Goal: Communication & Community: Answer question/provide support

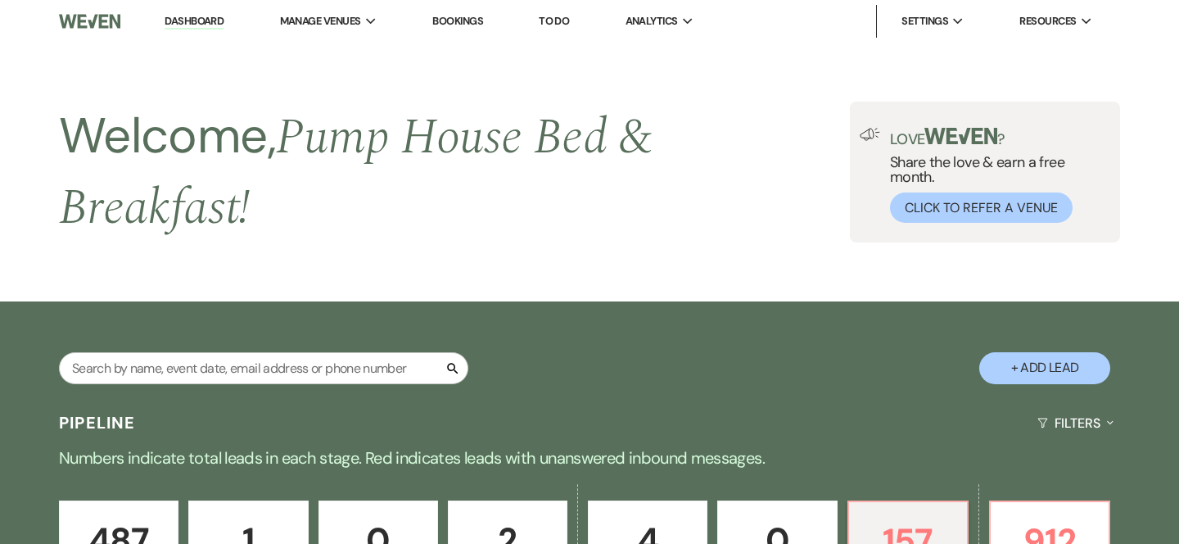
select select "7"
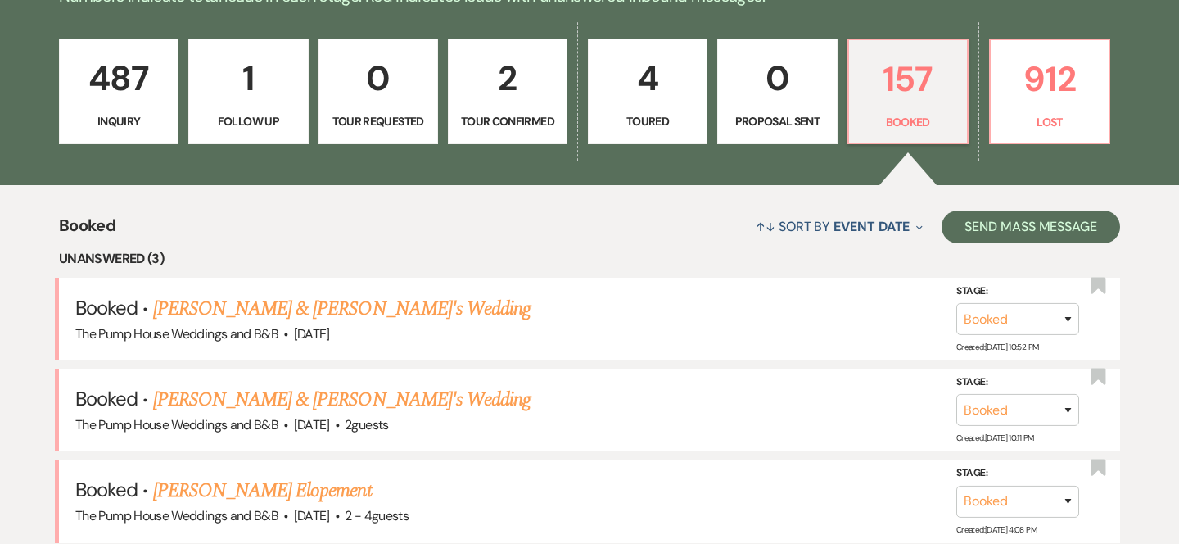
scroll to position [467, 0]
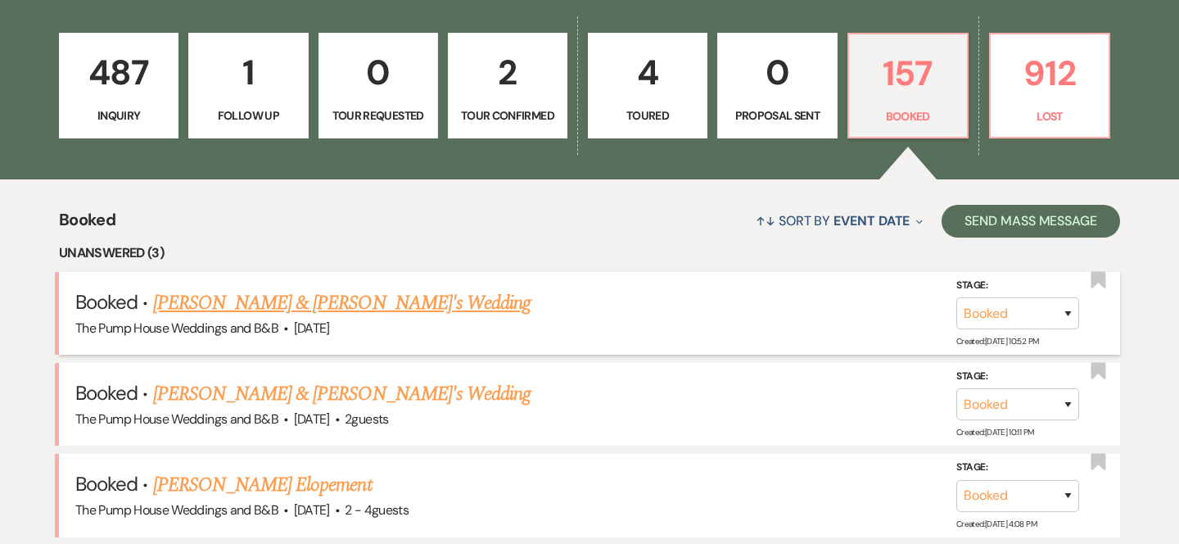
click at [400, 301] on link "[PERSON_NAME] & [PERSON_NAME]'s Wedding" at bounding box center [342, 302] width 378 height 29
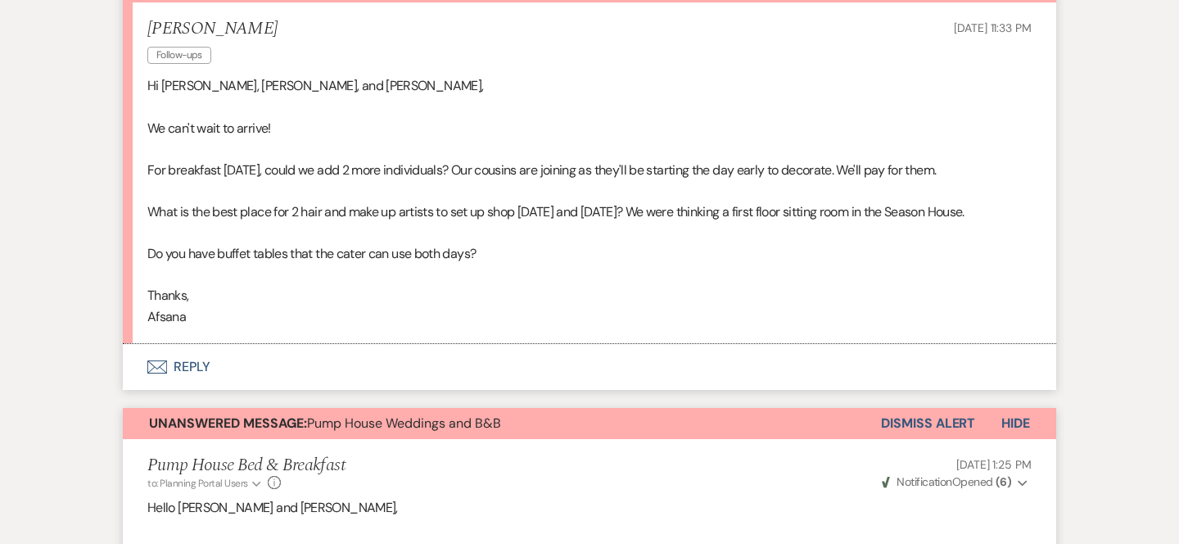
scroll to position [522, 0]
click at [163, 362] on icon "Envelope" at bounding box center [157, 365] width 20 height 13
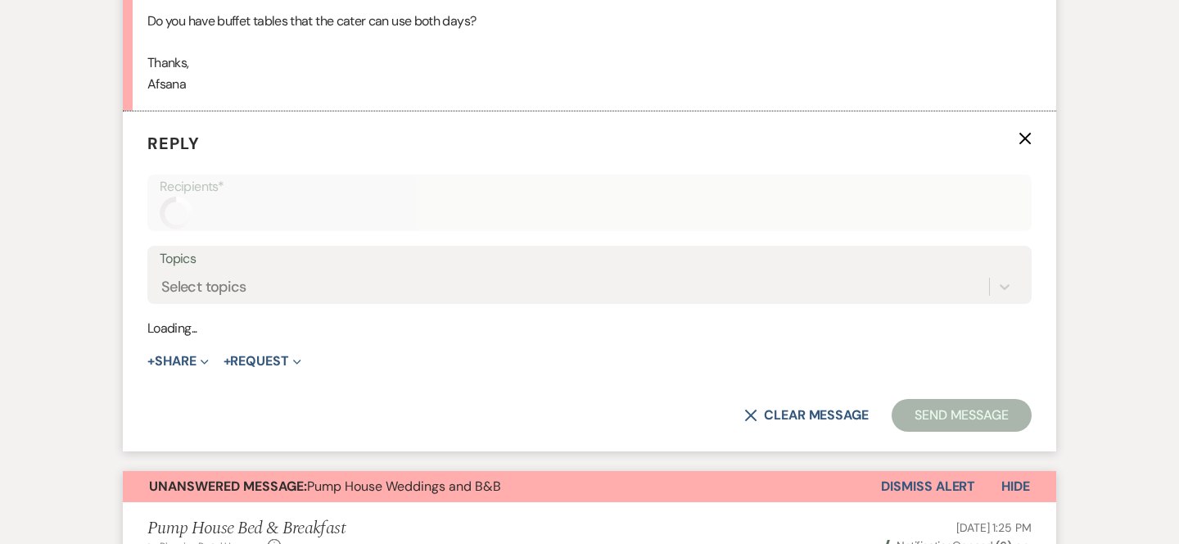
scroll to position [763, 0]
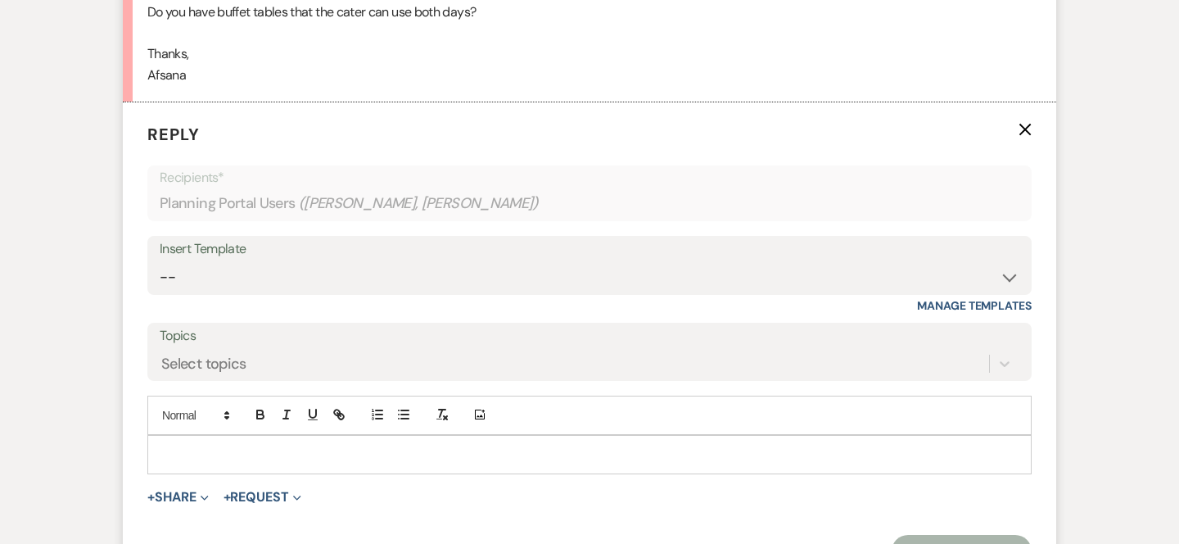
click at [255, 464] on div at bounding box center [589, 455] width 883 height 38
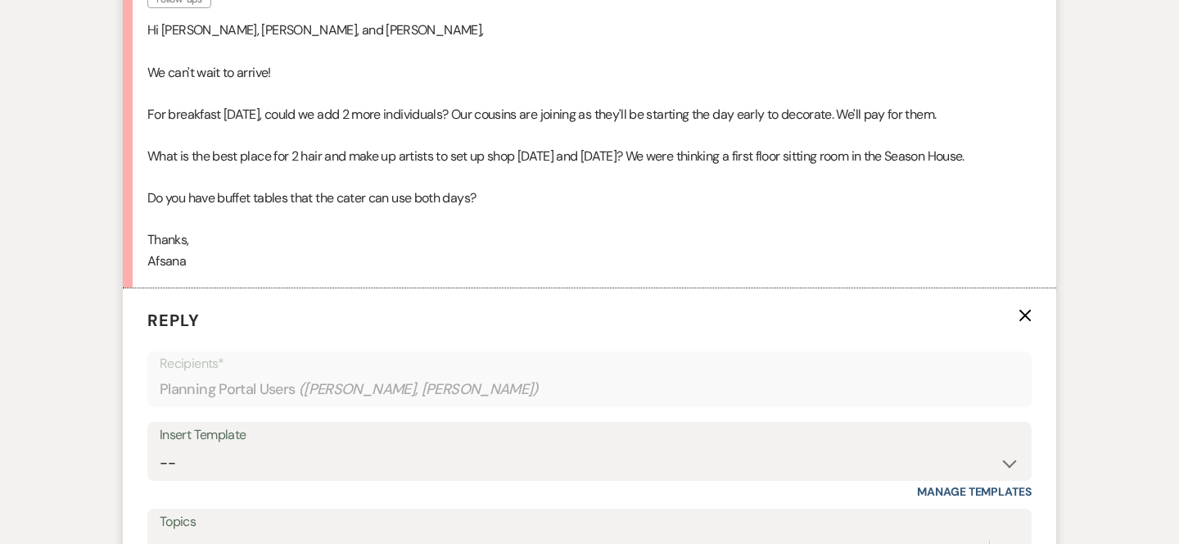
scroll to position [576, 0]
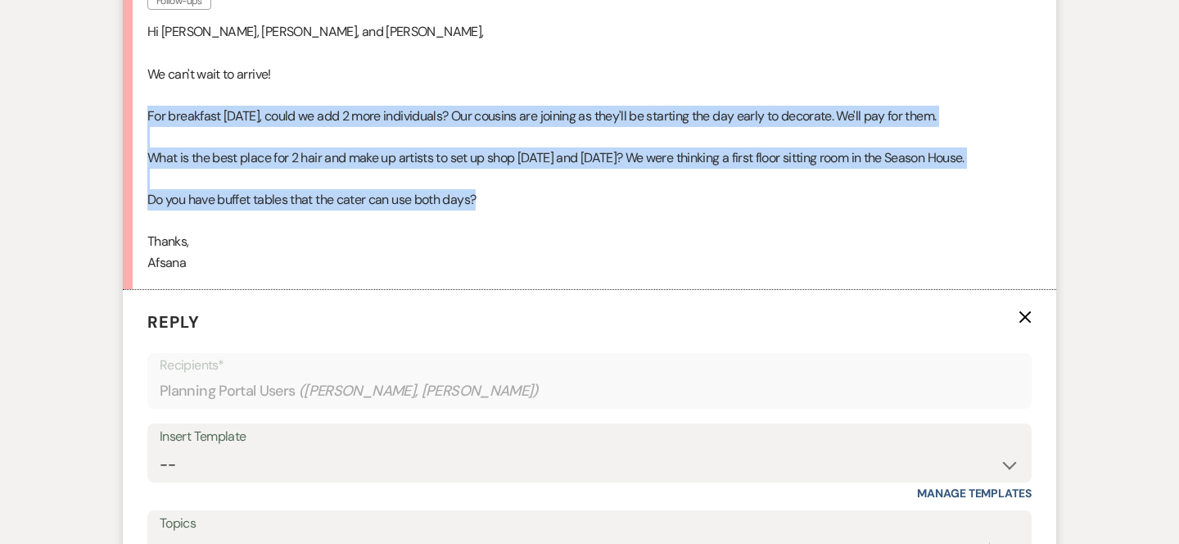
drag, startPoint x: 144, startPoint y: 110, endPoint x: 501, endPoint y: 195, distance: 366.9
click at [502, 195] on li "[PERSON_NAME] Follow-ups [DATE] 11:33 PM Hi [PERSON_NAME], [PERSON_NAME], and […" at bounding box center [589, 118] width 933 height 341
copy div "For breakfast [DATE], could we add 2 more individuals? Our cousins are joining …"
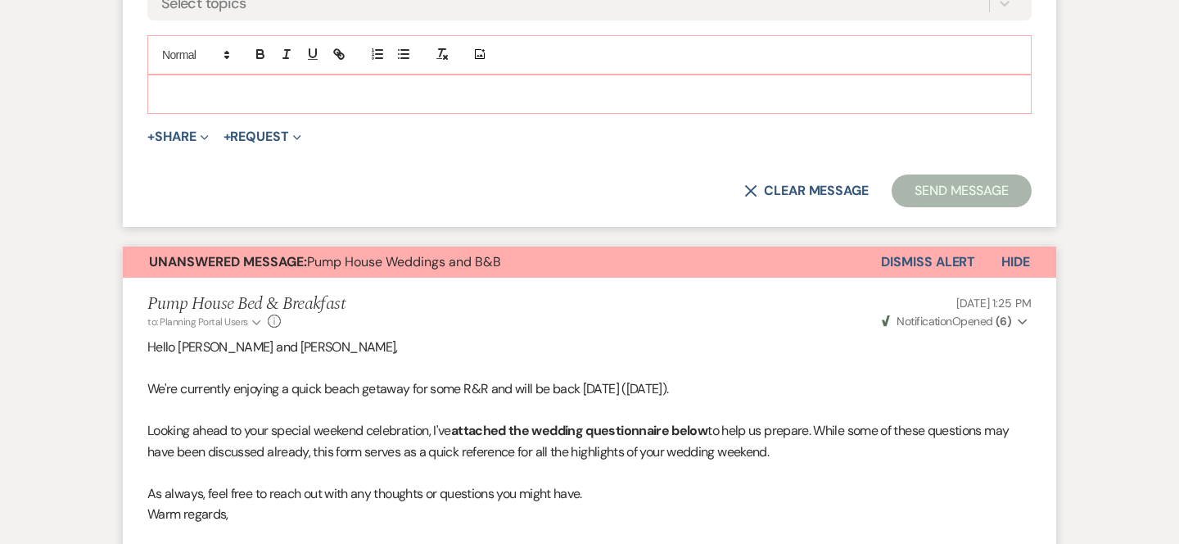
scroll to position [1164, 0]
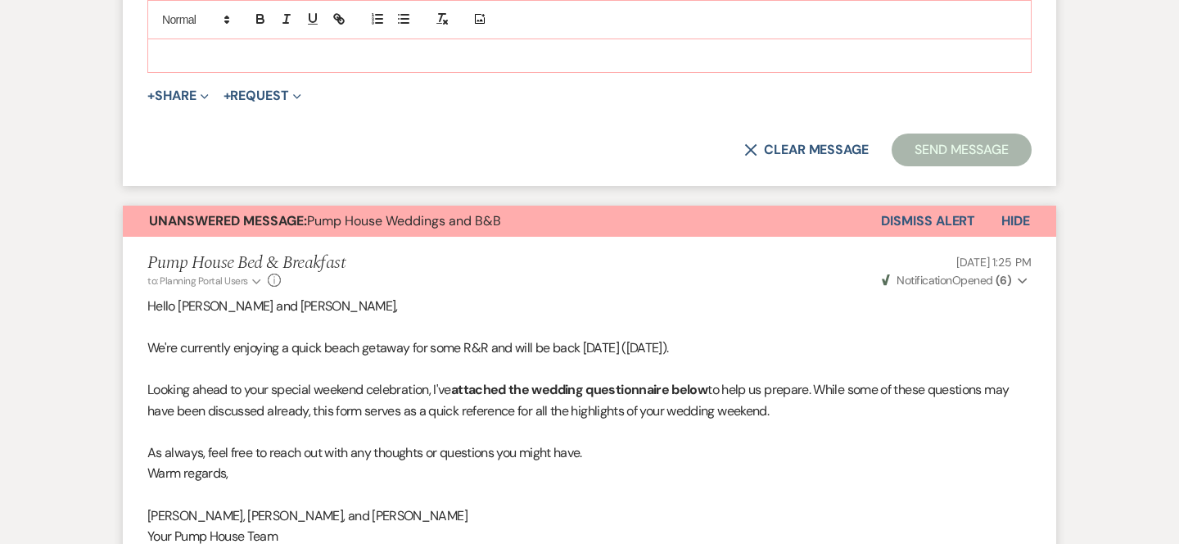
click at [236, 58] on p at bounding box center [589, 53] width 858 height 18
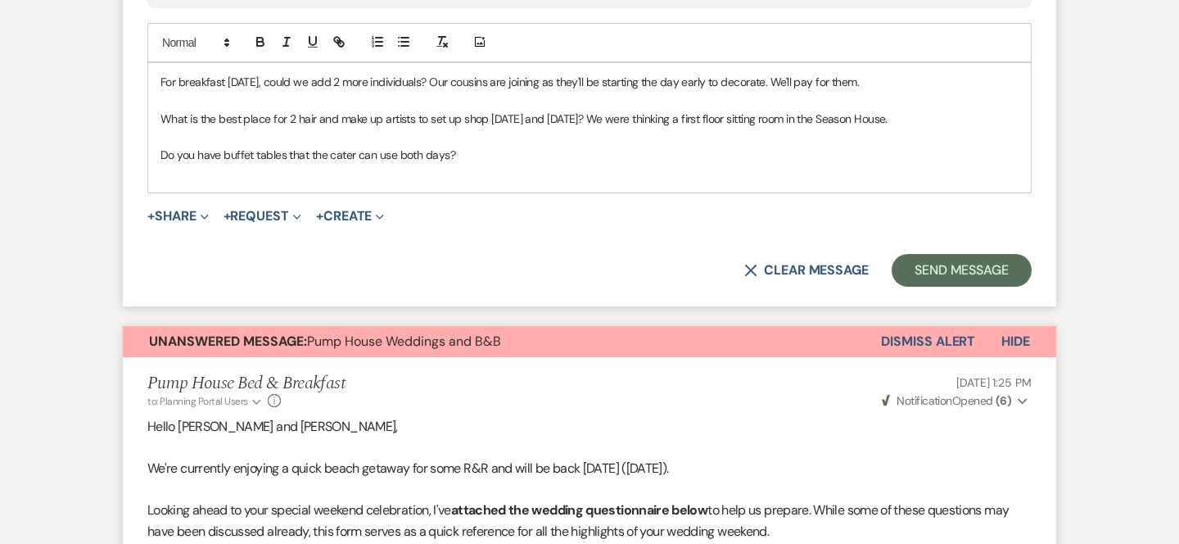
scroll to position [1133, 0]
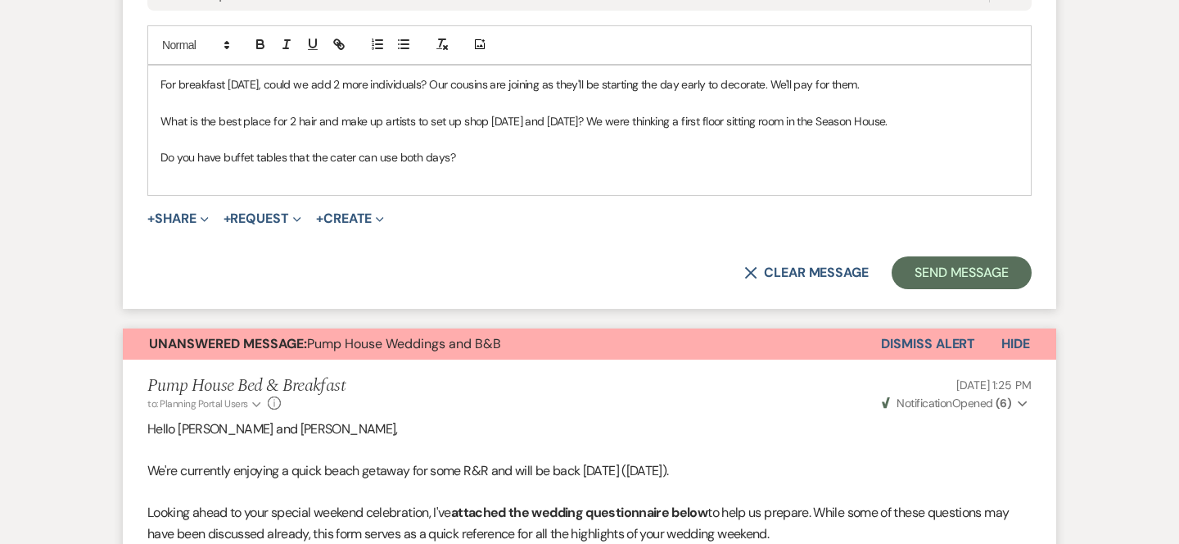
click at [896, 90] on p "For breakfast [DATE], could we add 2 more individuals? Our cousins are joining …" at bounding box center [589, 84] width 858 height 18
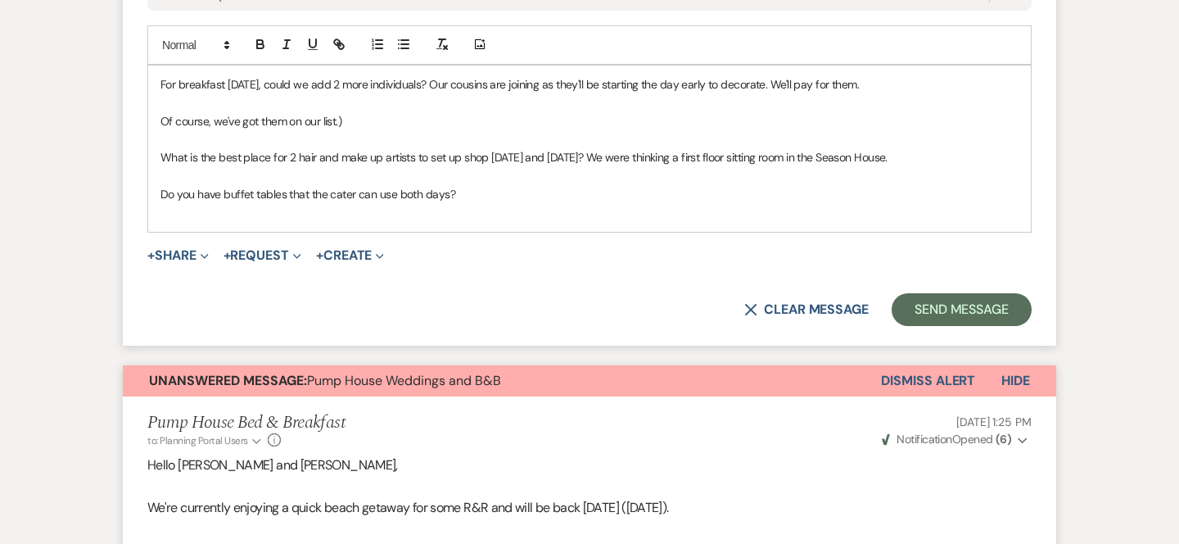
click at [930, 156] on p "What is the best place for 2 hair and make up artists to set up shop [DATE] and…" at bounding box center [589, 157] width 858 height 18
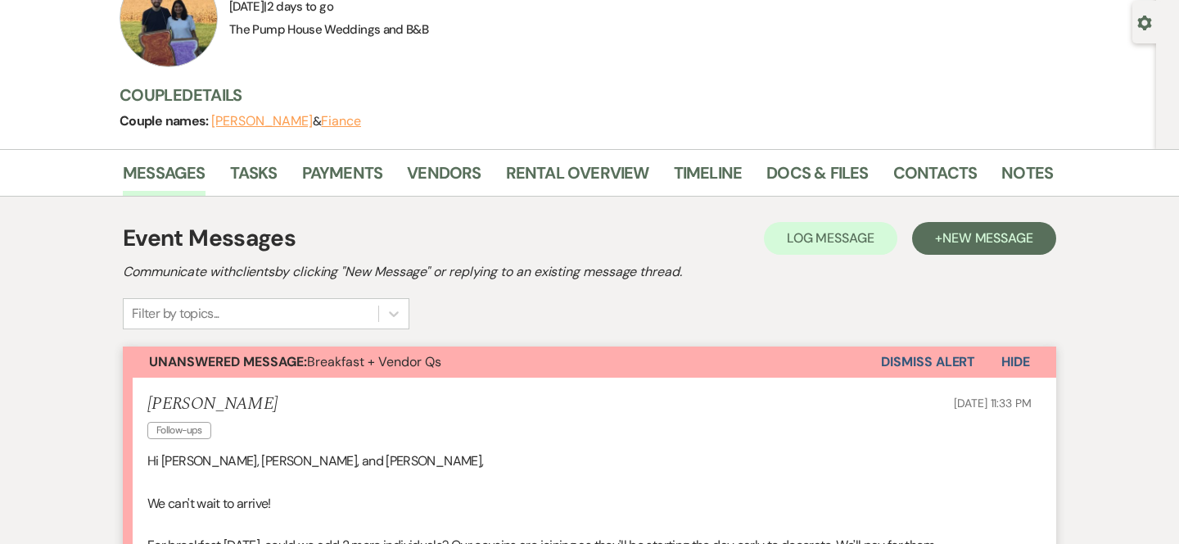
scroll to position [143, 0]
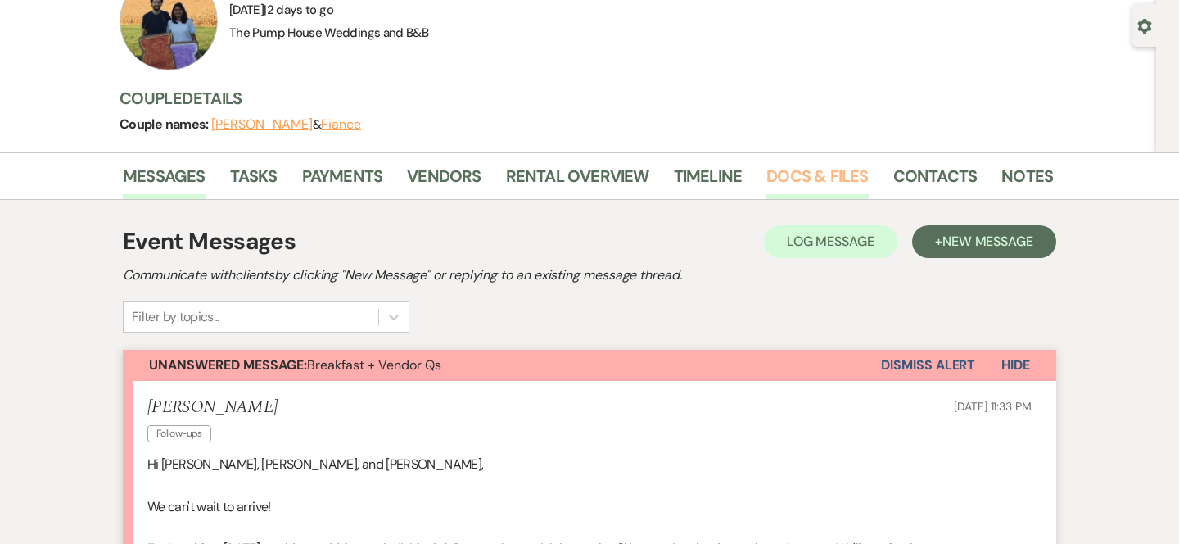
click at [817, 178] on link "Docs & Files" at bounding box center [817, 181] width 102 height 36
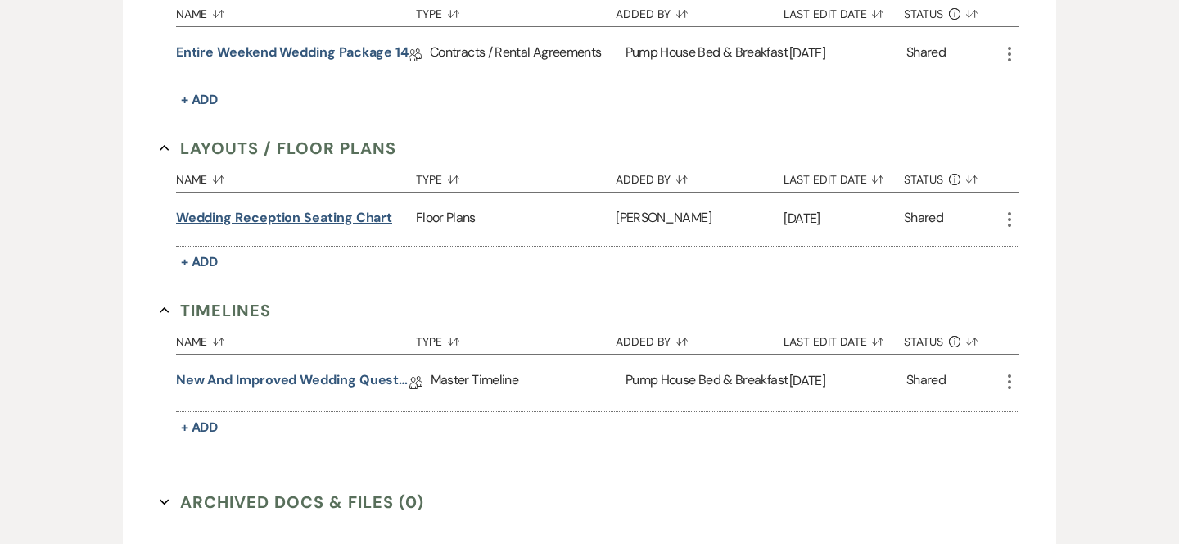
scroll to position [537, 0]
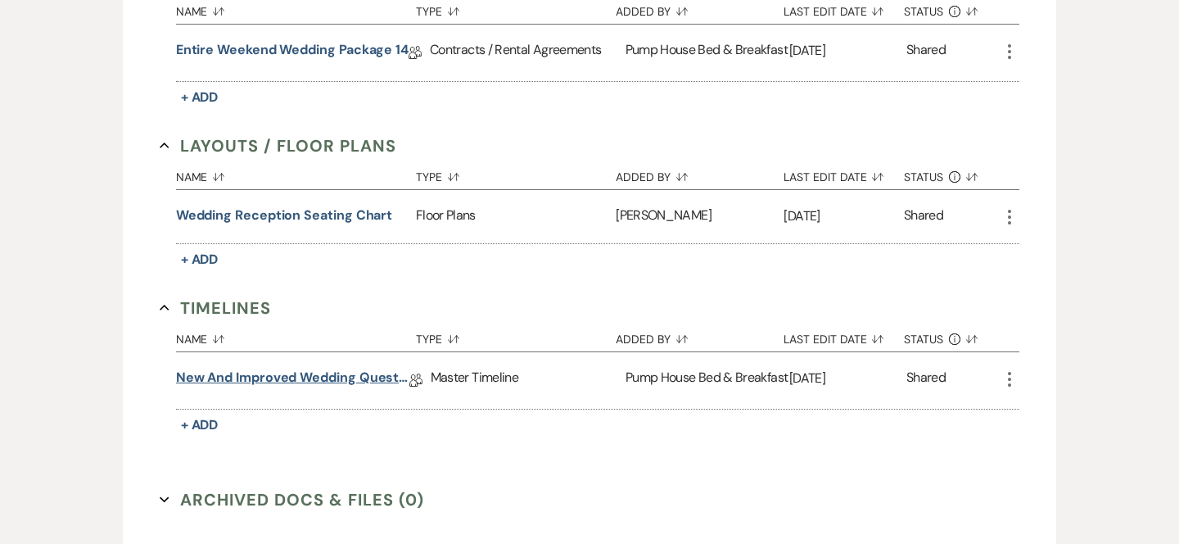
click at [375, 369] on link "New and improved Wedding Questionnaire" at bounding box center [292, 380] width 233 height 25
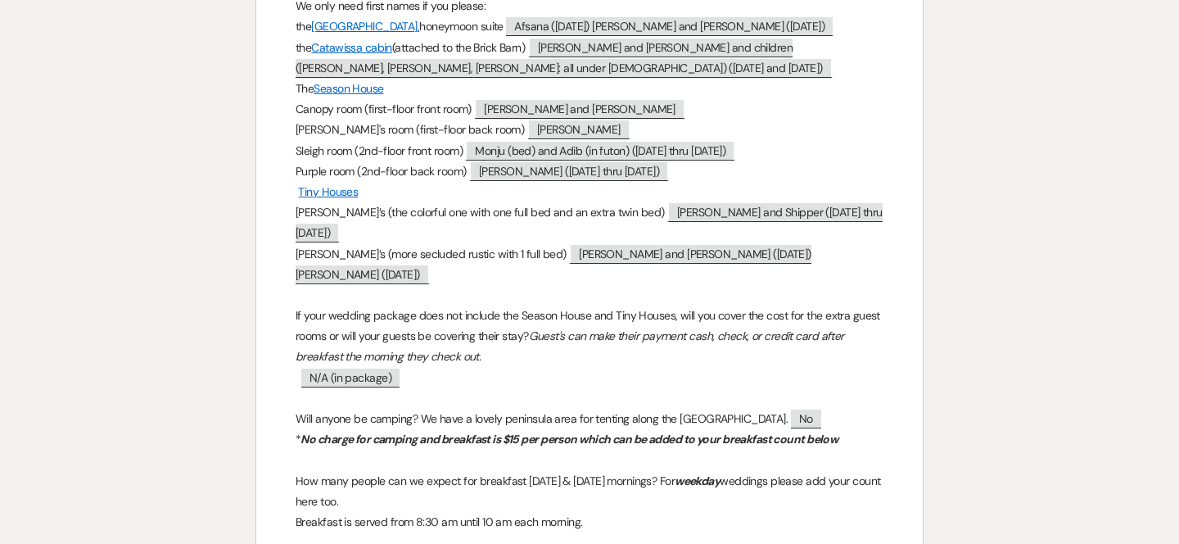
scroll to position [532, 0]
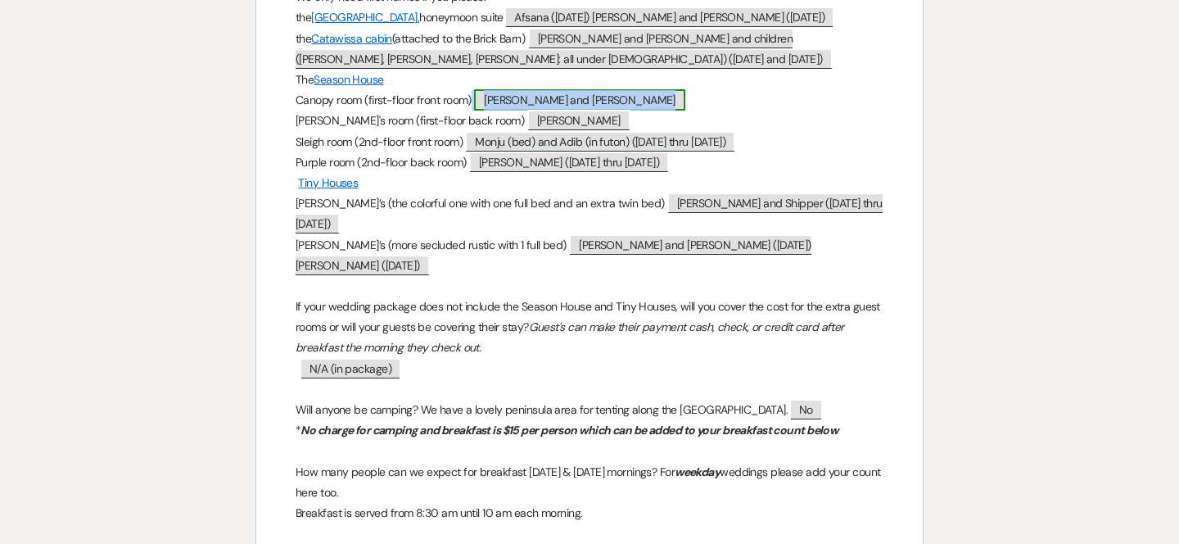
drag, startPoint x: 483, startPoint y: 112, endPoint x: 597, endPoint y: 123, distance: 114.3
click at [598, 111] on span "[PERSON_NAME] and [PERSON_NAME]" at bounding box center [579, 99] width 211 height 21
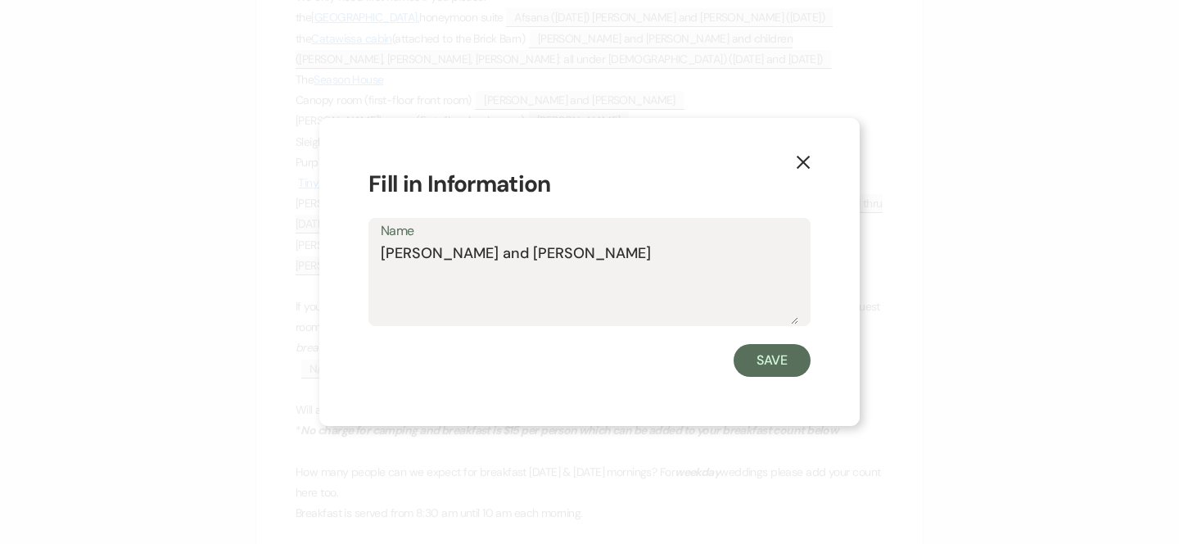
drag, startPoint x: 530, startPoint y: 252, endPoint x: 274, endPoint y: 251, distance: 256.2
click at [273, 252] on div "X Fill in Information Name [PERSON_NAME] and [PERSON_NAME]" at bounding box center [589, 272] width 1179 height 544
click at [798, 161] on icon "X" at bounding box center [803, 162] width 15 height 15
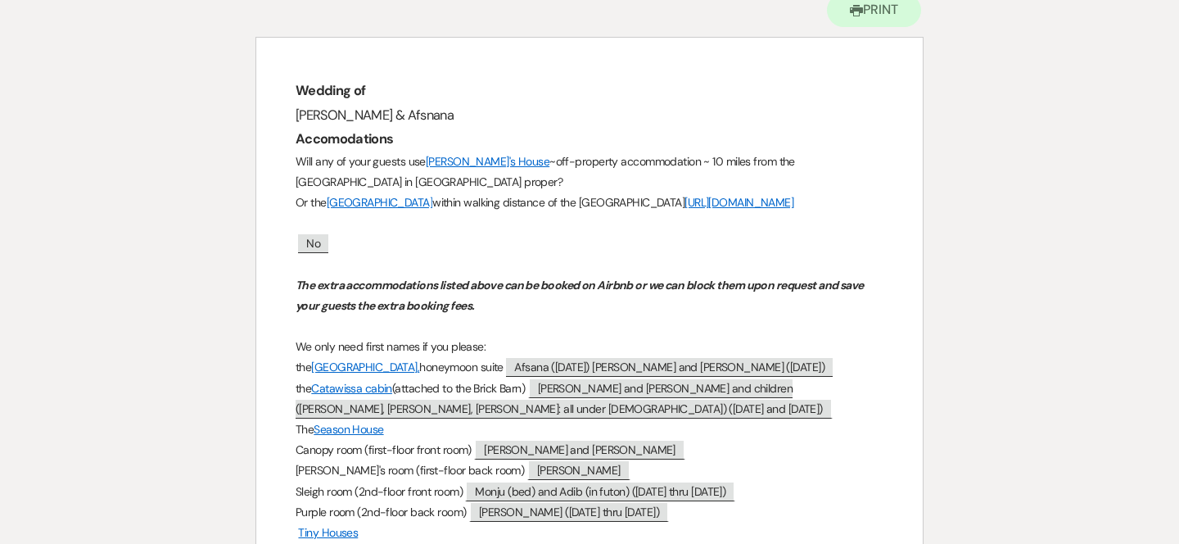
scroll to position [0, 0]
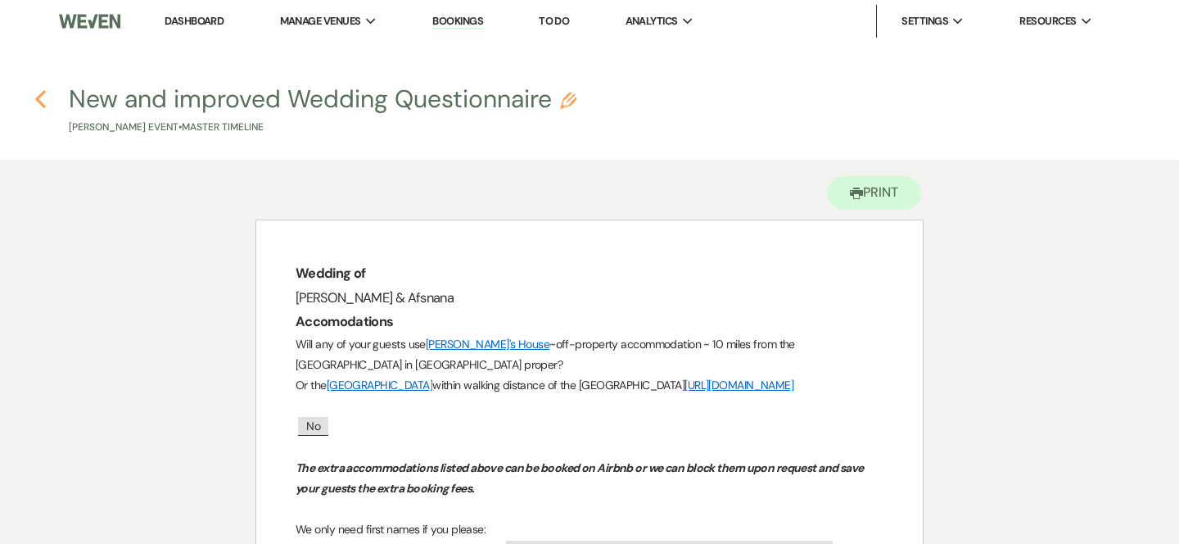
click at [44, 97] on icon "Previous" at bounding box center [40, 99] width 12 height 20
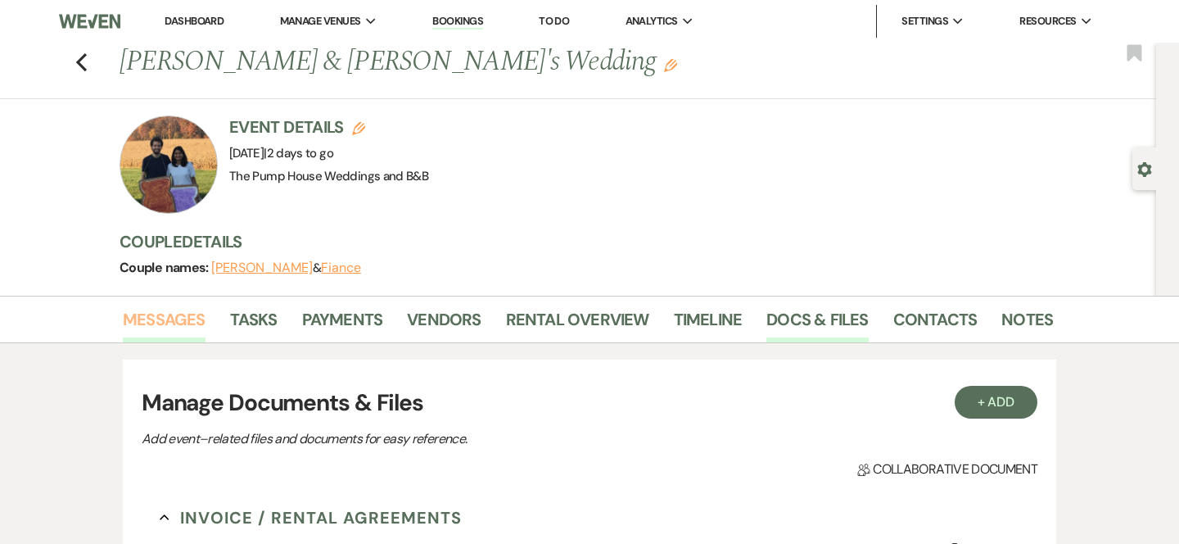
click at [198, 318] on link "Messages" at bounding box center [164, 324] width 83 height 36
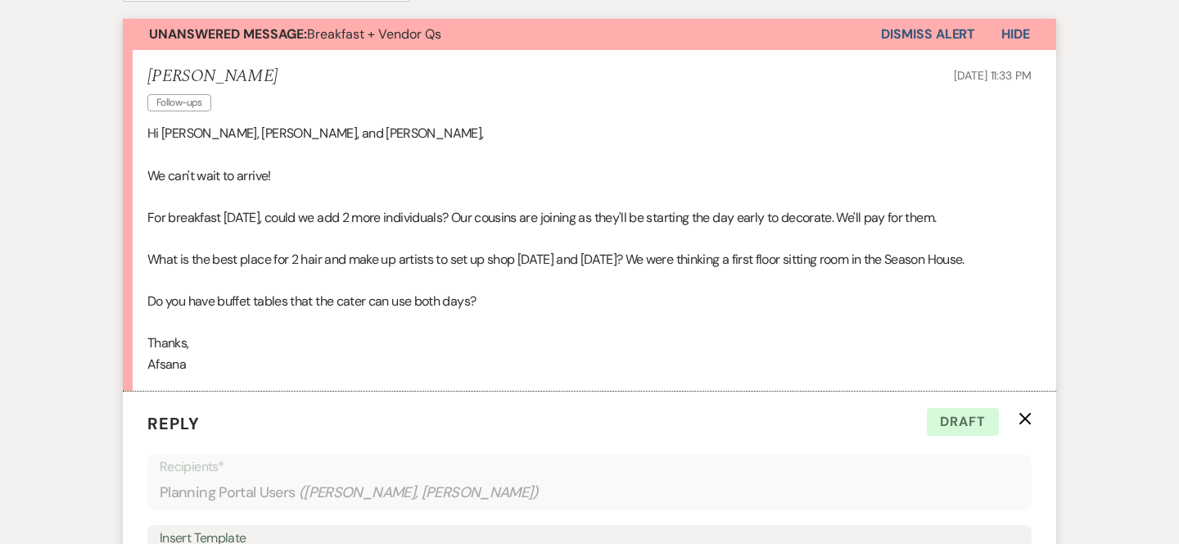
scroll to position [476, 0]
click at [1015, 262] on p "What is the best place for 2 hair and make up artists to set up shop [DATE] and…" at bounding box center [589, 257] width 884 height 21
click at [159, 291] on p "Do you have buffet tables that the cater can use both days?" at bounding box center [589, 299] width 884 height 21
click at [159, 273] on p at bounding box center [589, 278] width 884 height 21
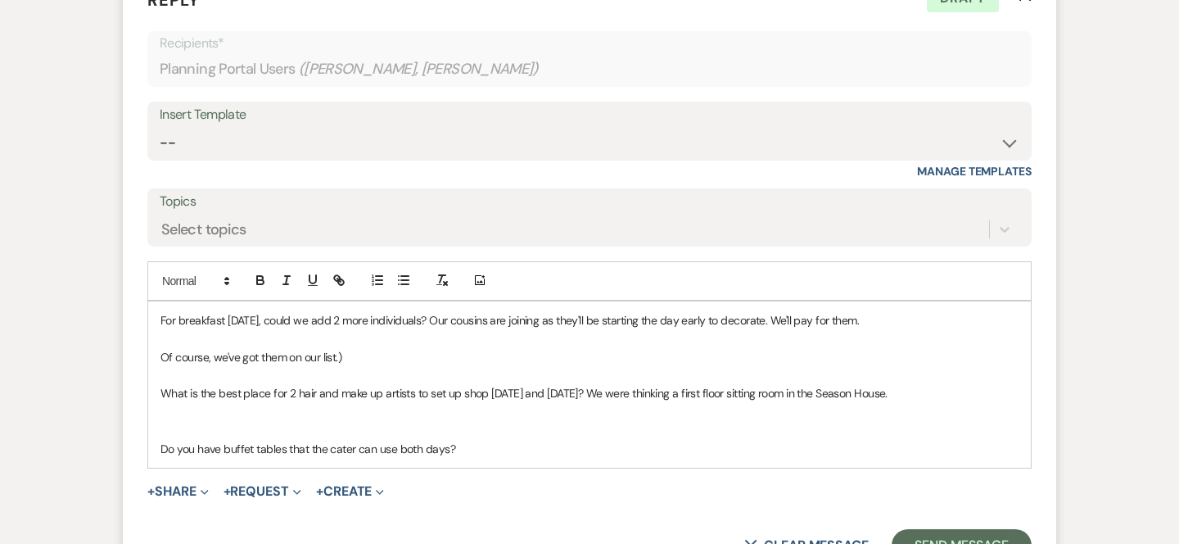
scroll to position [898, 0]
click at [175, 420] on p at bounding box center [589, 429] width 858 height 18
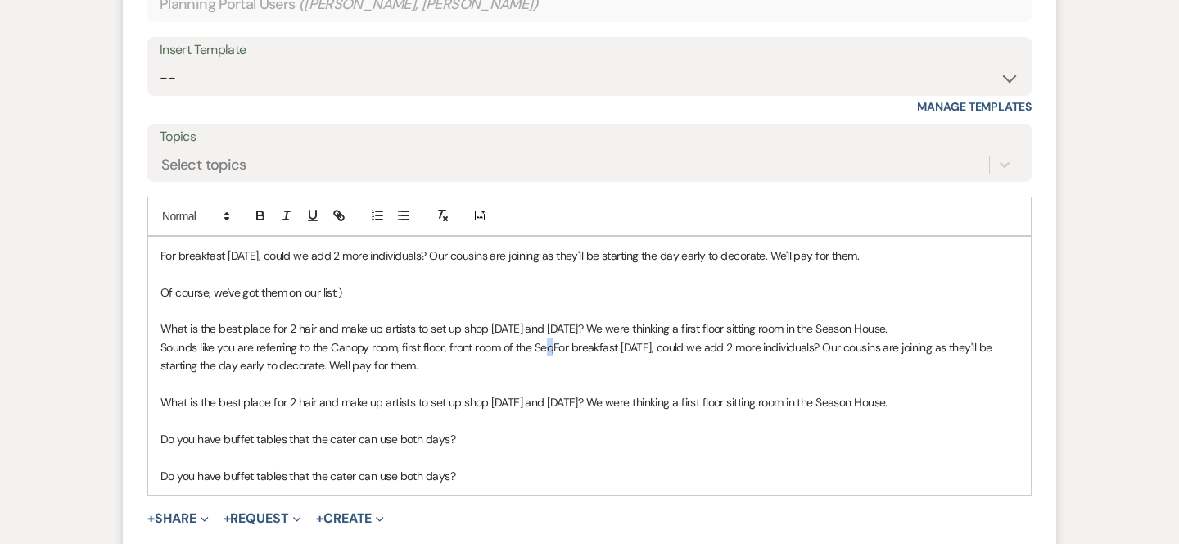
scroll to position [964, 0]
click at [325, 343] on span "For breakfast [DATE], could we add 2 more individuals? Our cousins are joining …" at bounding box center [577, 354] width 835 height 33
click at [301, 337] on p "Sounds like you are referring o the For breakfast [DATE], could we add 2 more i…" at bounding box center [589, 354] width 858 height 37
drag, startPoint x: 327, startPoint y: 345, endPoint x: 498, endPoint y: 367, distance: 172.5
click at [498, 367] on p "Sounds like you are referring to the For breakfast [DATE], could we add 2 more …" at bounding box center [589, 354] width 858 height 37
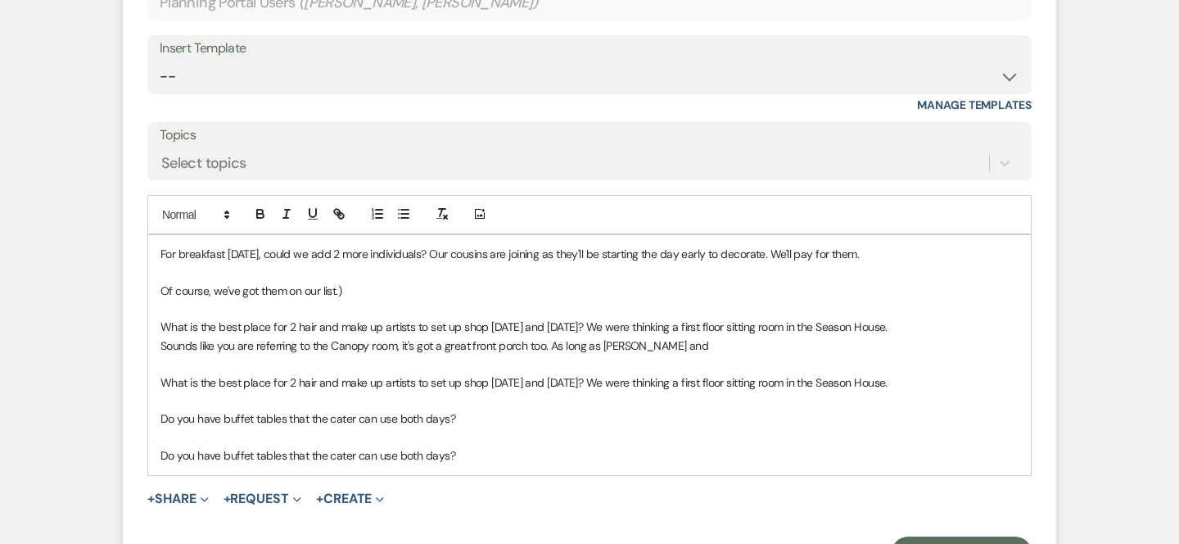
scroll to position [949, 0]
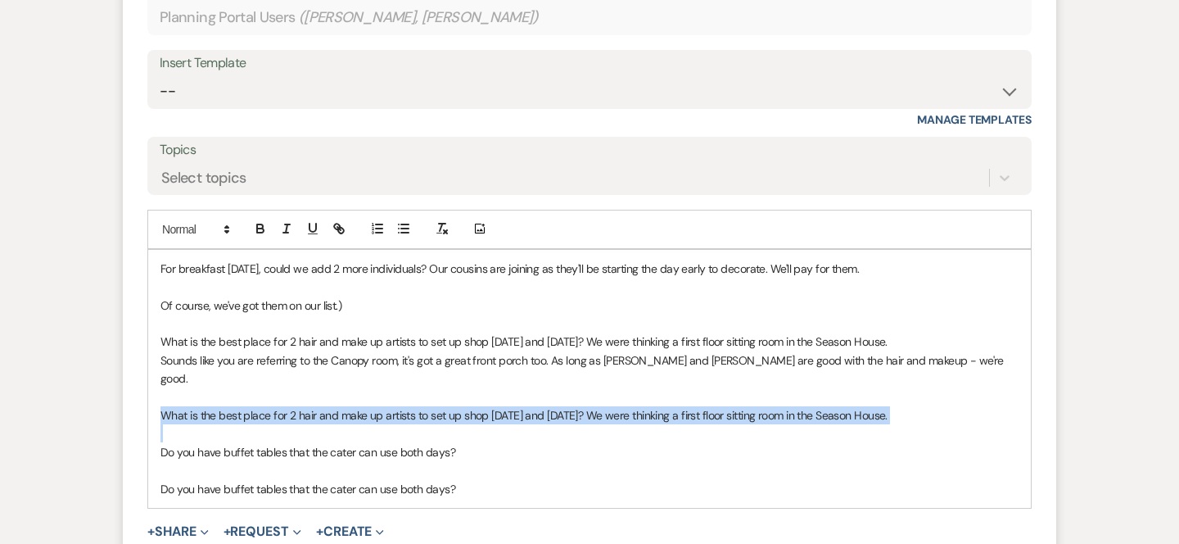
drag, startPoint x: 155, startPoint y: 393, endPoint x: 828, endPoint y: 390, distance: 673.8
click at [828, 403] on div "For breakfast [DATE], could we add 2 more individuals? Our cousins are joining …" at bounding box center [589, 379] width 883 height 258
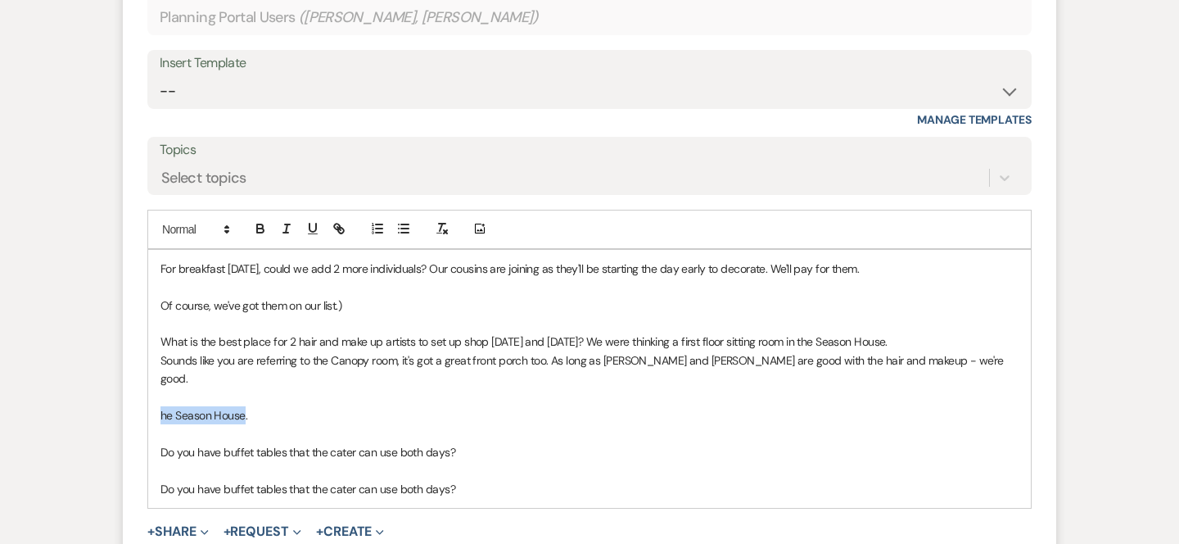
drag, startPoint x: 246, startPoint y: 393, endPoint x: 161, endPoint y: 382, distance: 85.0
click at [159, 385] on div "For breakfast [DATE], could we add 2 more individuals? Our cousins are joining …" at bounding box center [589, 379] width 883 height 258
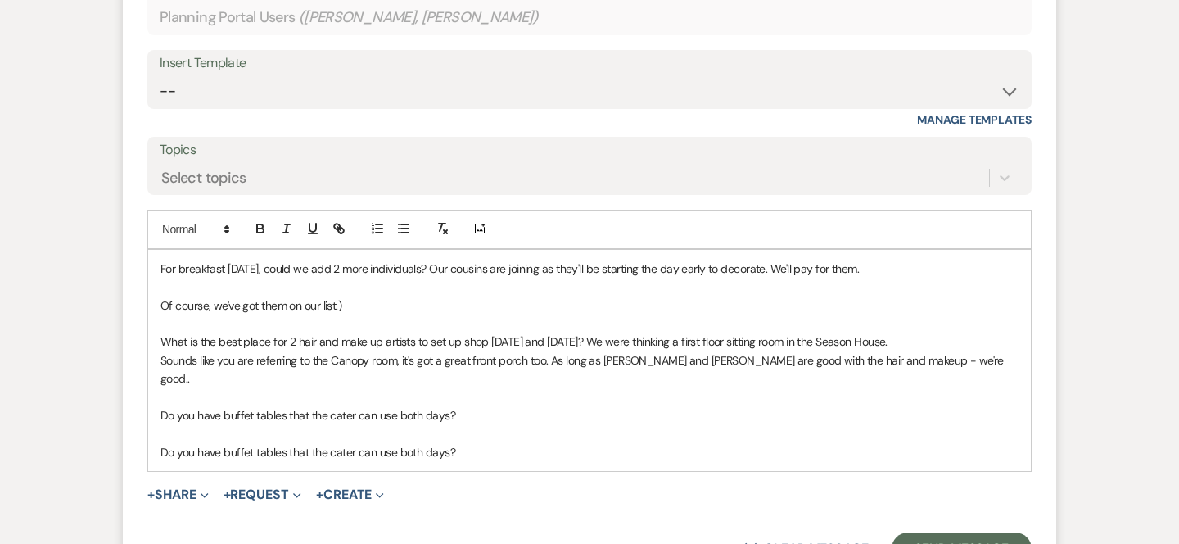
click at [473, 406] on p "Do you have buffet tables that the cater can use both days?" at bounding box center [589, 415] width 858 height 18
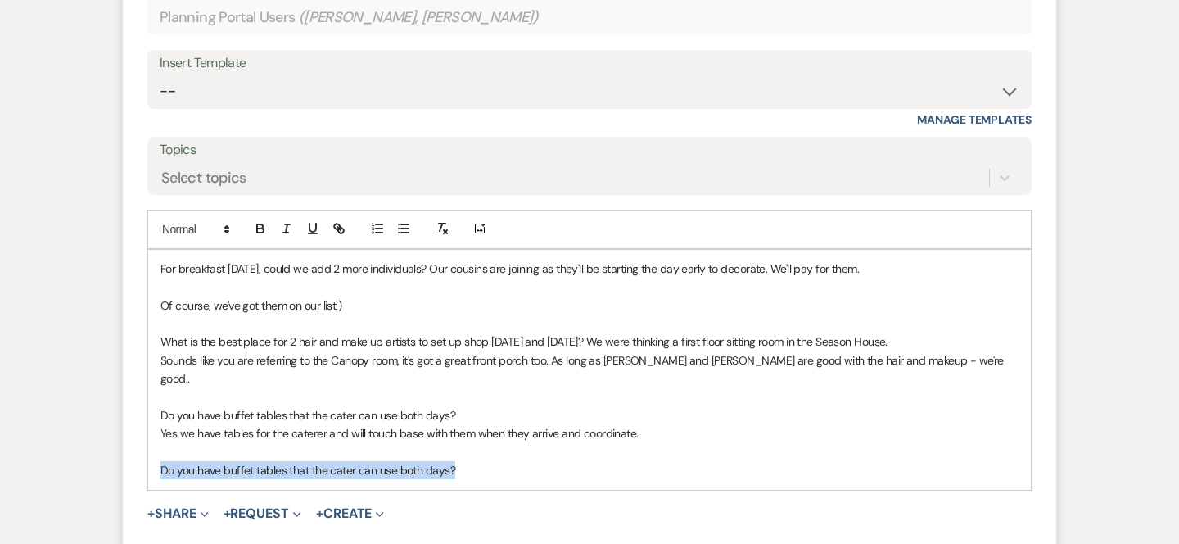
drag, startPoint x: 458, startPoint y: 448, endPoint x: 151, endPoint y: 436, distance: 308.0
click at [149, 442] on div "For breakfast [DATE], could we add 2 more individuals? Our cousins are joining …" at bounding box center [589, 370] width 883 height 240
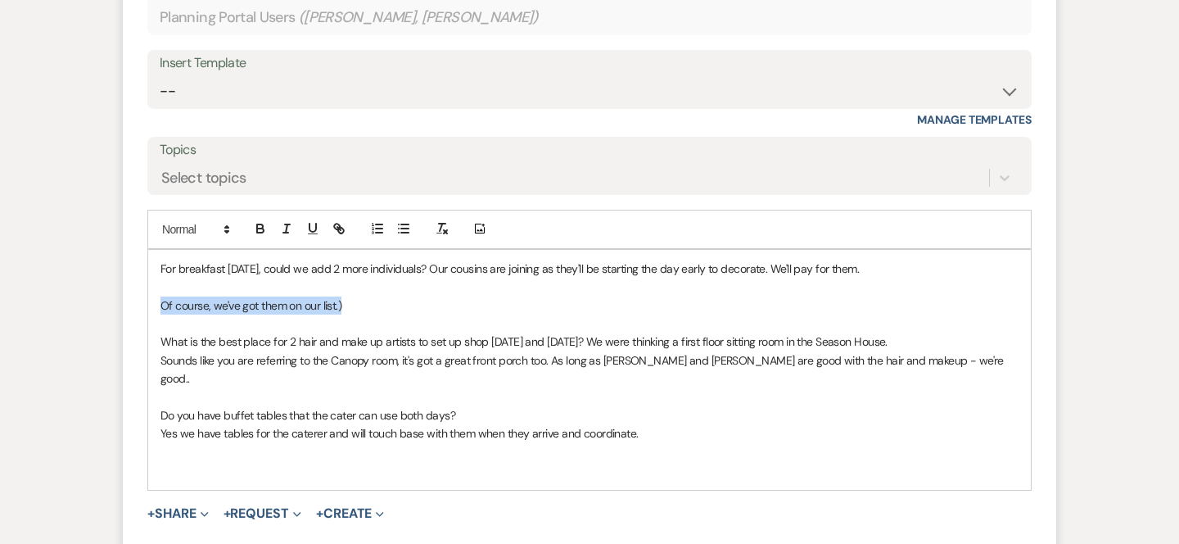
drag, startPoint x: 153, startPoint y: 305, endPoint x: 363, endPoint y: 292, distance: 209.9
click at [363, 295] on div "For breakfast [DATE], could we add 2 more individuals? Our cousins are joining …" at bounding box center [589, 370] width 883 height 240
drag, startPoint x: 159, startPoint y: 304, endPoint x: 378, endPoint y: 293, distance: 219.7
click at [378, 294] on div "For breakfast [DATE], could we add 2 more individuals? Our cousins are joining …" at bounding box center [589, 370] width 883 height 240
drag, startPoint x: 156, startPoint y: 303, endPoint x: 397, endPoint y: 300, distance: 240.7
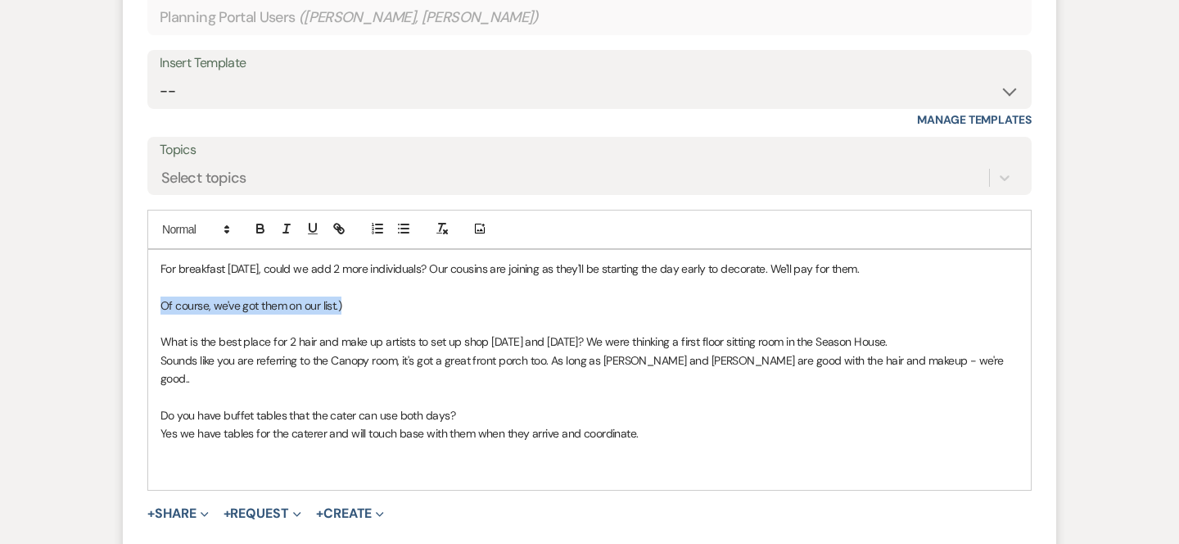
click at [397, 303] on div "For breakfast [DATE], could we add 2 more individuals? Our cousins are joining …" at bounding box center [589, 370] width 883 height 240
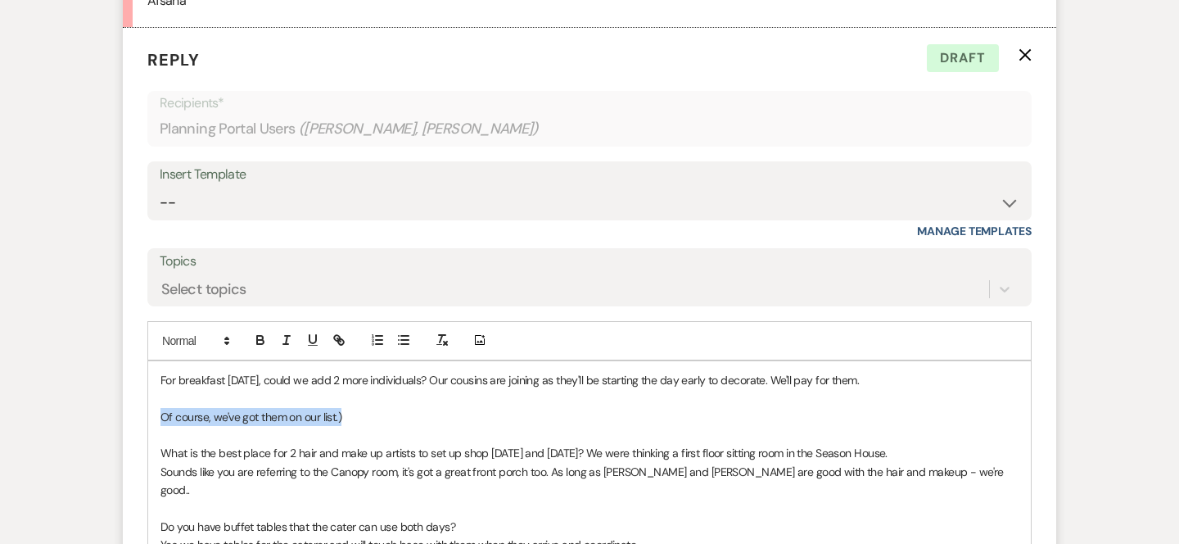
scroll to position [838, 0]
click at [261, 338] on icon "button" at bounding box center [260, 337] width 6 height 4
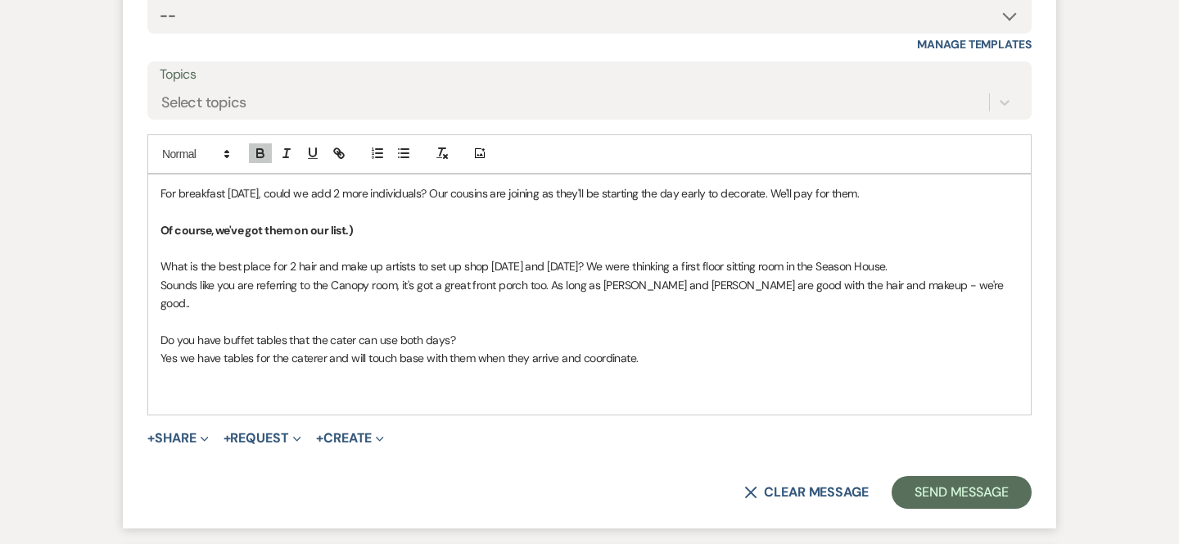
scroll to position [1026, 0]
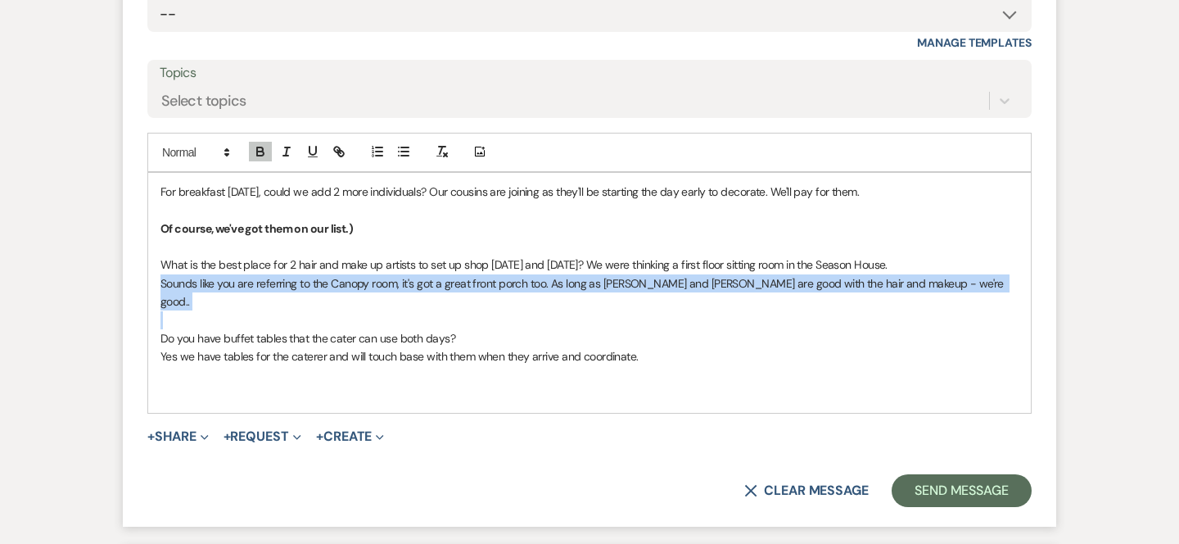
drag, startPoint x: 156, startPoint y: 281, endPoint x: 560, endPoint y: 298, distance: 404.0
click at [560, 298] on div "For breakfast [DATE], could we add 2 more individuals? Our cousins are joining …" at bounding box center [589, 293] width 883 height 240
click at [263, 151] on icon "button" at bounding box center [260, 149] width 6 height 4
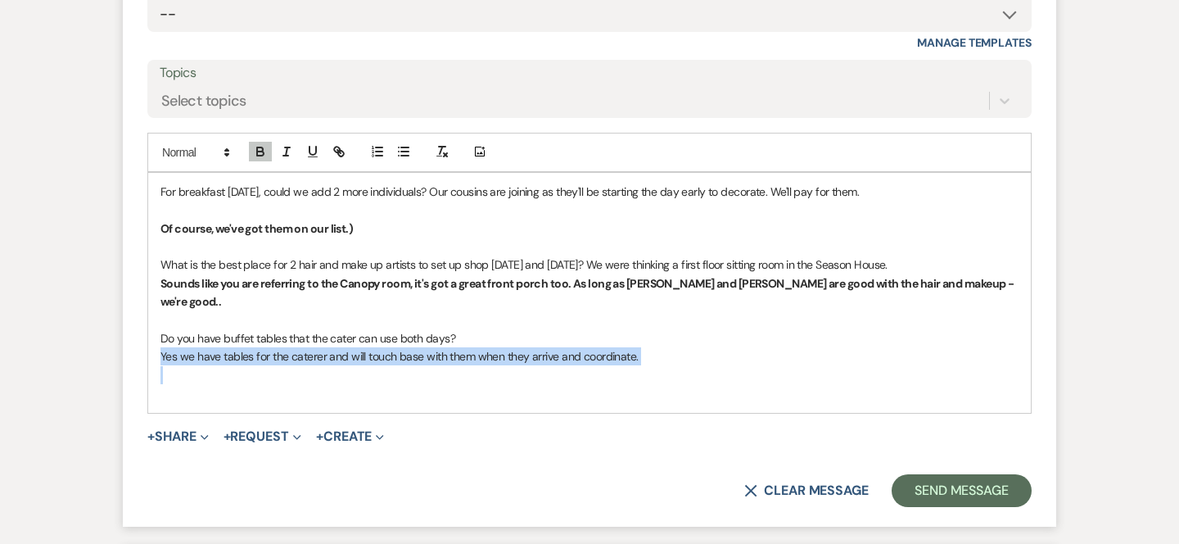
drag, startPoint x: 159, startPoint y: 336, endPoint x: 650, endPoint y: 347, distance: 491.3
click at [650, 348] on div "For breakfast [DATE], could we add 2 more individuals? Our cousins are joining …" at bounding box center [589, 293] width 883 height 240
click at [262, 154] on icon "button" at bounding box center [260, 153] width 7 height 4
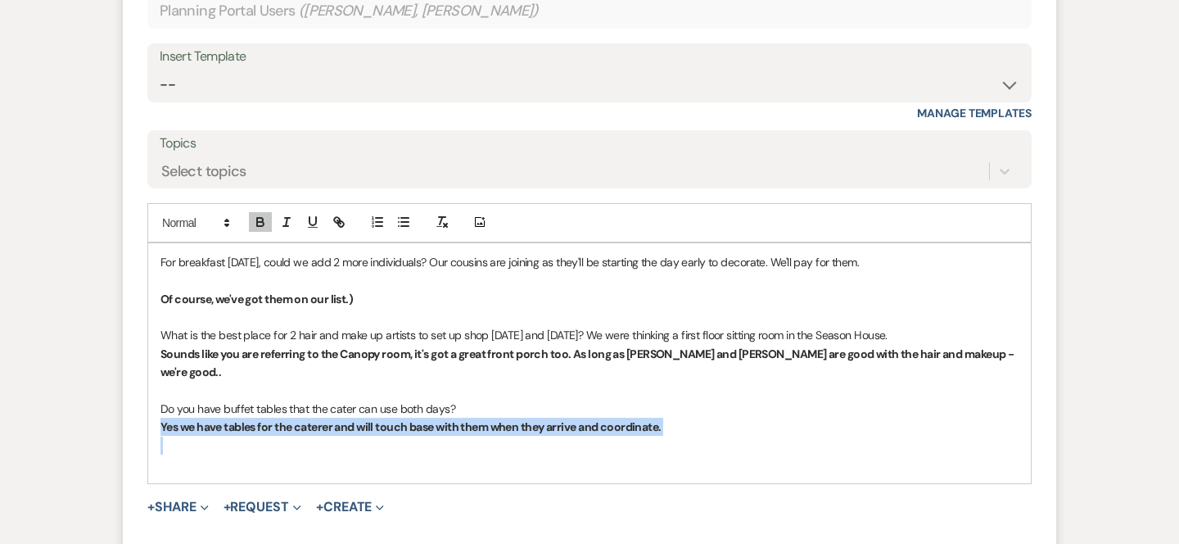
scroll to position [959, 0]
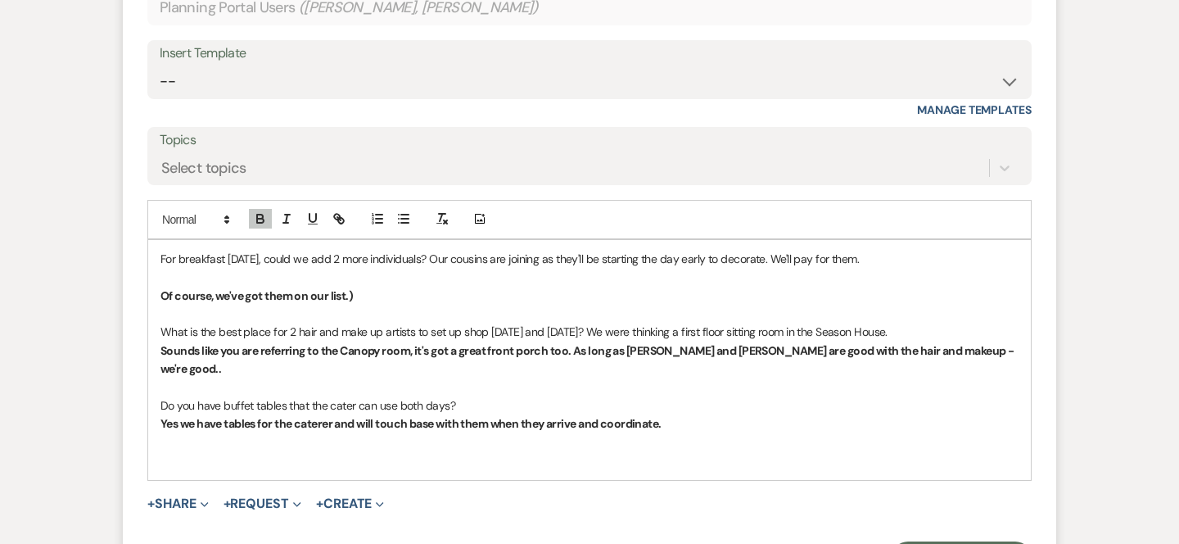
click at [743, 414] on p "Yes we have tables for the caterer and will touch base with them when they arri…" at bounding box center [589, 423] width 858 height 18
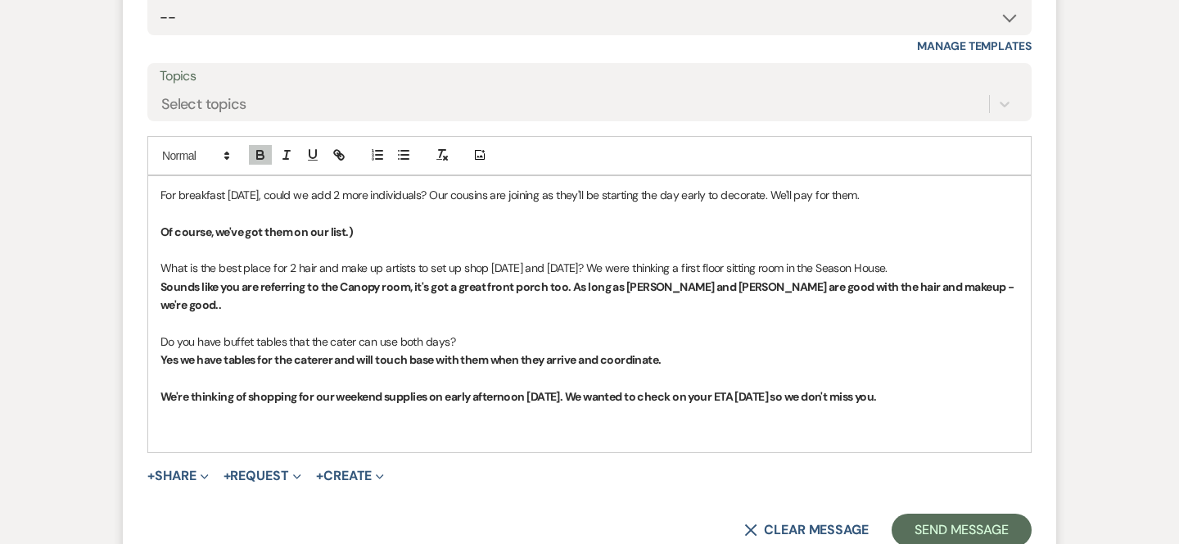
scroll to position [1023, 0]
click at [913, 512] on button "Send Message" at bounding box center [962, 528] width 140 height 33
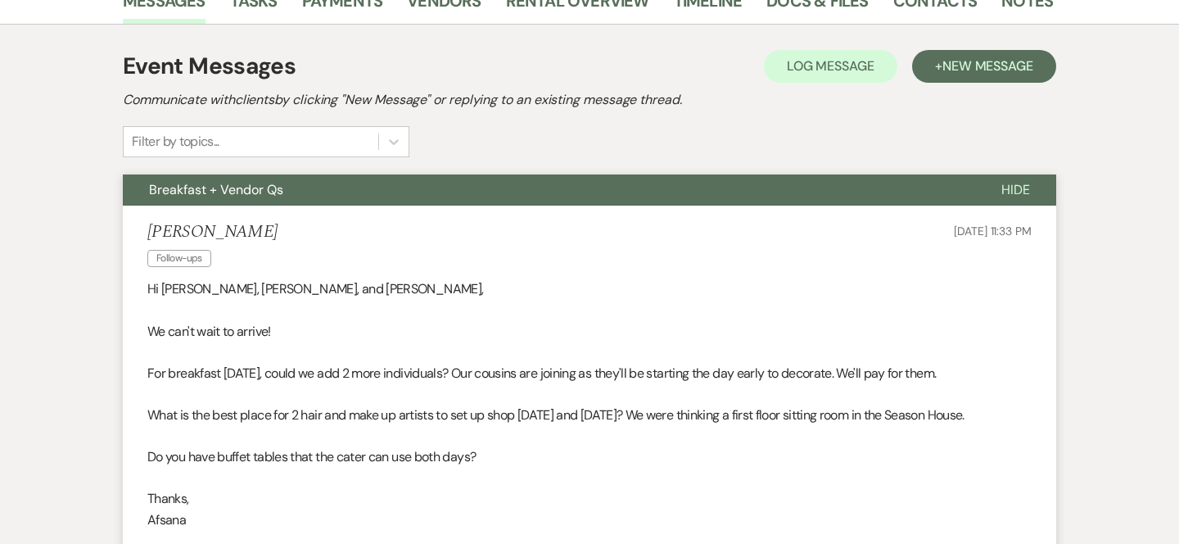
scroll to position [0, 0]
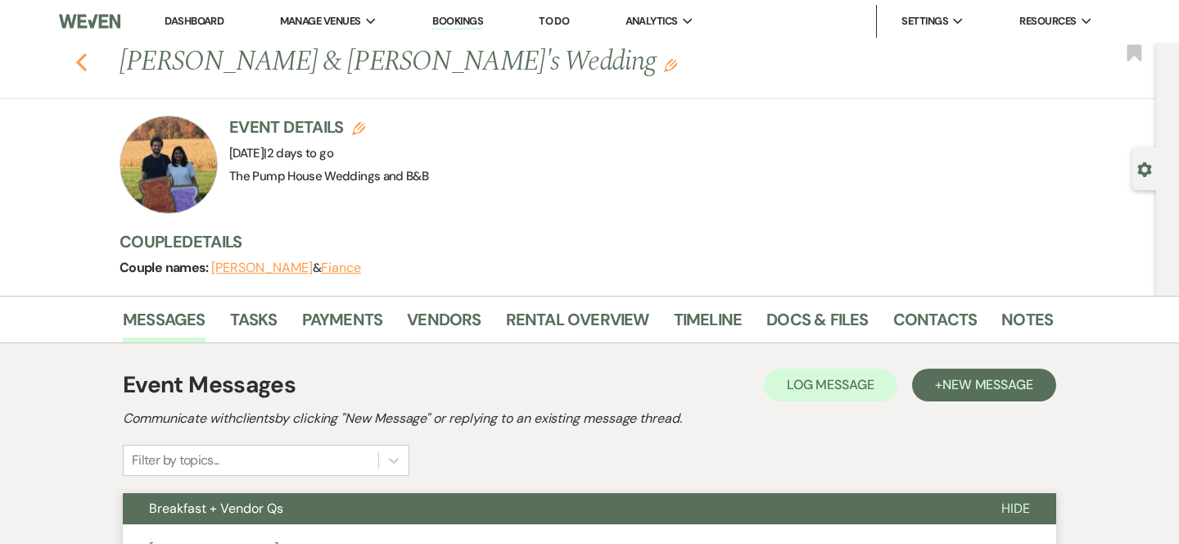
click at [84, 56] on use "button" at bounding box center [81, 62] width 11 height 18
select select "7"
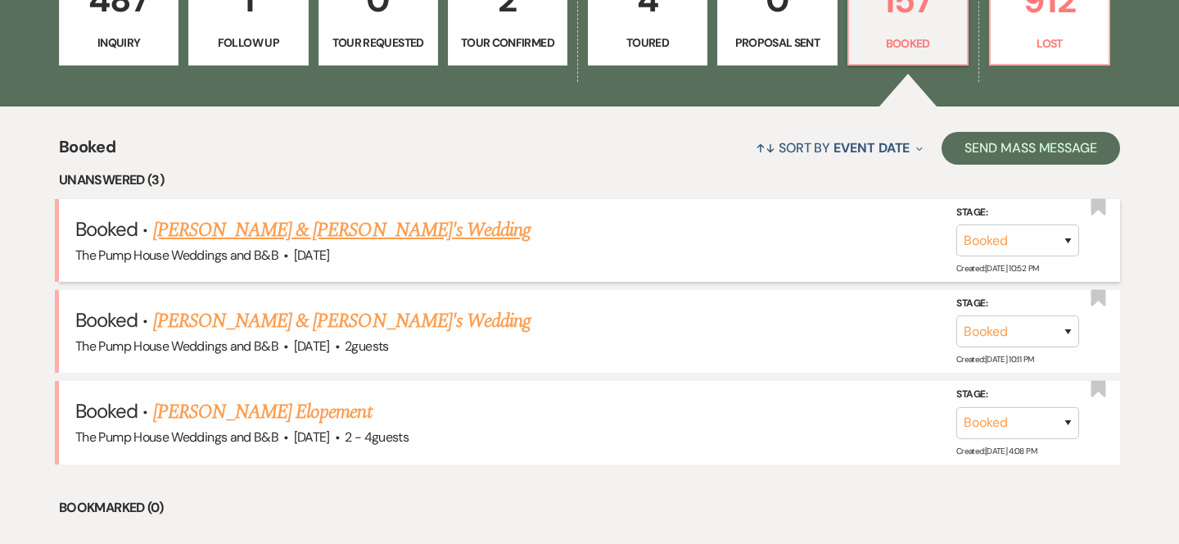
scroll to position [547, 0]
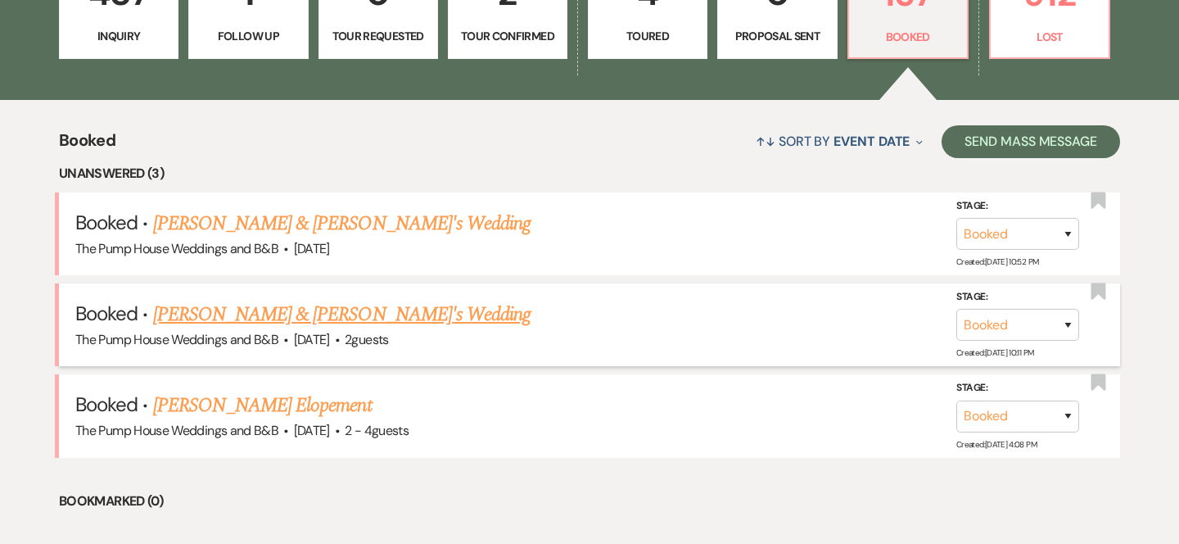
click at [281, 315] on link "[PERSON_NAME] & [PERSON_NAME]'s Wedding" at bounding box center [342, 314] width 378 height 29
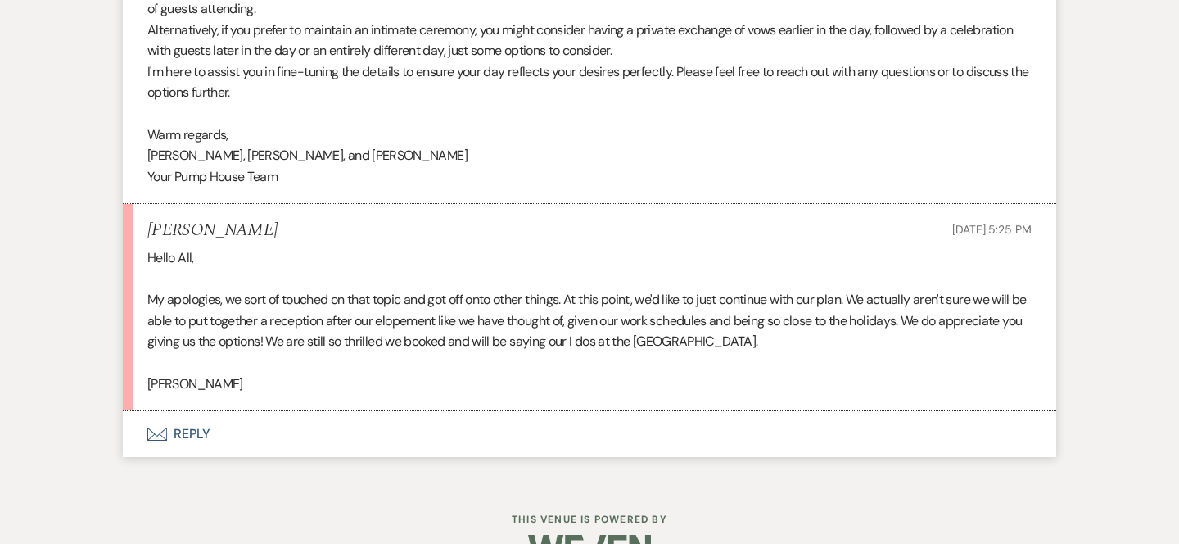
scroll to position [9102, 0]
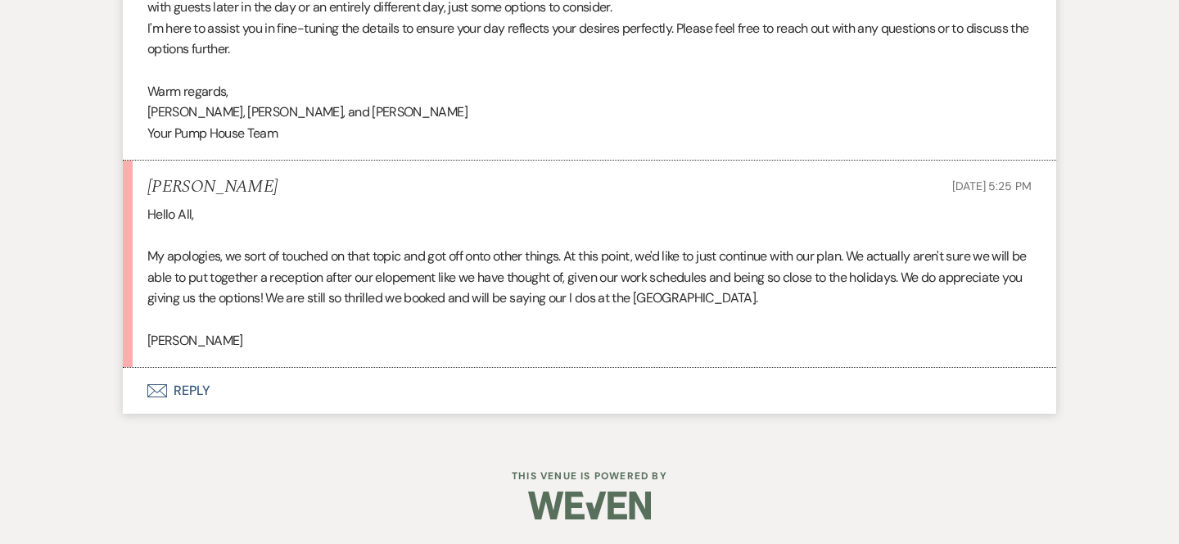
click at [160, 387] on icon "Envelope" at bounding box center [157, 390] width 20 height 13
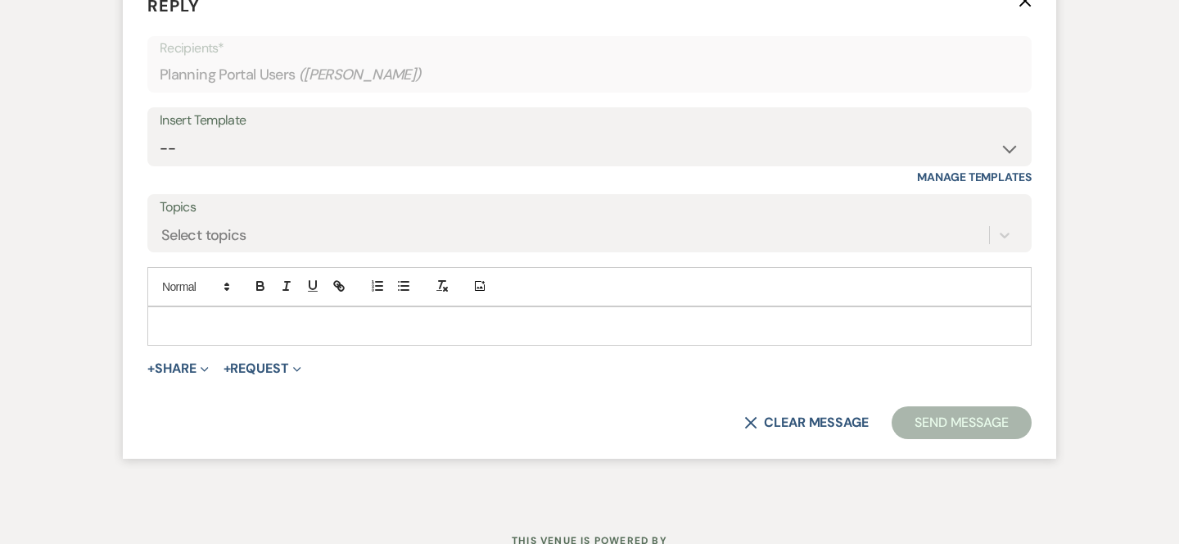
scroll to position [9559, 0]
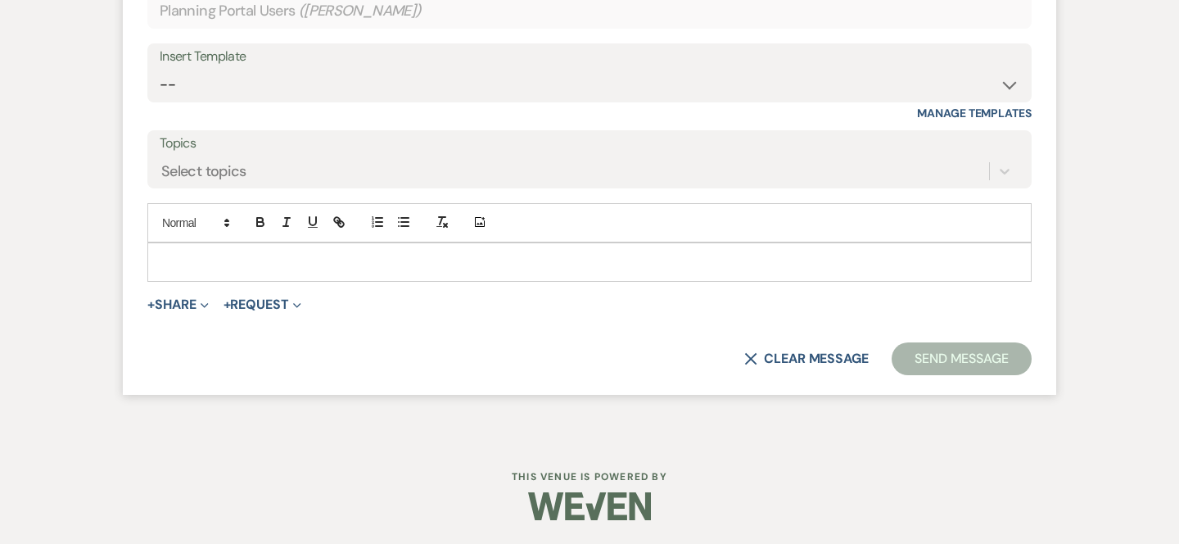
click at [210, 248] on div at bounding box center [589, 262] width 883 height 38
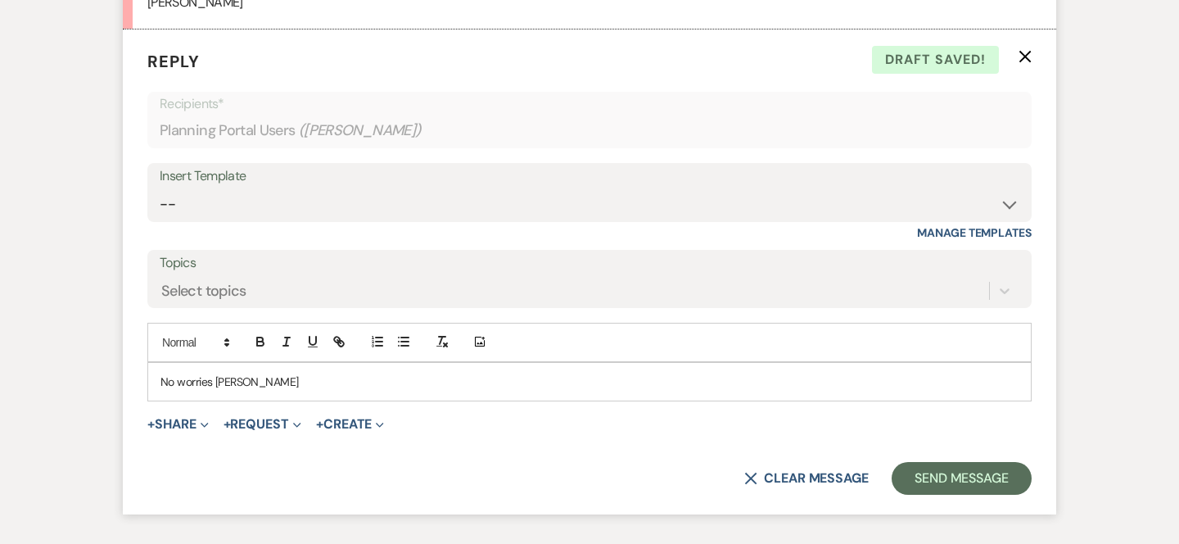
scroll to position [9435, 0]
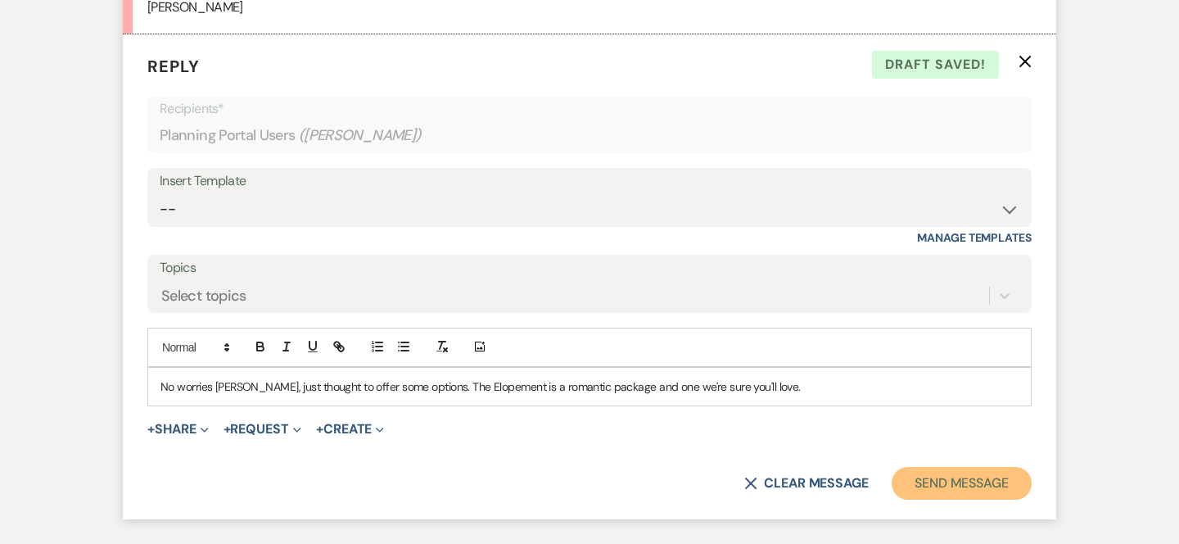
click at [937, 487] on button "Send Message" at bounding box center [962, 483] width 140 height 33
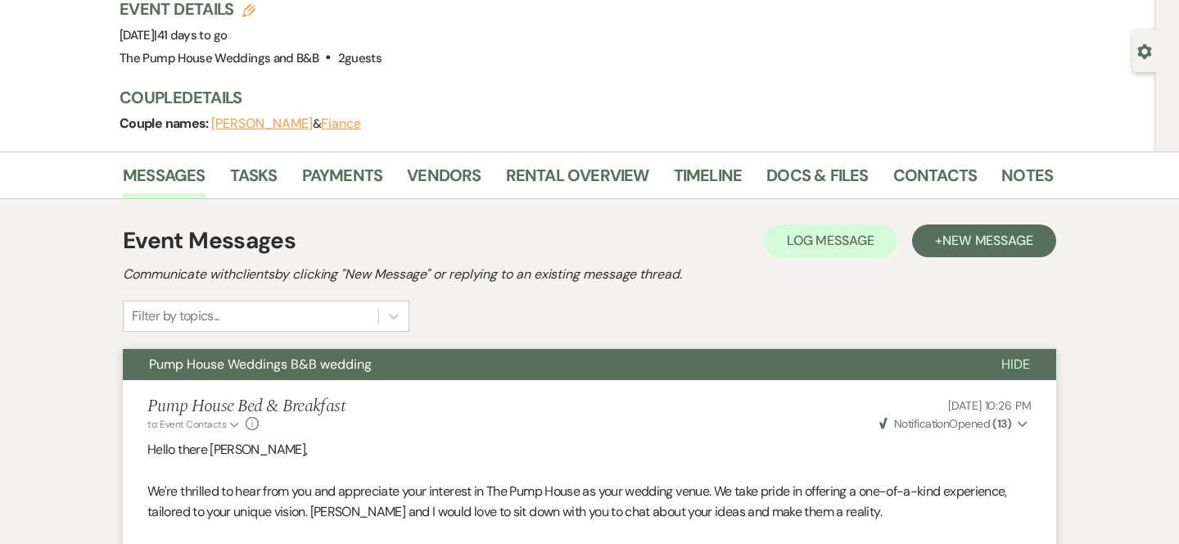
scroll to position [0, 0]
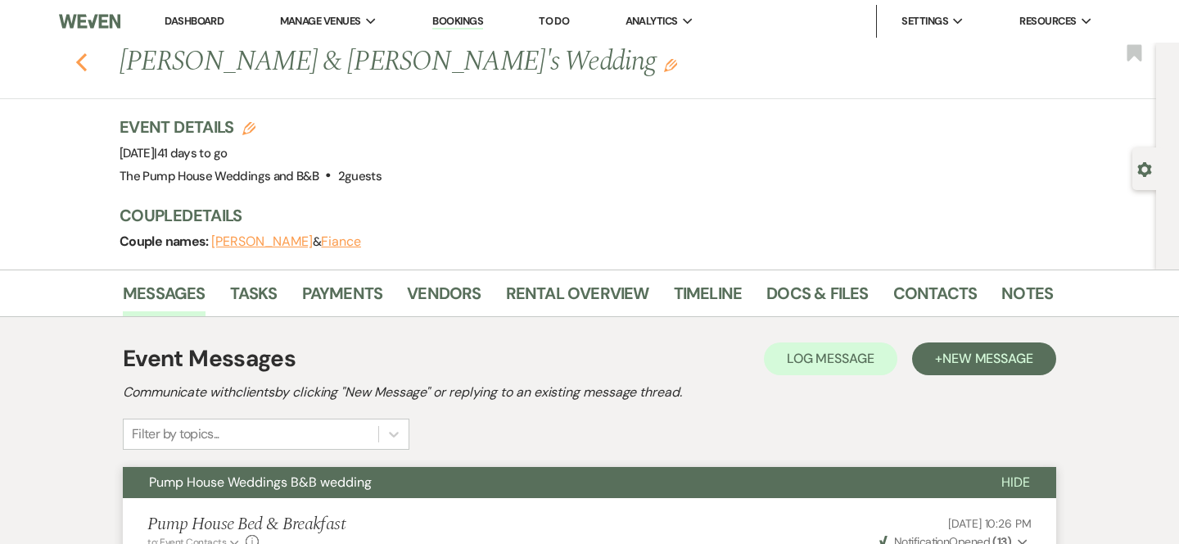
click at [79, 56] on icon "Previous" at bounding box center [81, 62] width 12 height 20
select select "7"
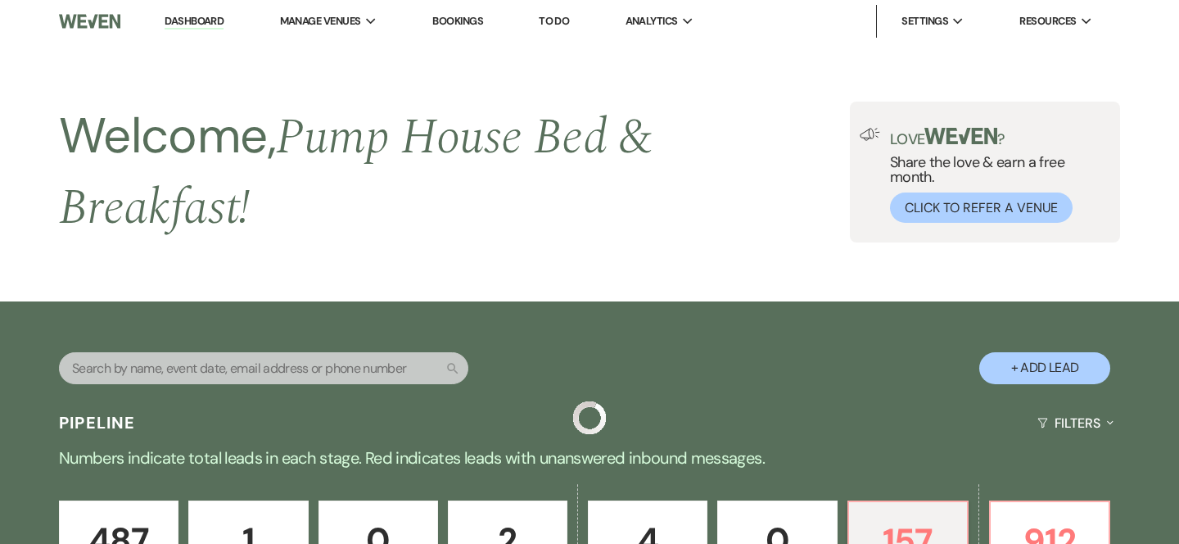
scroll to position [547, 0]
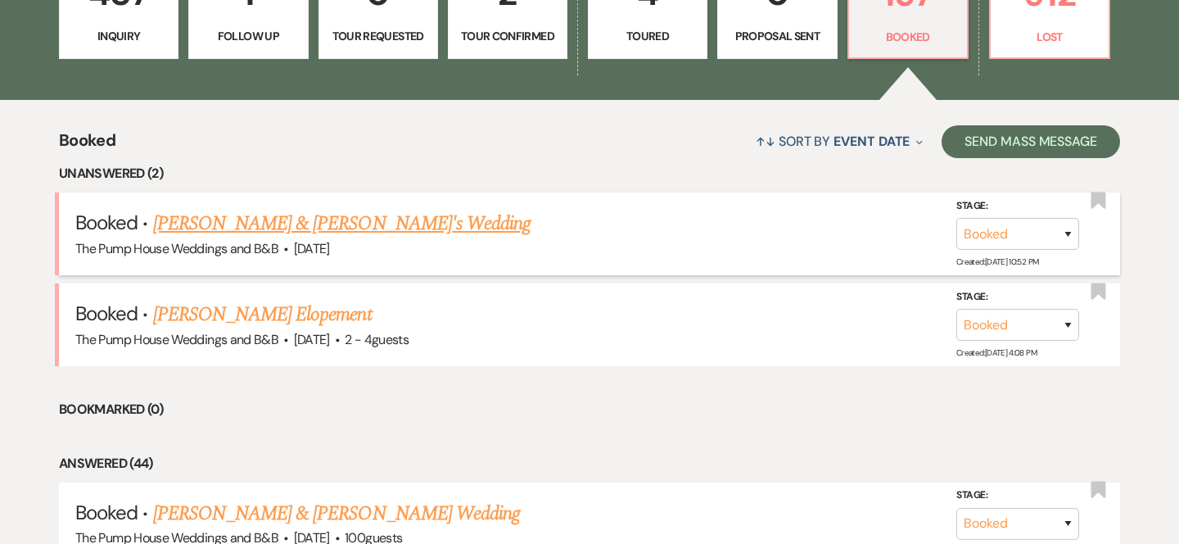
click at [302, 232] on link "[PERSON_NAME] & [PERSON_NAME]'s Wedding" at bounding box center [342, 223] width 378 height 29
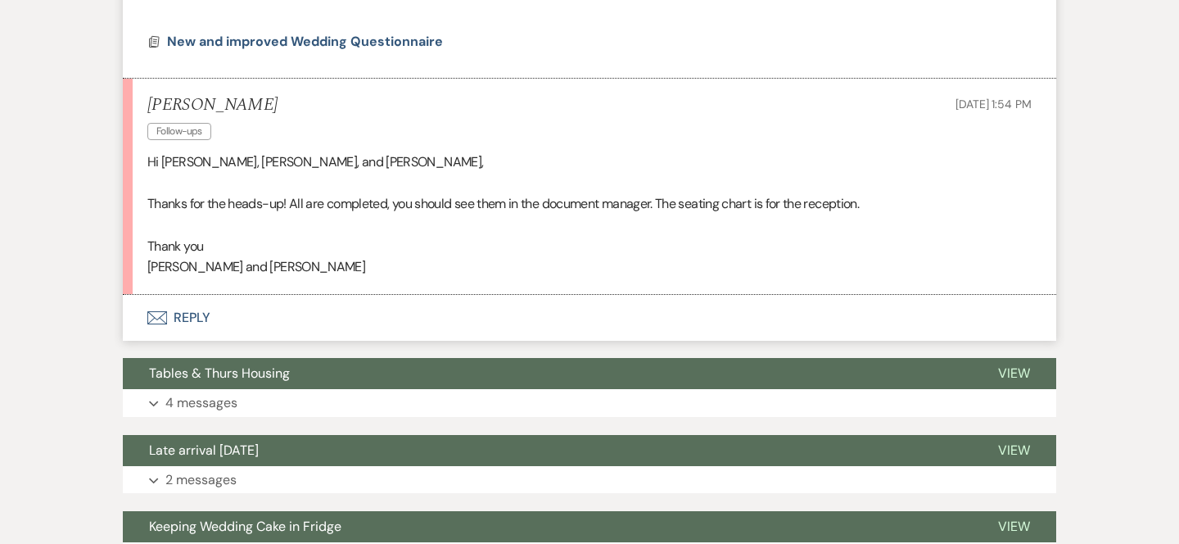
scroll to position [932, 0]
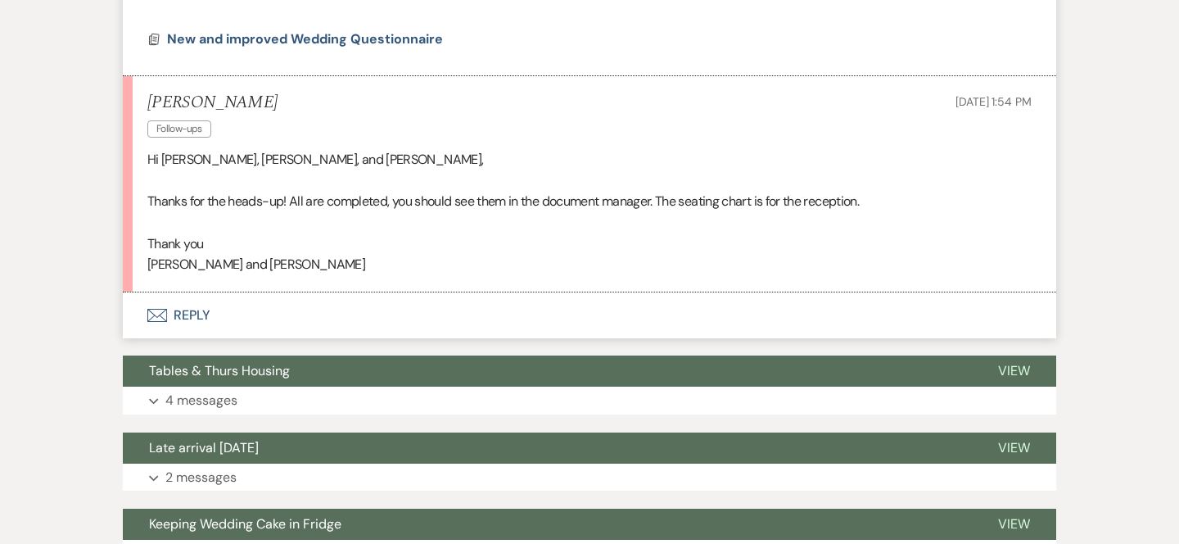
click at [148, 314] on icon "Envelope" at bounding box center [157, 315] width 20 height 13
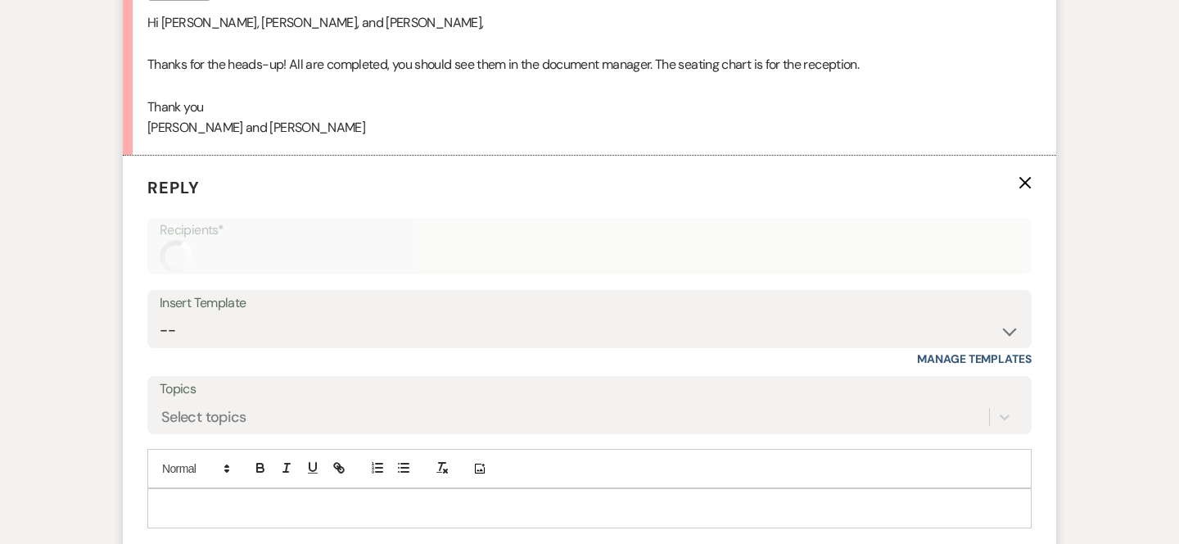
scroll to position [1195, 0]
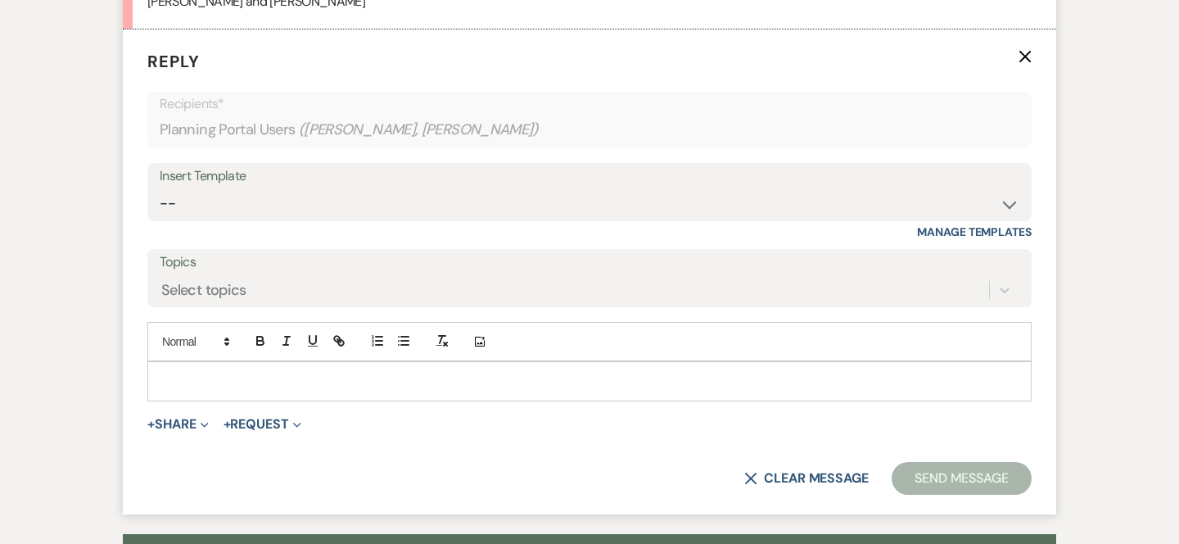
click at [245, 390] on div at bounding box center [589, 381] width 883 height 38
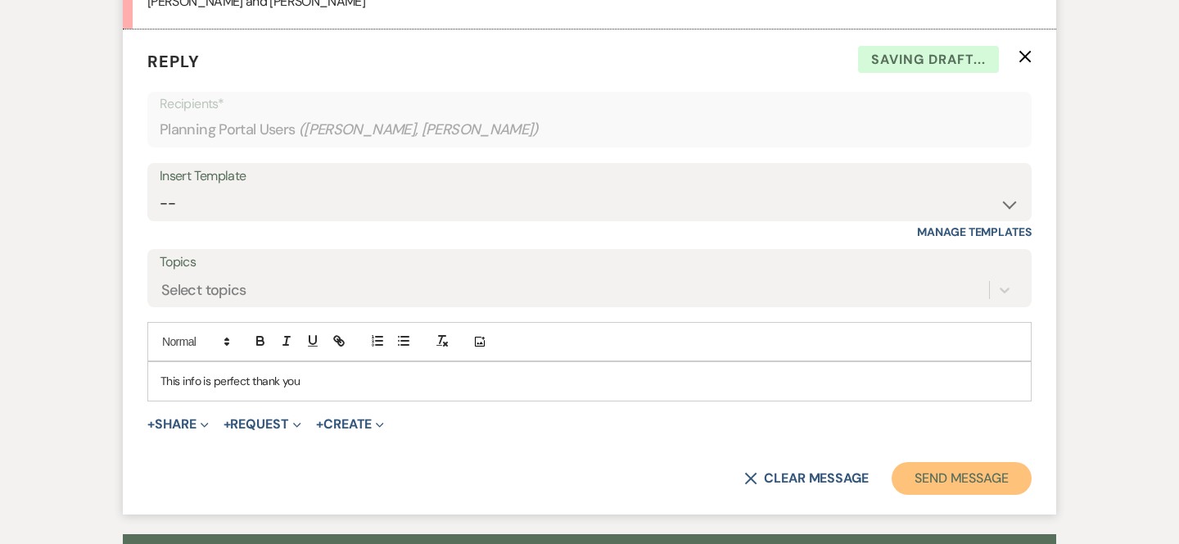
click at [933, 479] on button "Send Message" at bounding box center [962, 478] width 140 height 33
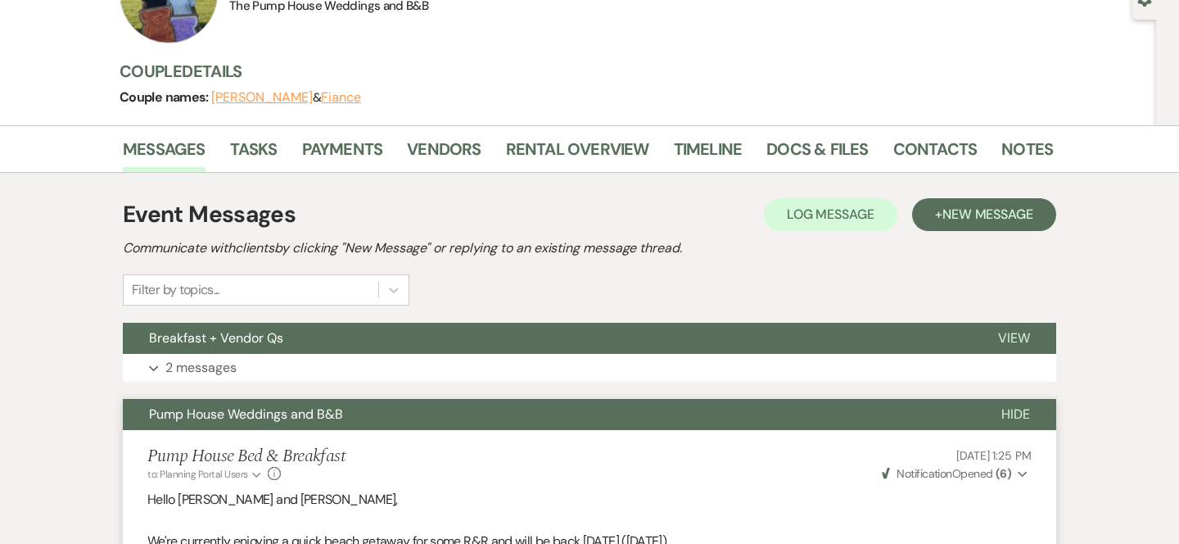
scroll to position [356, 0]
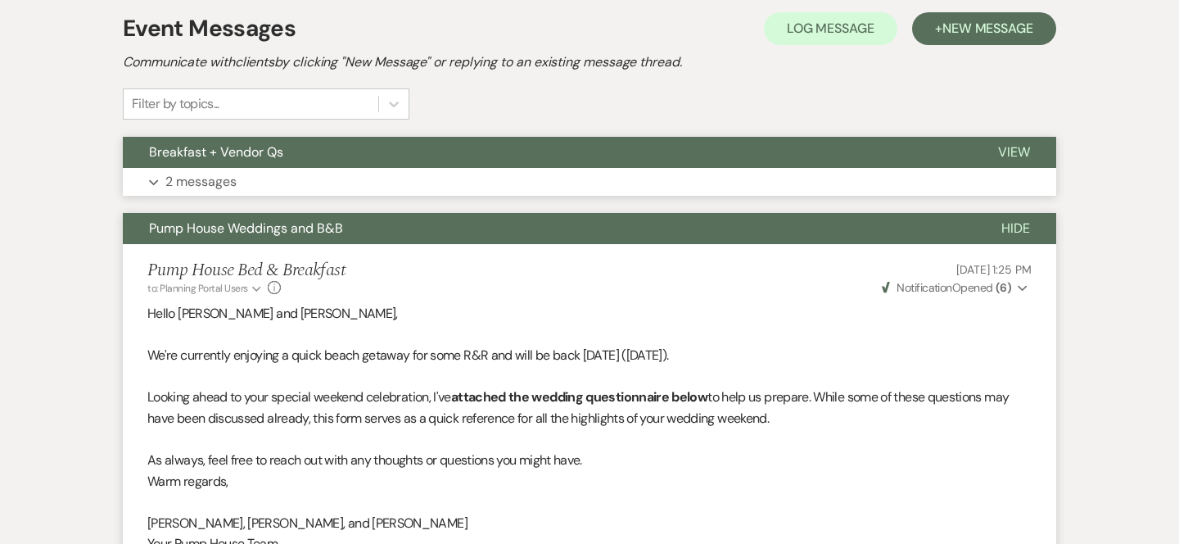
click at [862, 141] on button "Breakfast + Vendor Qs" at bounding box center [547, 152] width 849 height 31
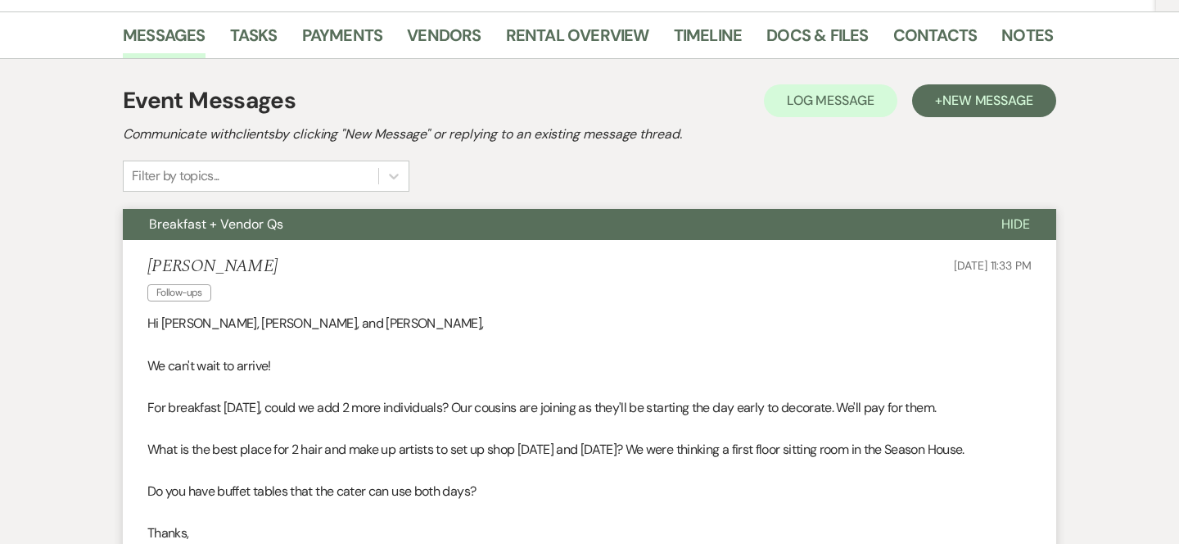
scroll to position [0, 0]
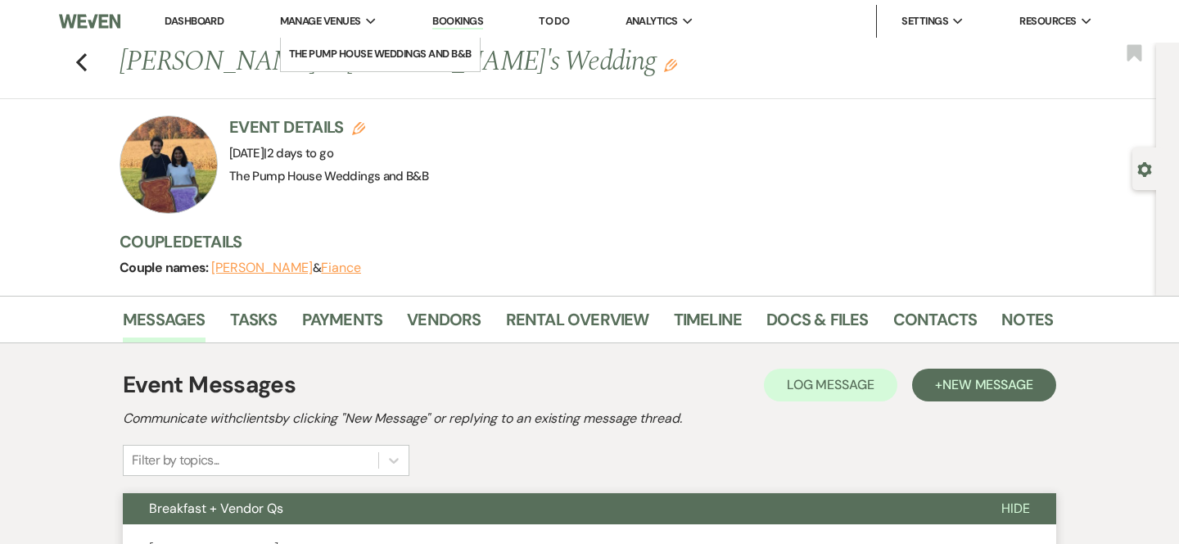
select select "7"
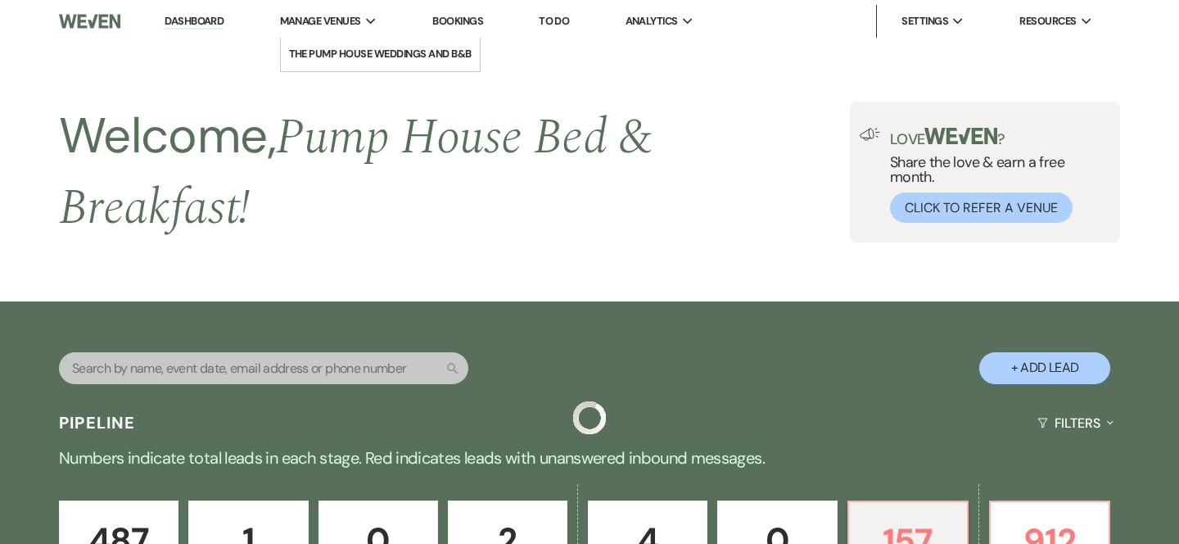
scroll to position [547, 0]
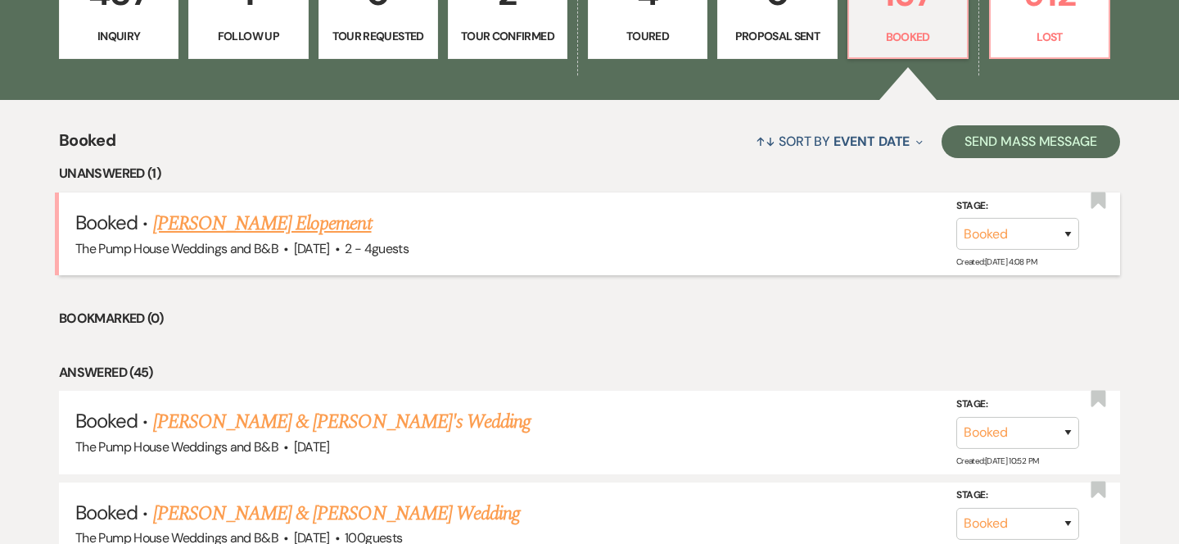
click at [307, 220] on link "[PERSON_NAME] Elopement" at bounding box center [262, 223] width 219 height 29
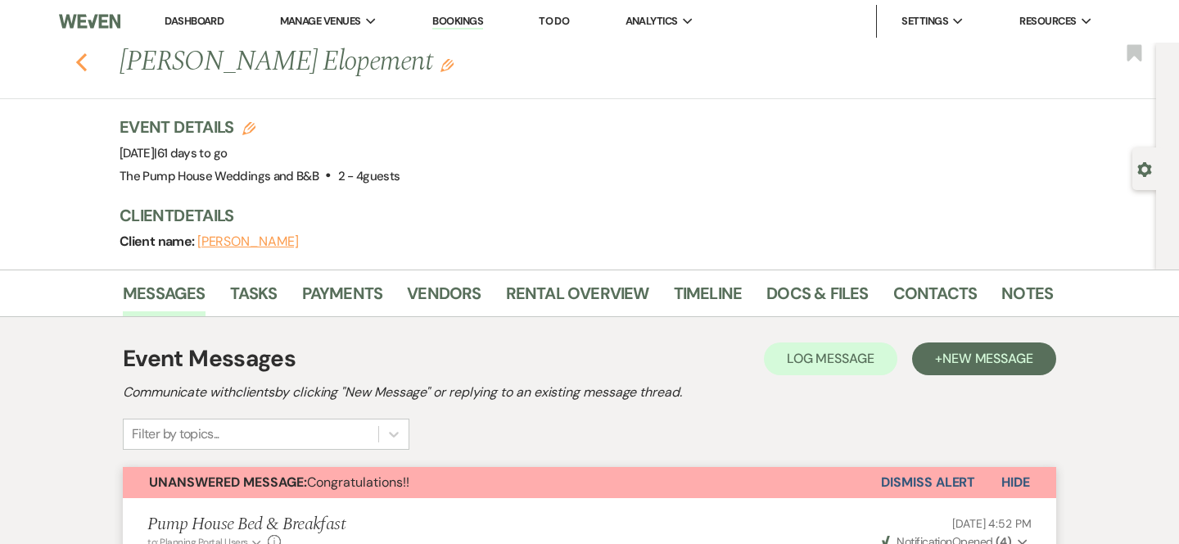
click at [77, 57] on icon "Previous" at bounding box center [81, 62] width 12 height 20
select select "7"
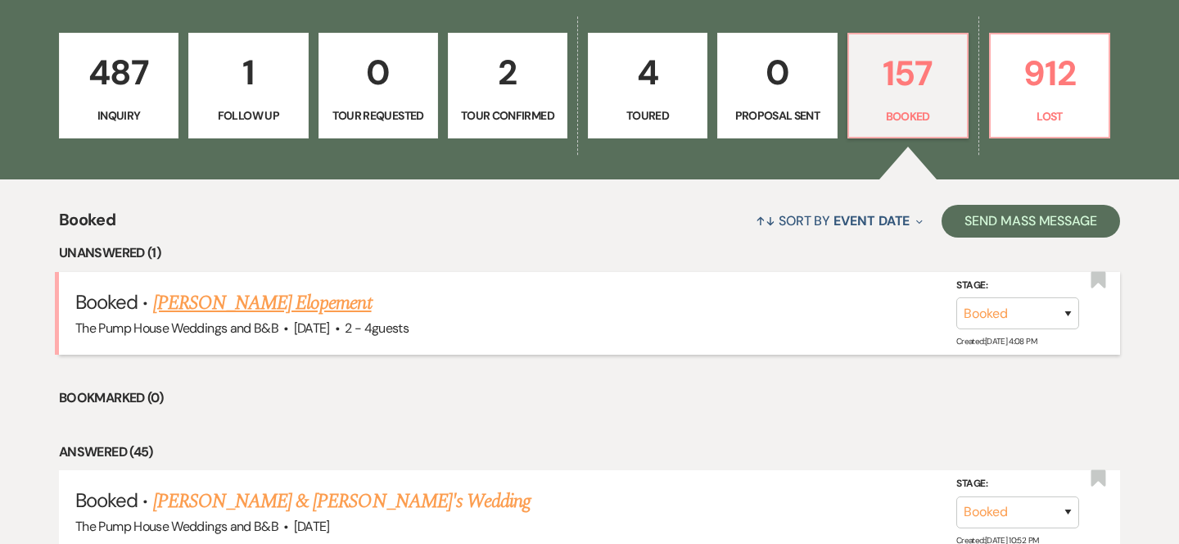
scroll to position [462, 0]
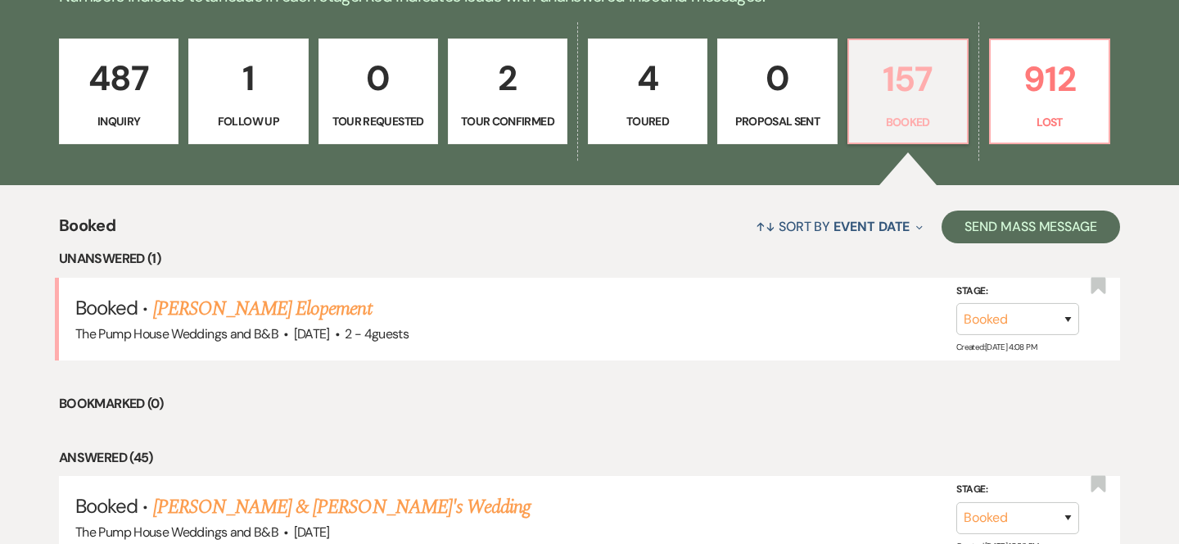
click at [894, 113] on link "157 Booked" at bounding box center [907, 91] width 121 height 106
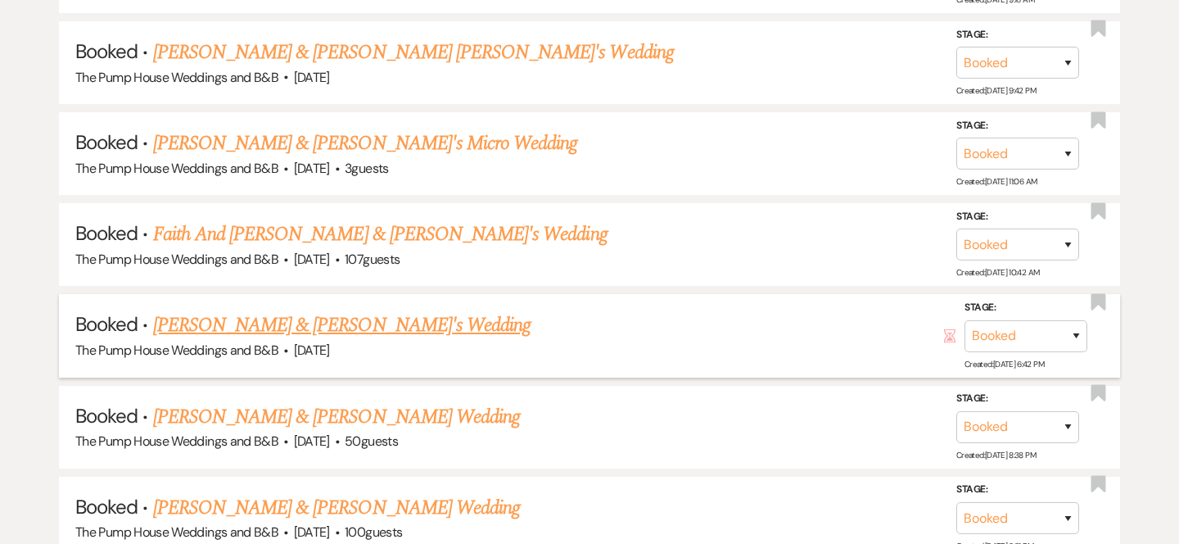
scroll to position [1647, 0]
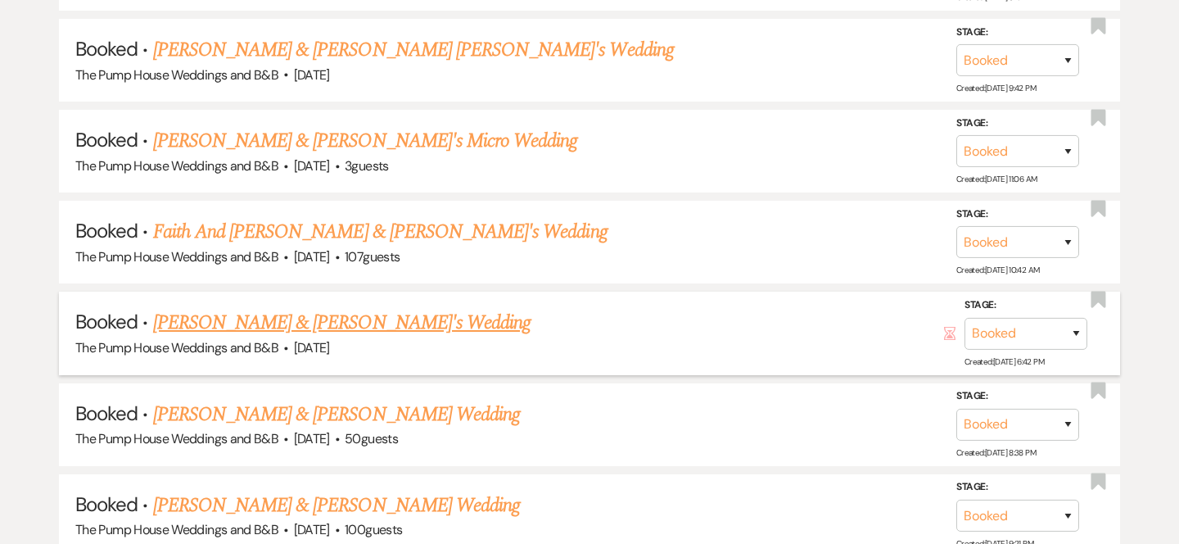
click at [391, 310] on link "[PERSON_NAME] & [PERSON_NAME]'s Wedding" at bounding box center [342, 322] width 378 height 29
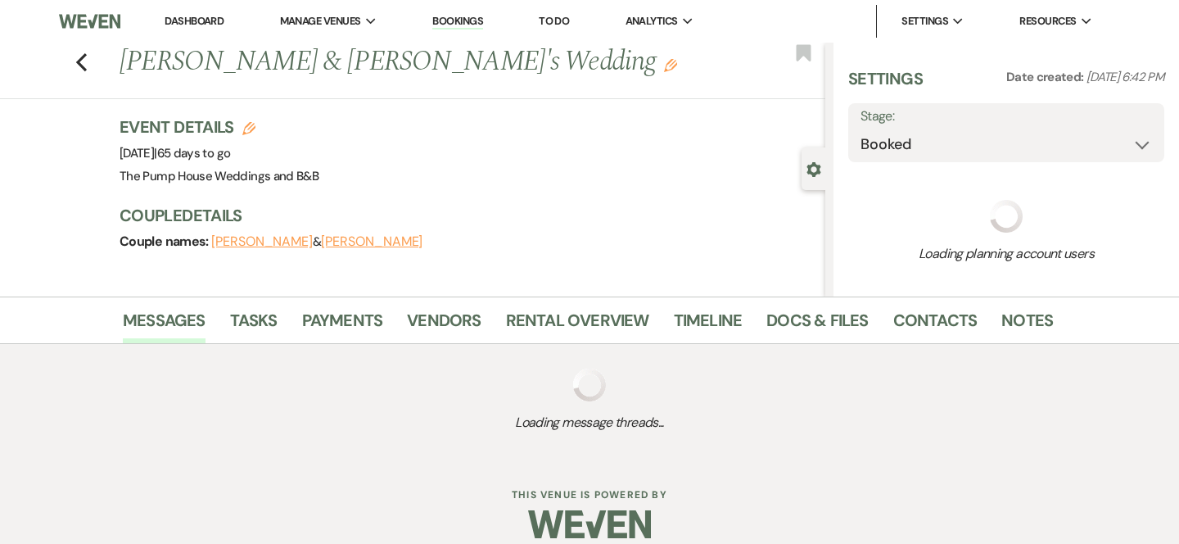
select select "5"
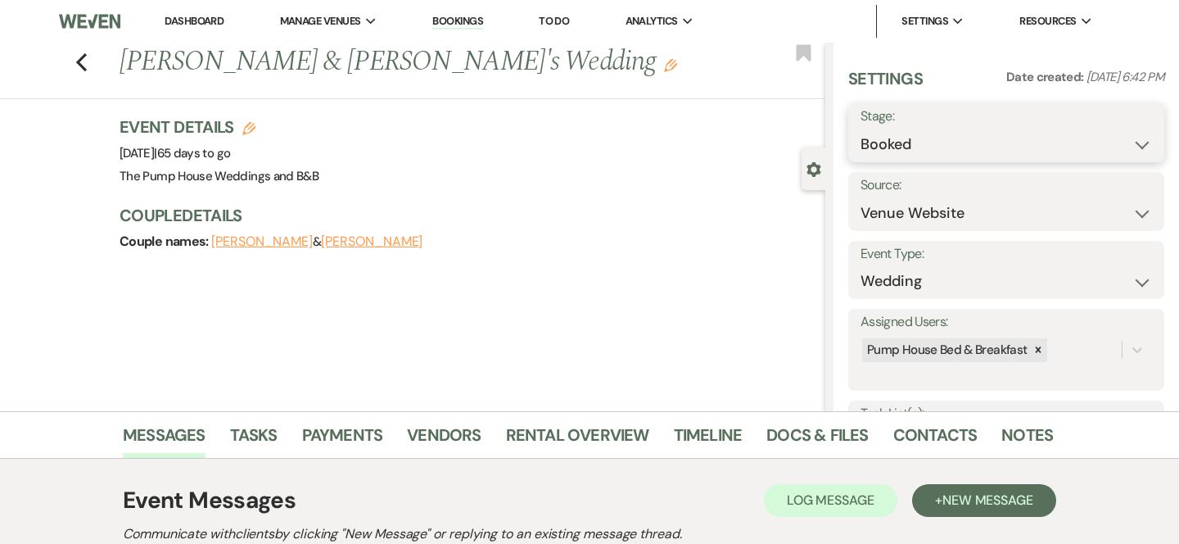
click at [1145, 134] on select "Booked Lost" at bounding box center [1005, 145] width 291 height 32
select select "8"
click at [860, 129] on select "Booked Lost" at bounding box center [1005, 145] width 291 height 32
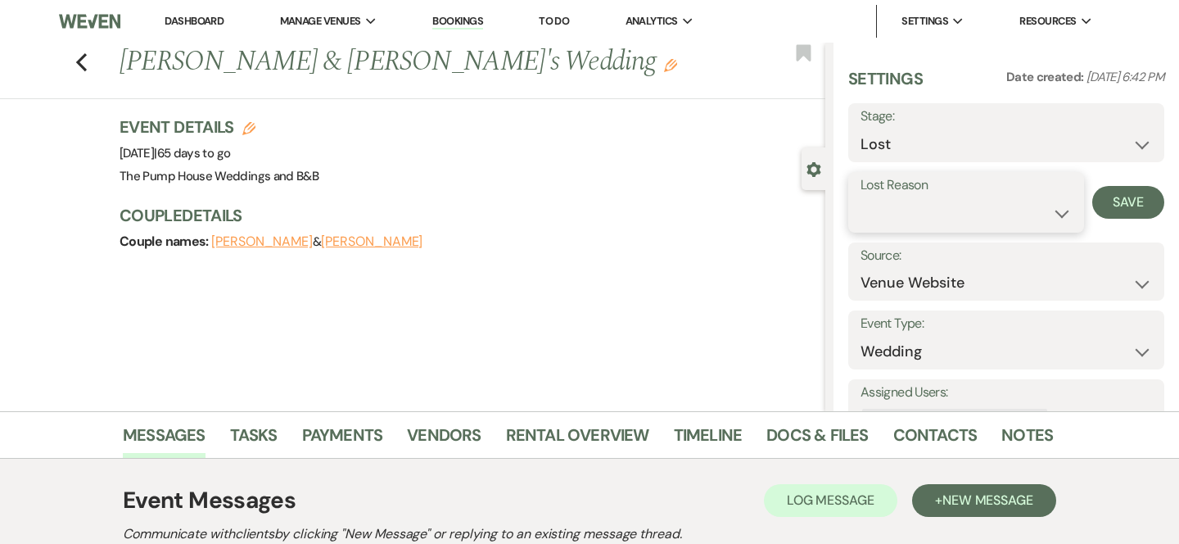
click at [1059, 213] on select "Booked Elsewhere Budget Date Unavailable No Response Not a Good Match Capacity …" at bounding box center [965, 213] width 211 height 32
select select "11"
click at [860, 197] on select "Booked Elsewhere Budget Date Unavailable No Response Not a Good Match Capacity …" at bounding box center [965, 213] width 211 height 32
click at [1157, 201] on button "Save" at bounding box center [1128, 202] width 72 height 33
click at [75, 52] on icon "Previous" at bounding box center [81, 62] width 12 height 20
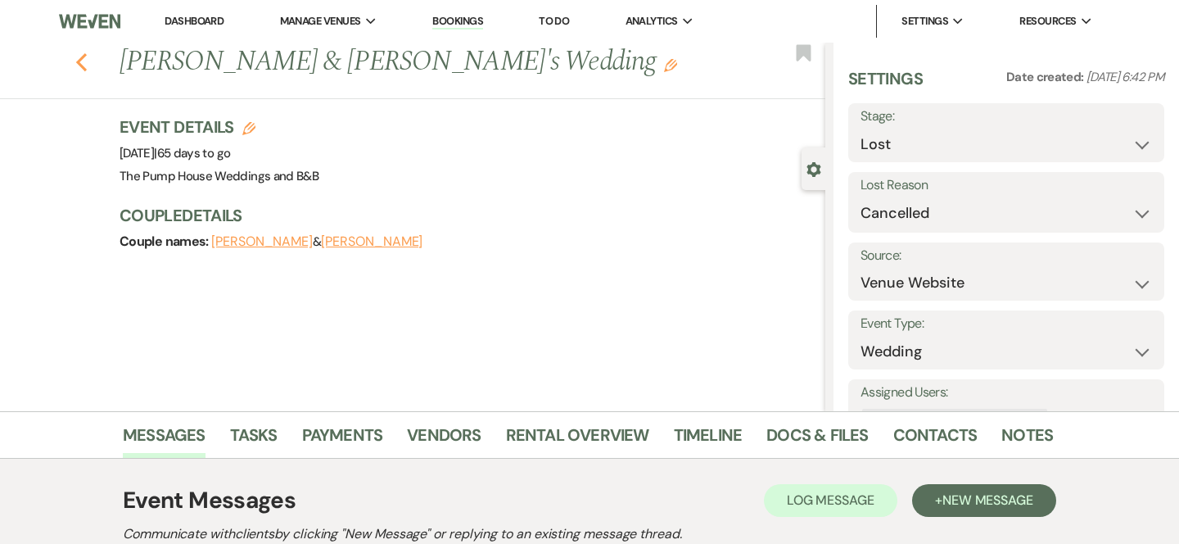
select select "8"
select select "11"
select select "7"
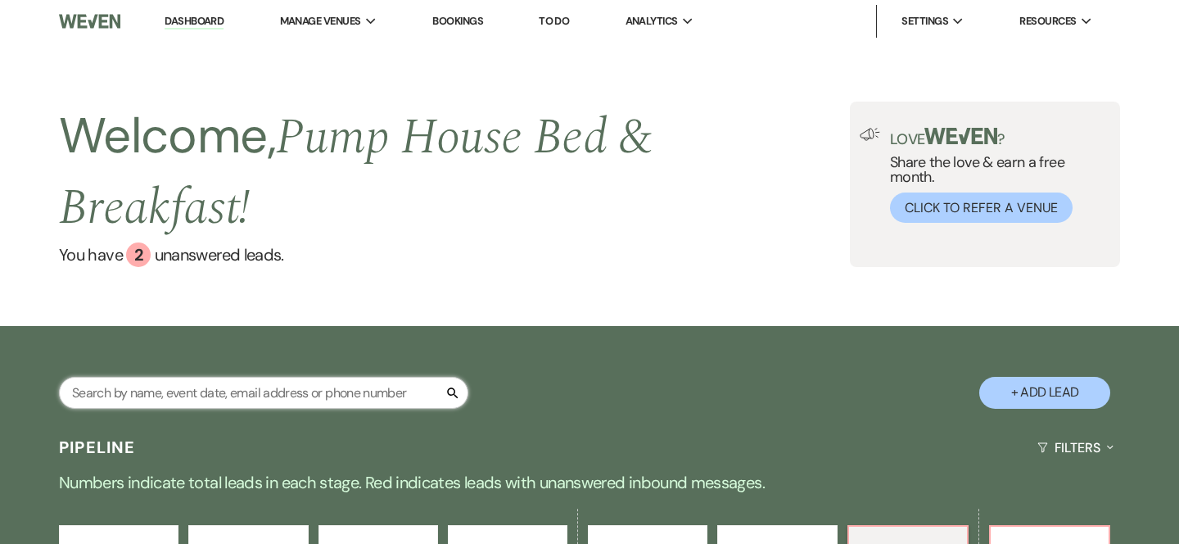
click at [151, 389] on input "text" at bounding box center [263, 393] width 409 height 32
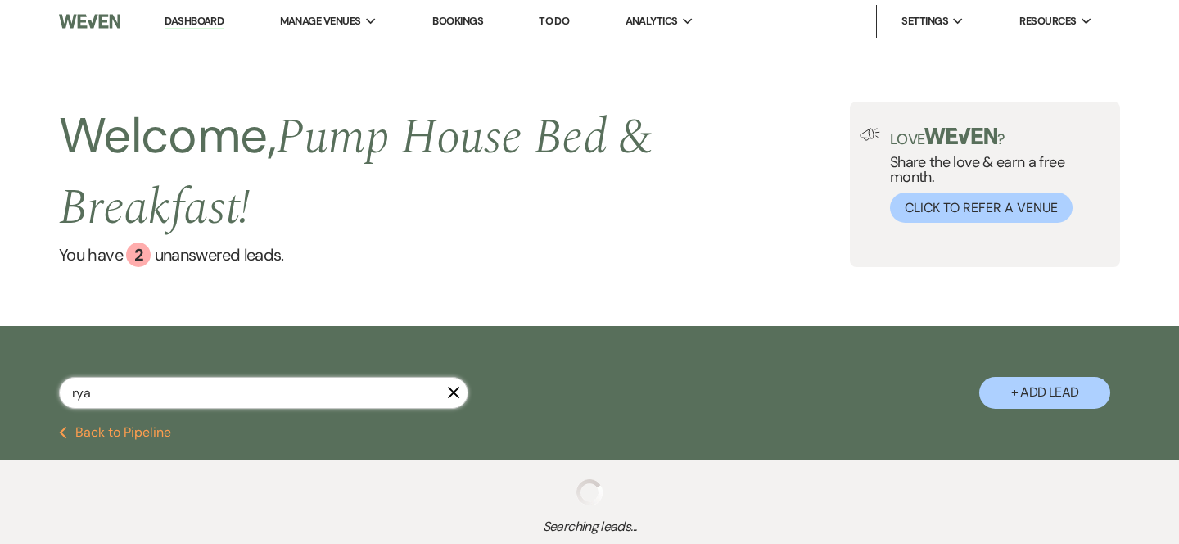
type input "[PERSON_NAME]"
select select "8"
select select "4"
select select "8"
select select "1"
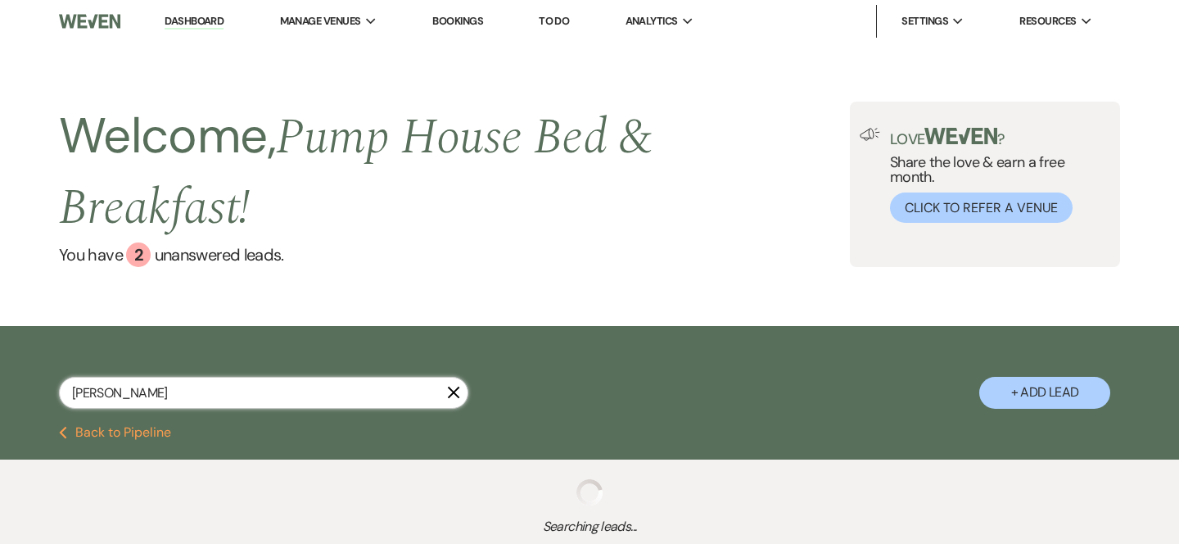
select select "7"
select select "8"
select select "2"
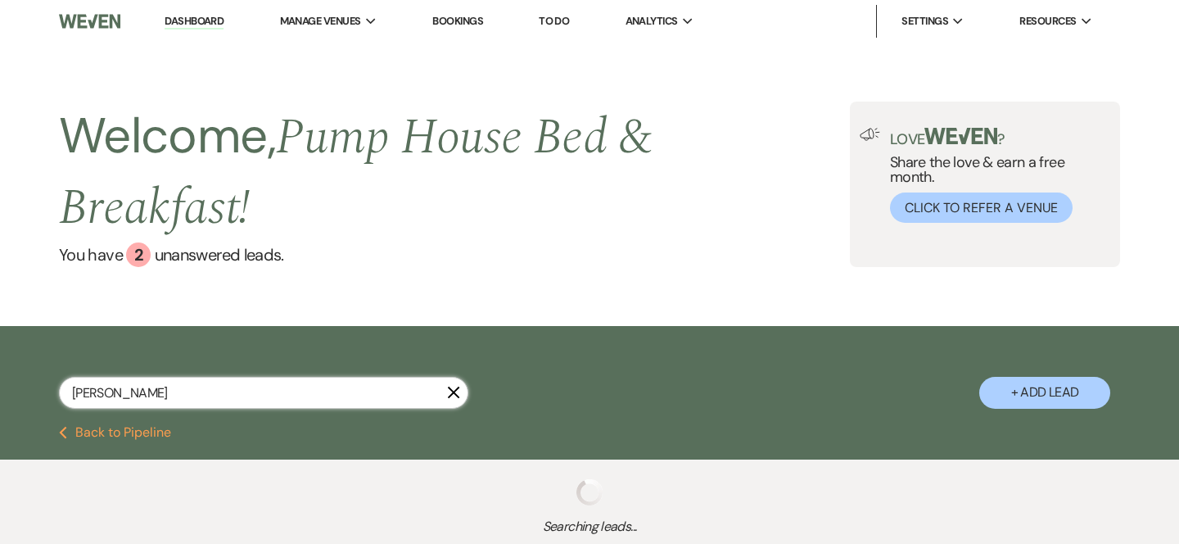
select select "8"
select select "11"
select select "8"
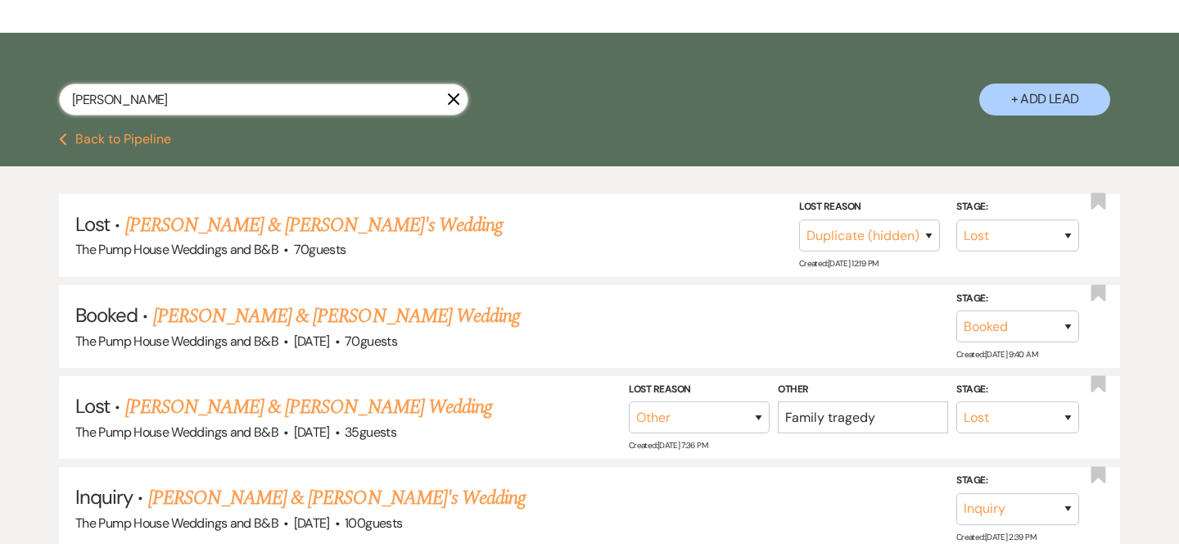
scroll to position [295, 0]
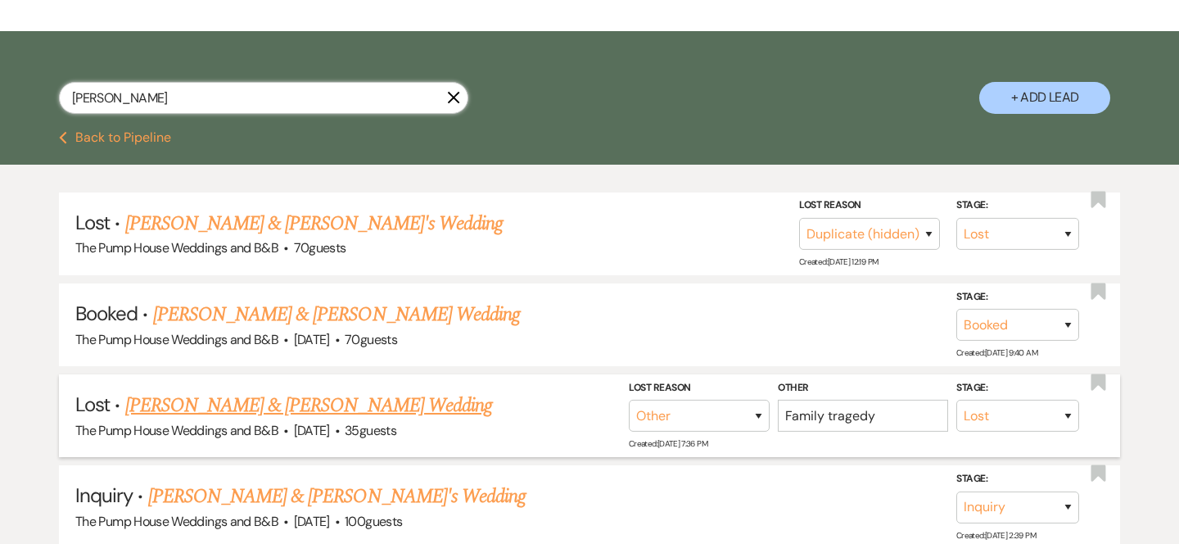
type input "[PERSON_NAME]"
click at [150, 404] on link "[PERSON_NAME] & [PERSON_NAME] Wedding" at bounding box center [308, 404] width 367 height 29
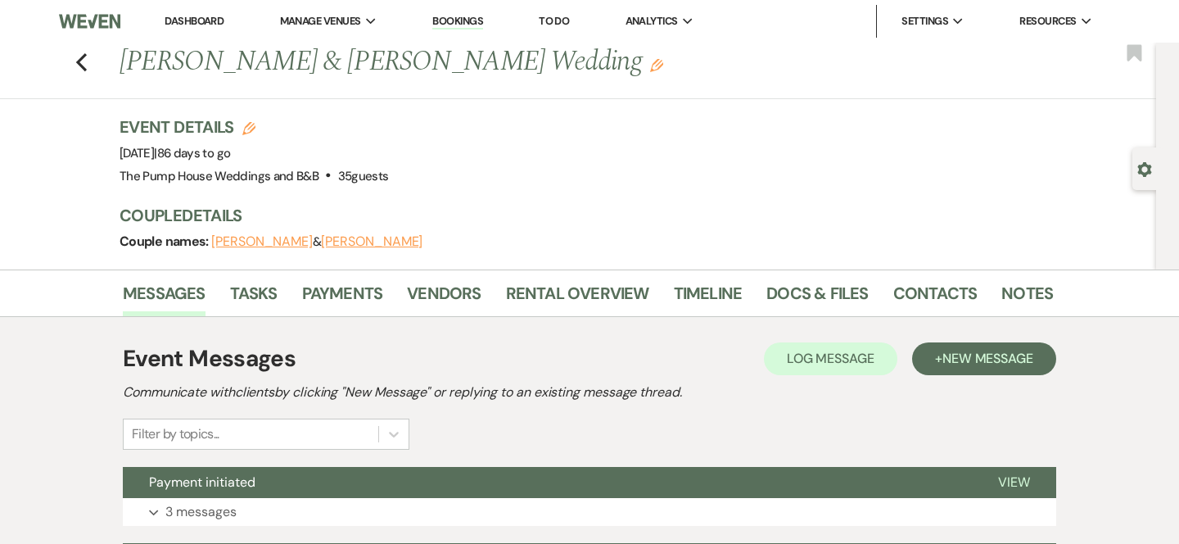
click at [437, 69] on h1 "[PERSON_NAME] & [PERSON_NAME] Wedding Edit" at bounding box center [487, 62] width 734 height 39
click at [76, 63] on icon "Previous" at bounding box center [81, 62] width 12 height 20
select select "8"
select select "4"
select select "8"
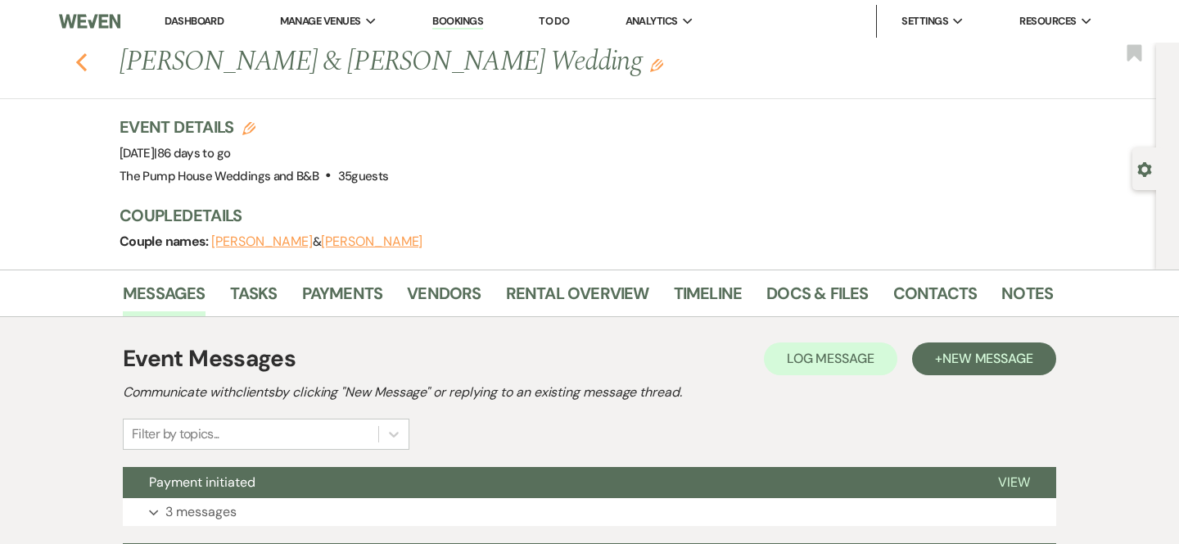
select select "1"
select select "7"
select select "8"
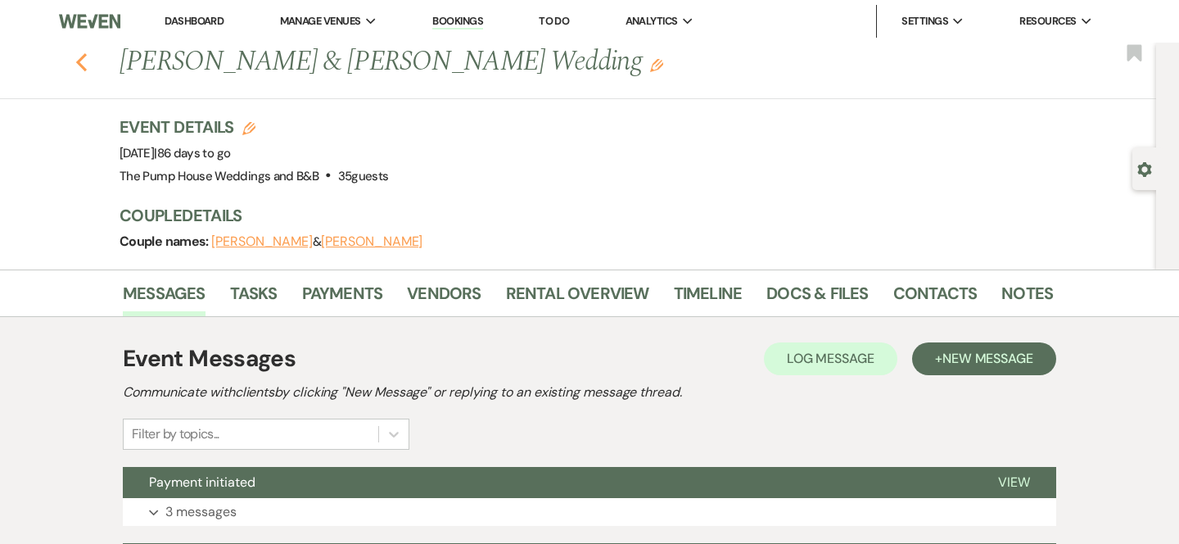
select select "2"
select select "8"
select select "11"
select select "8"
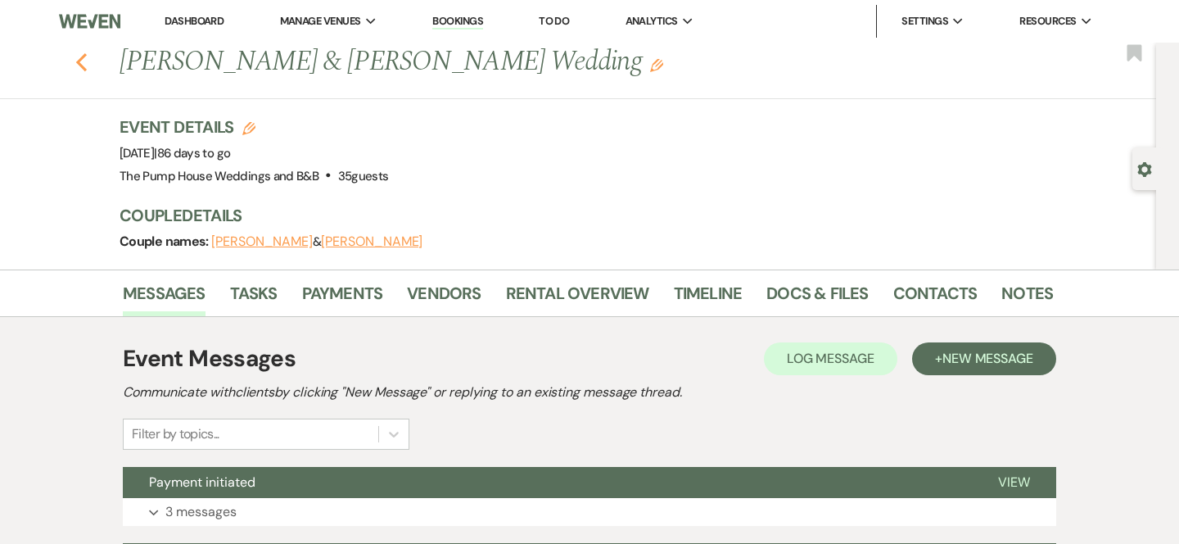
select select "8"
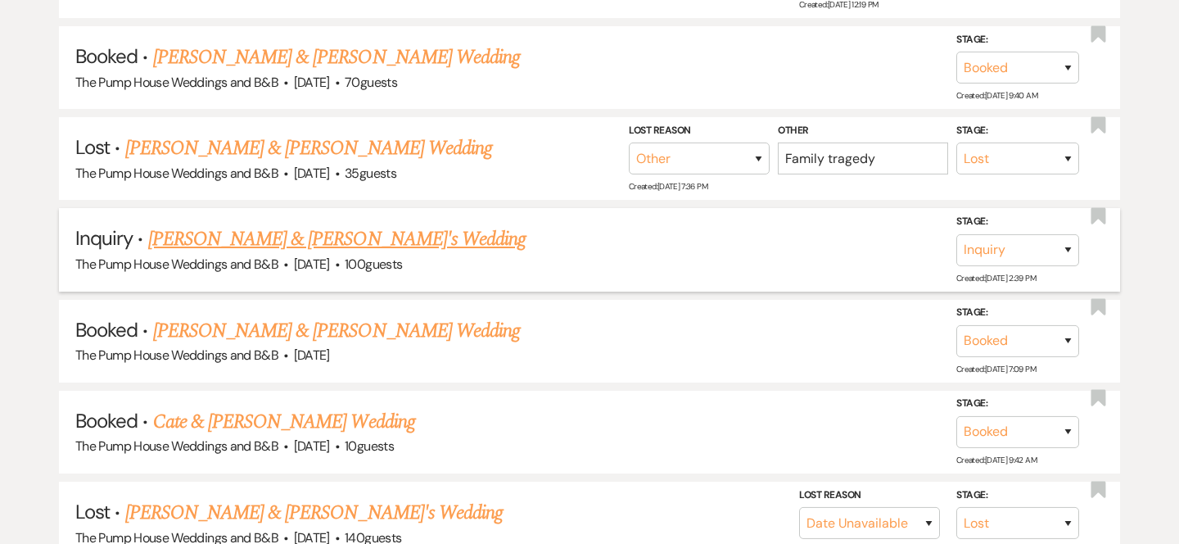
scroll to position [510, 0]
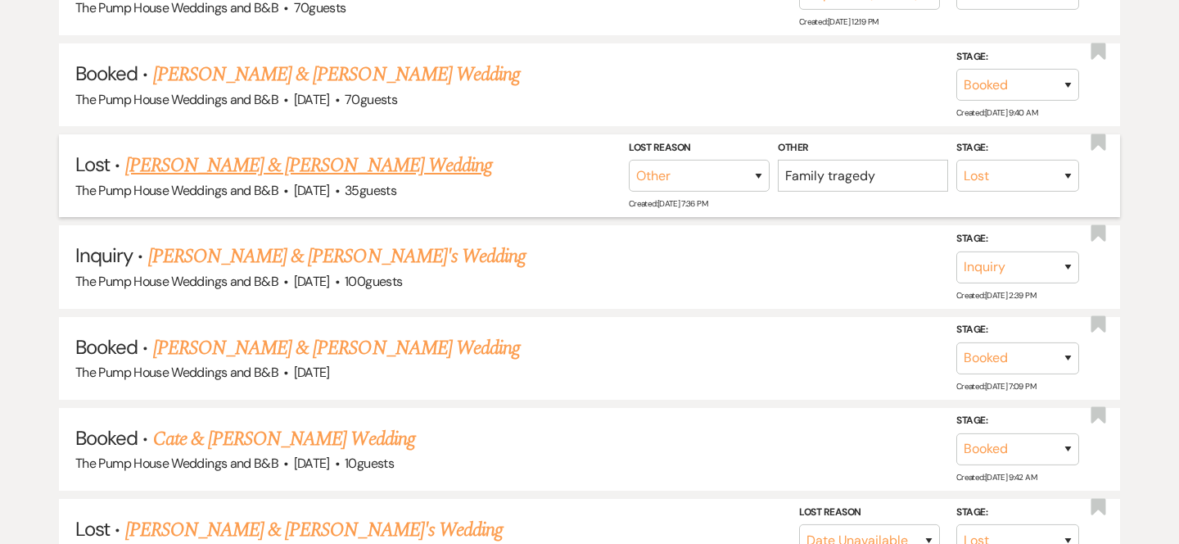
click at [389, 165] on link "[PERSON_NAME] & [PERSON_NAME] Wedding" at bounding box center [308, 165] width 367 height 29
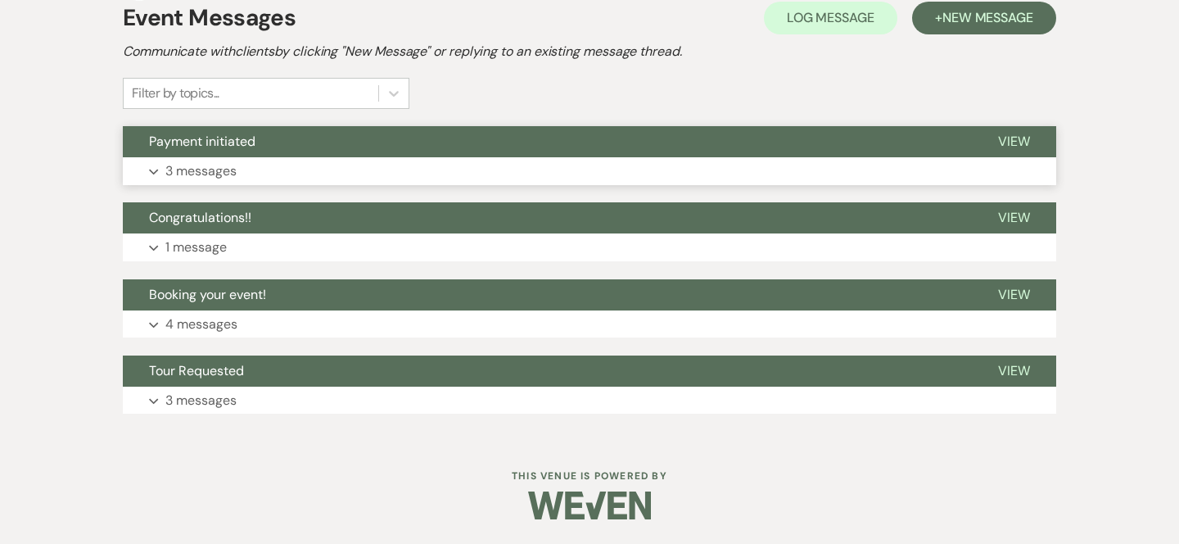
scroll to position [341, 0]
click at [405, 143] on button "Payment initiated" at bounding box center [547, 141] width 849 height 31
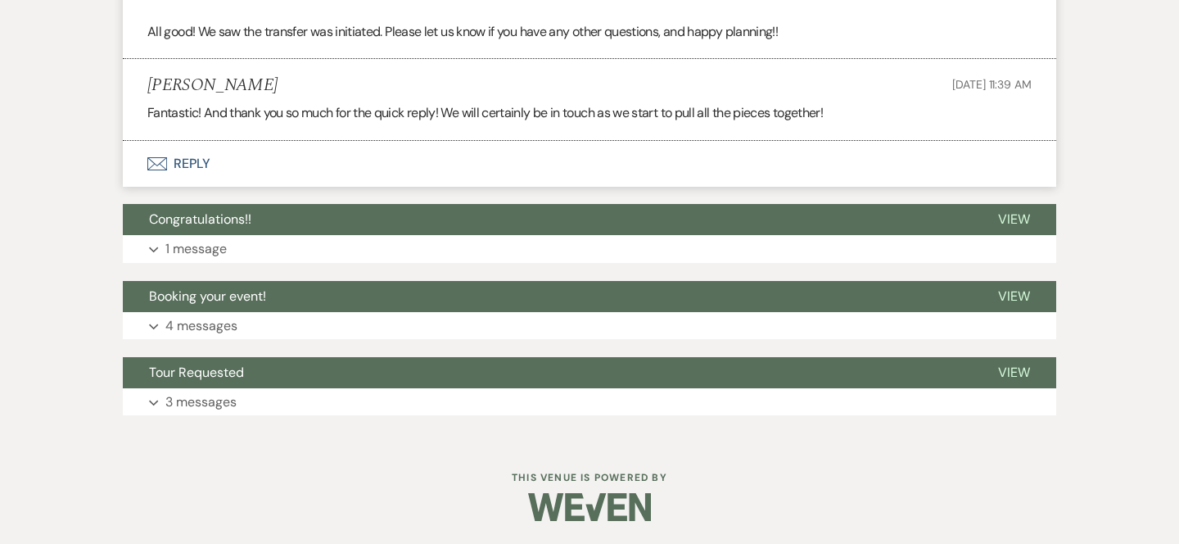
scroll to position [774, 0]
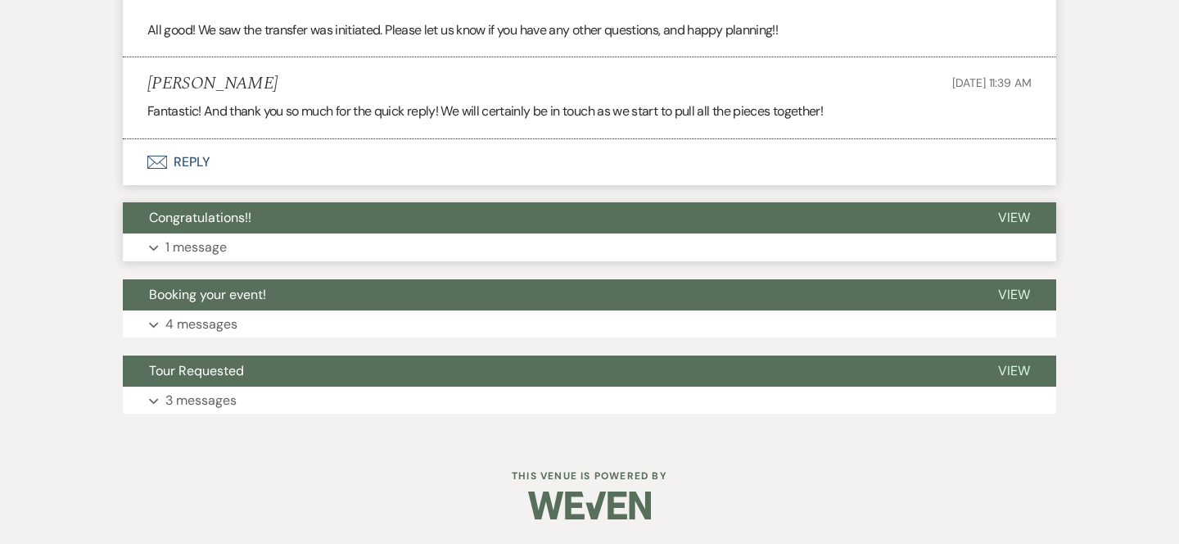
click at [367, 215] on button "Congratulations!!" at bounding box center [547, 217] width 849 height 31
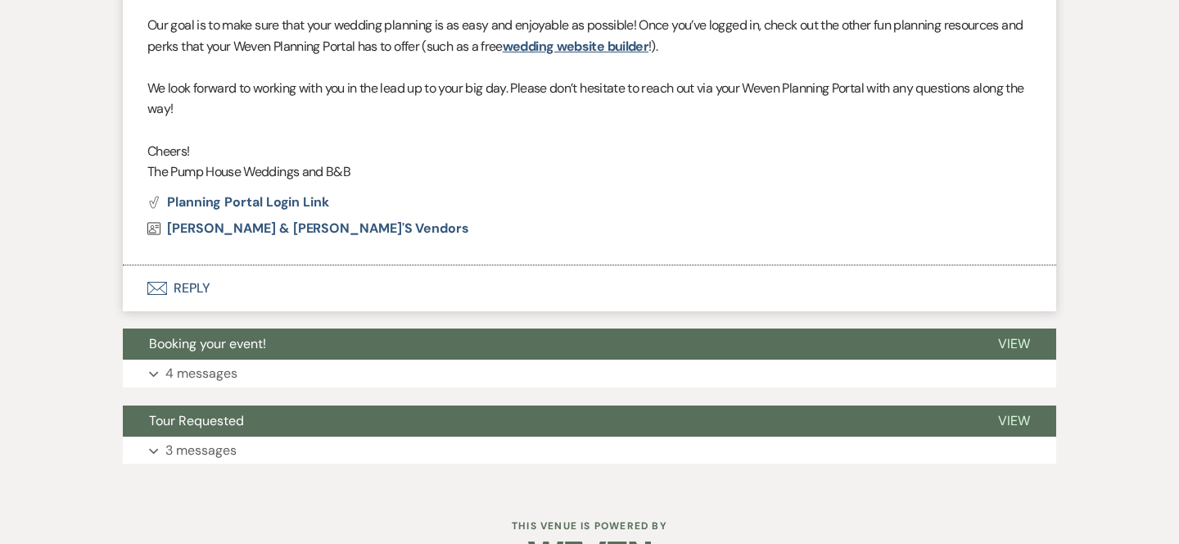
scroll to position [1394, 0]
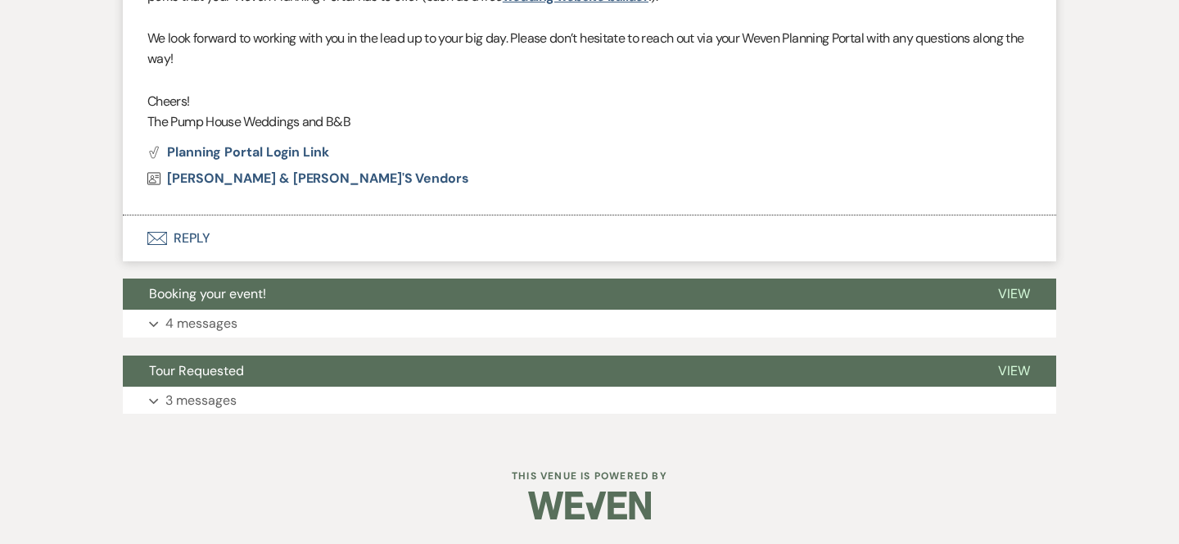
click at [376, 280] on button "Booking your event!" at bounding box center [547, 293] width 849 height 31
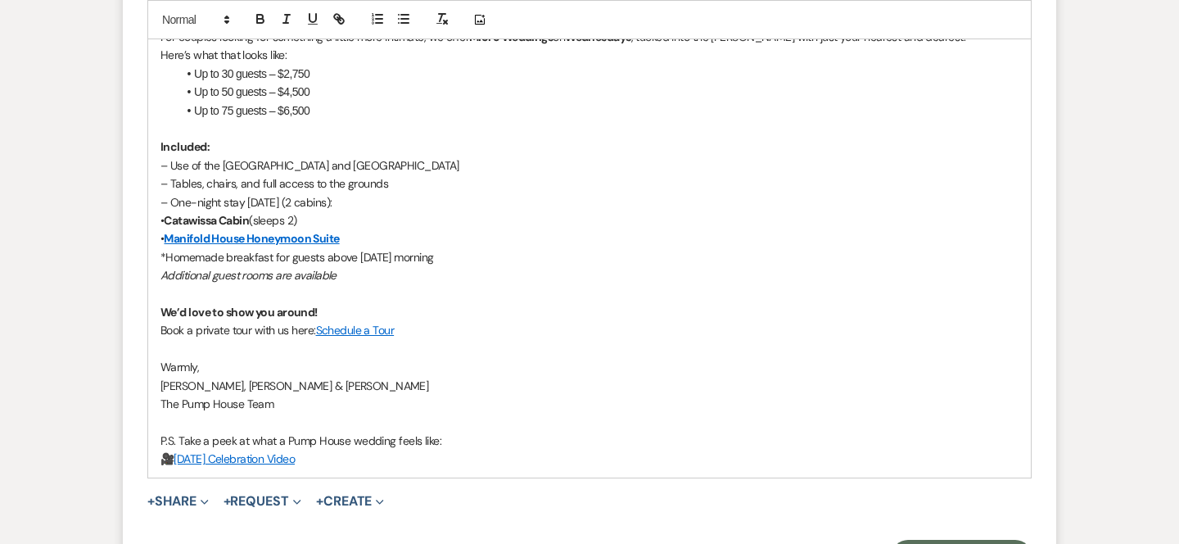
scroll to position [3715, 0]
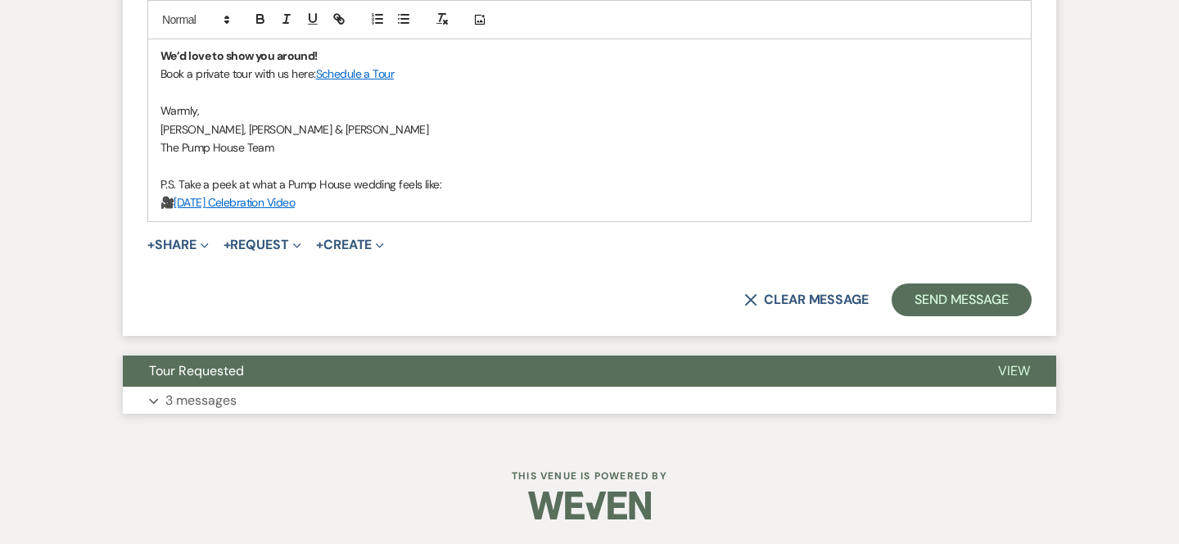
click at [384, 363] on button "Tour Requested" at bounding box center [547, 370] width 849 height 31
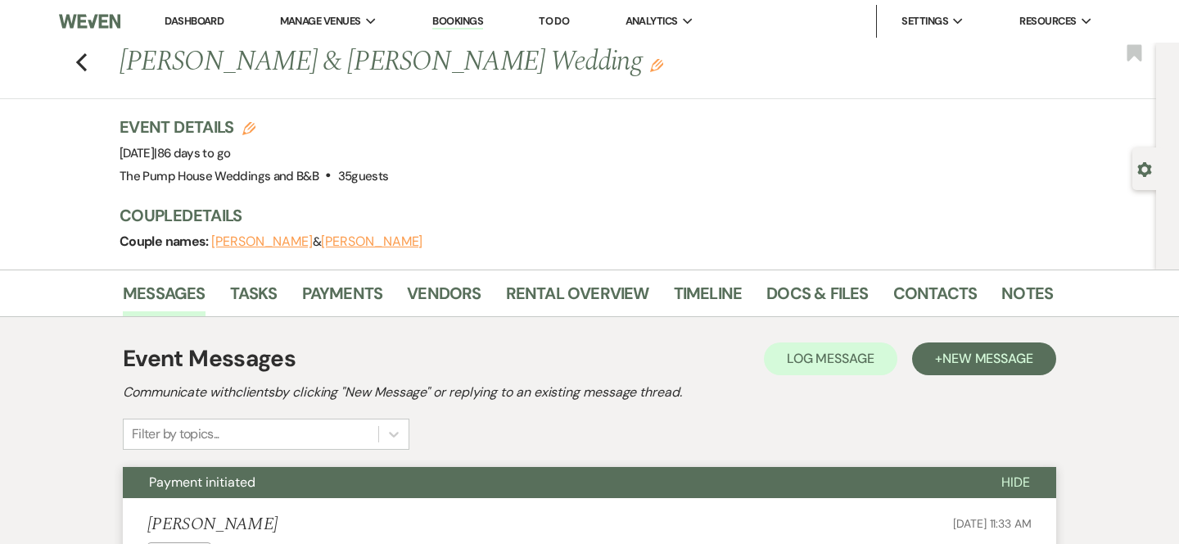
scroll to position [9, 0]
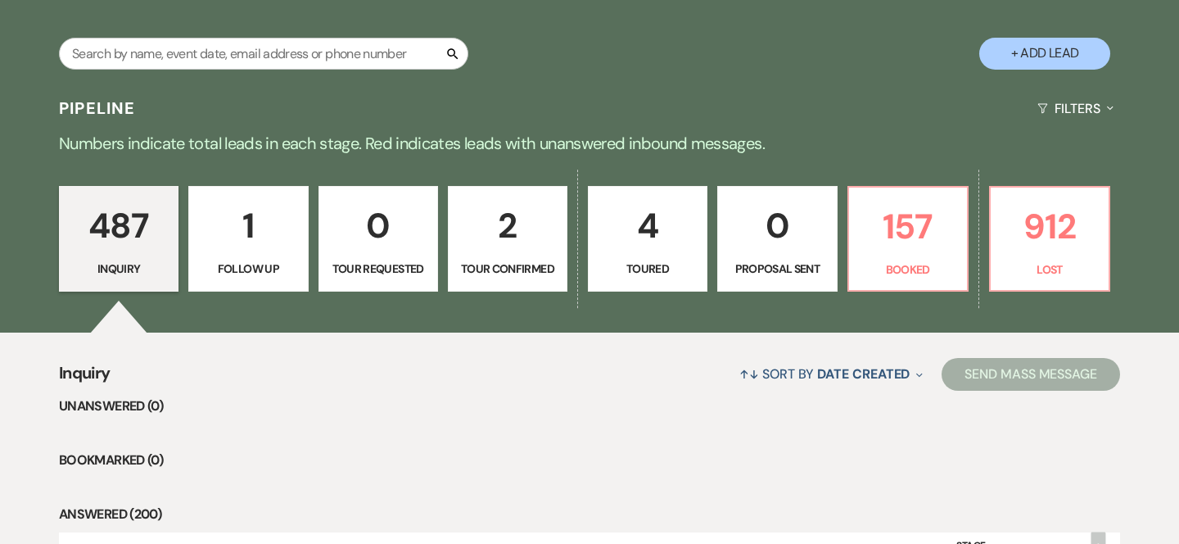
scroll to position [433, 0]
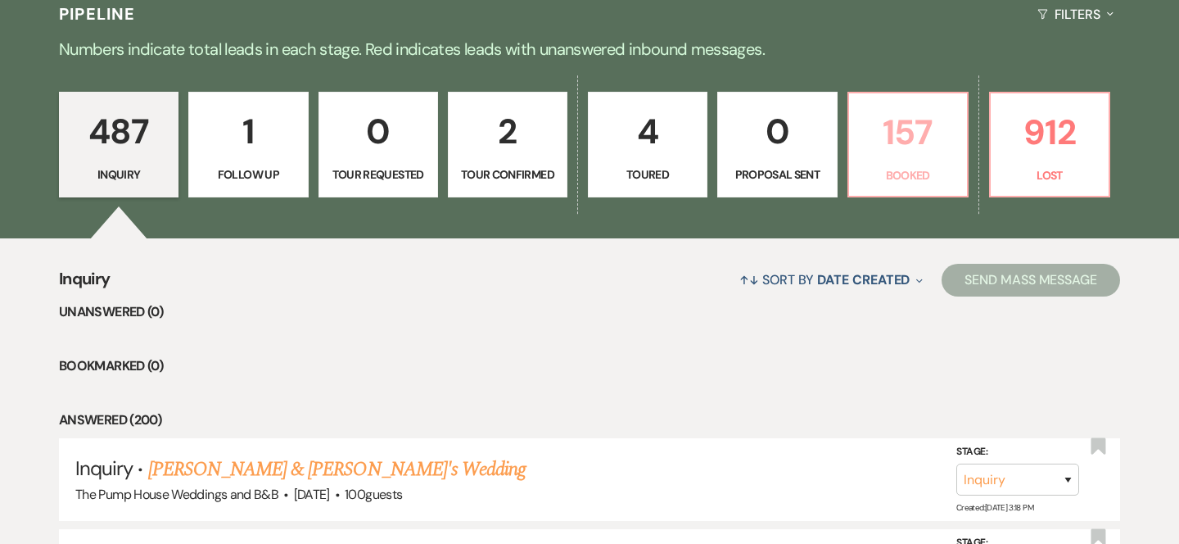
click at [921, 133] on p "157" at bounding box center [908, 132] width 98 height 55
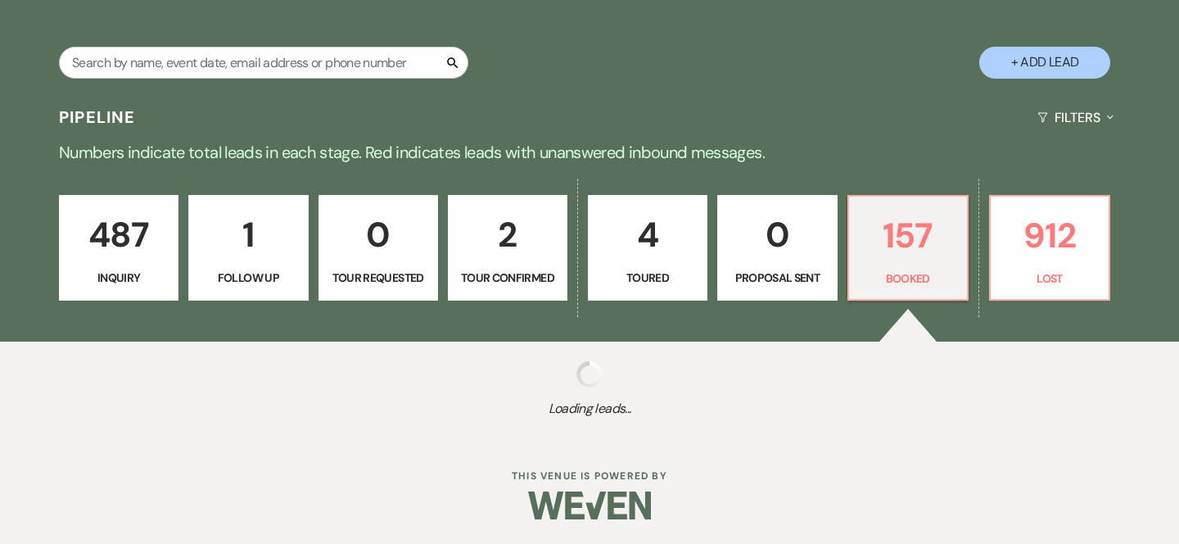
select select "7"
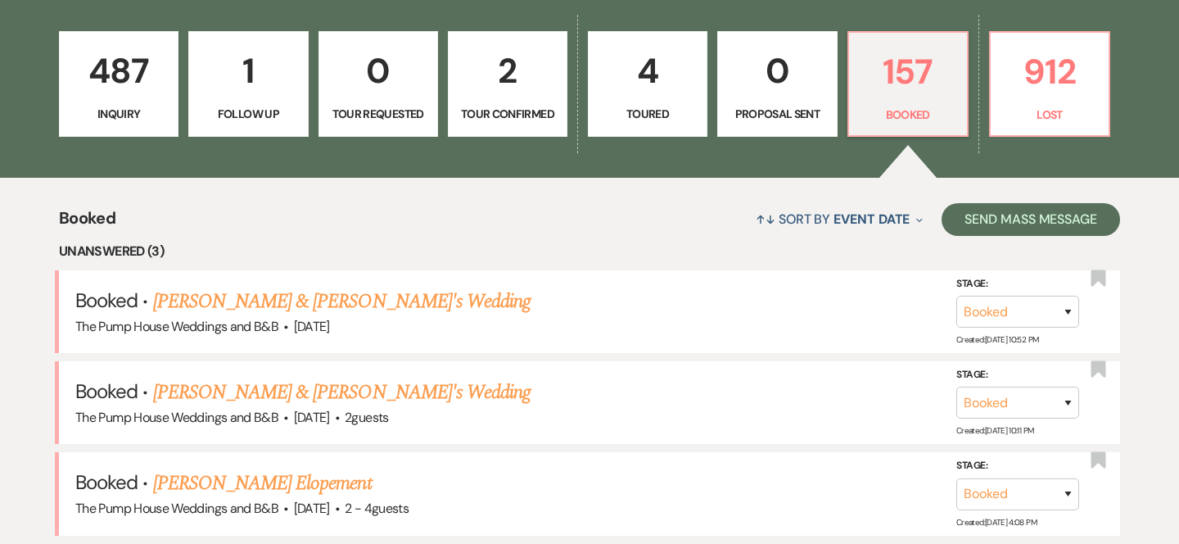
scroll to position [584, 0]
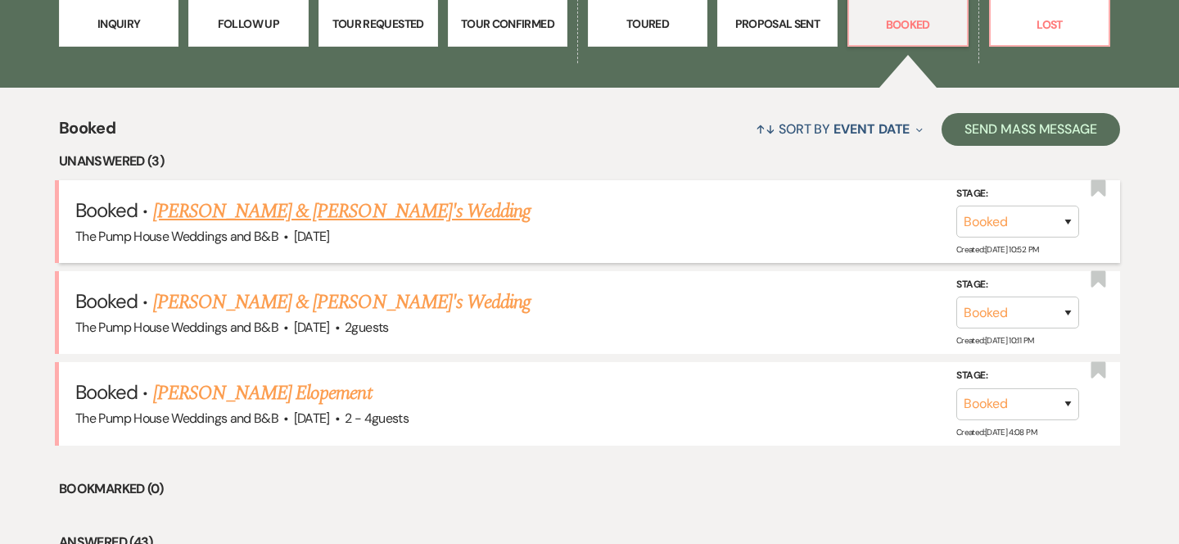
click at [407, 210] on link "[PERSON_NAME] & [PERSON_NAME]'s Wedding" at bounding box center [342, 210] width 378 height 29
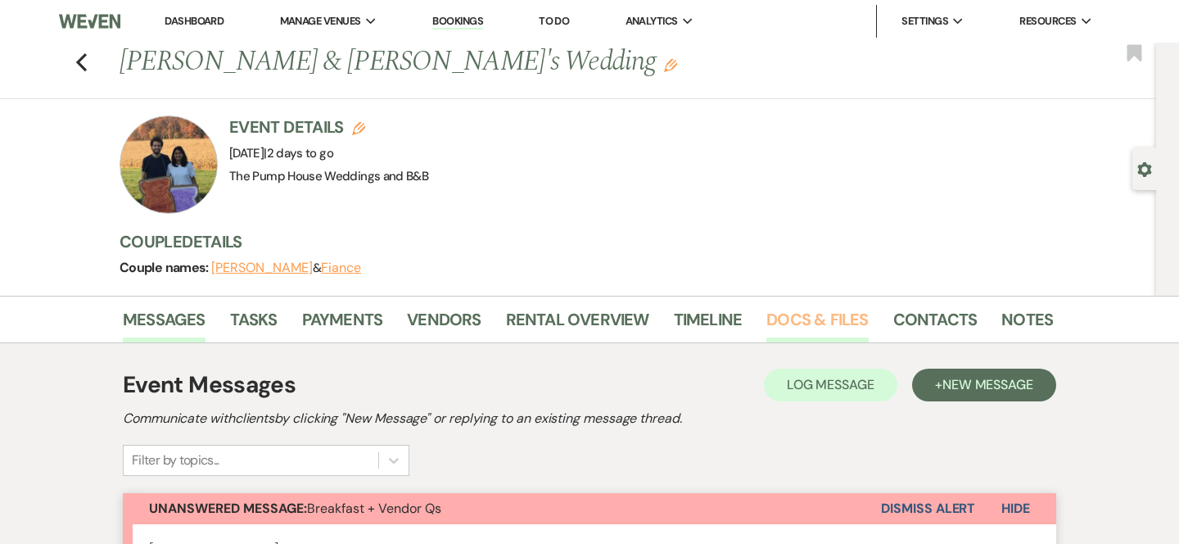
click at [785, 314] on link "Docs & Files" at bounding box center [817, 324] width 102 height 36
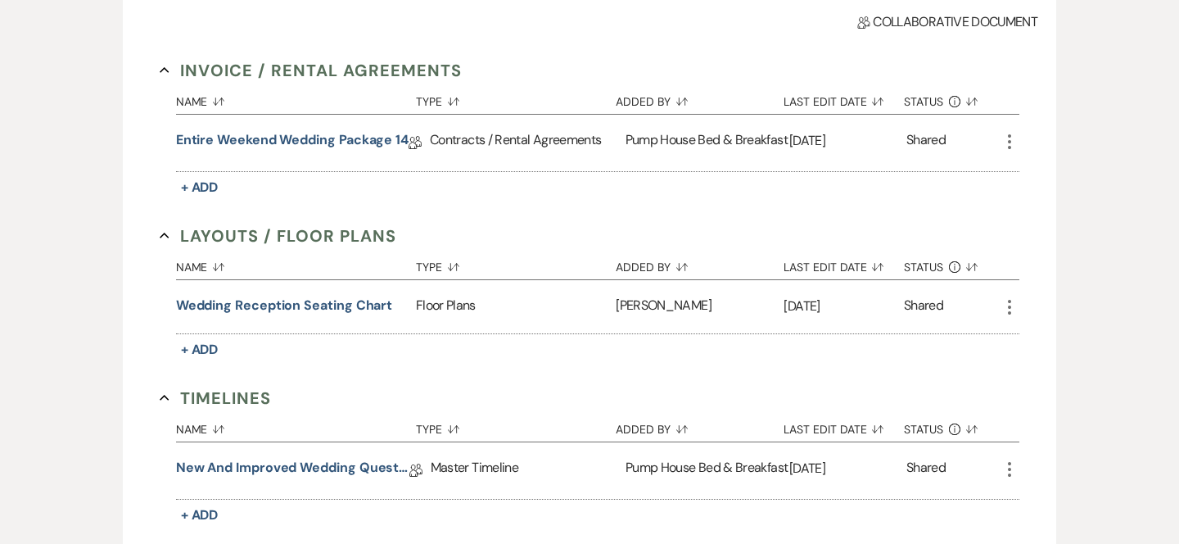
scroll to position [453, 0]
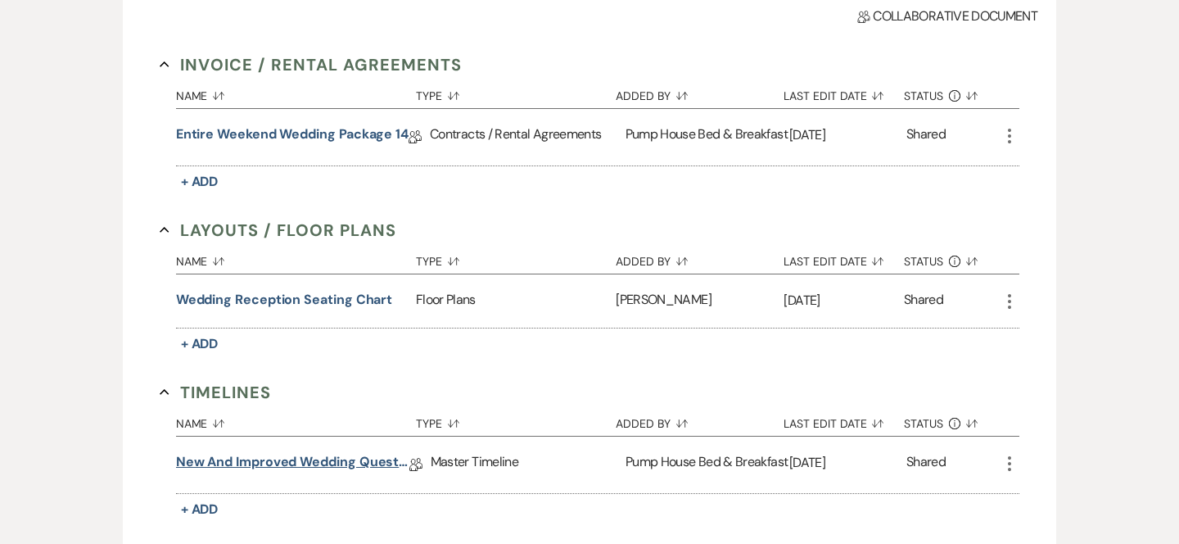
click at [374, 462] on link "New and improved Wedding Questionnaire" at bounding box center [292, 464] width 233 height 25
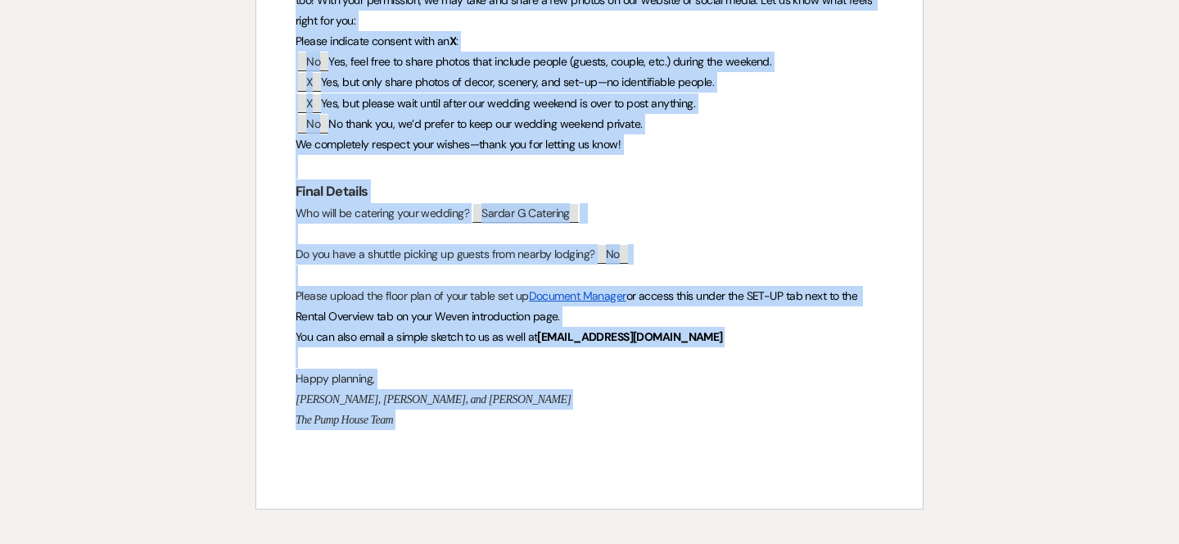
scroll to position [1607, 0]
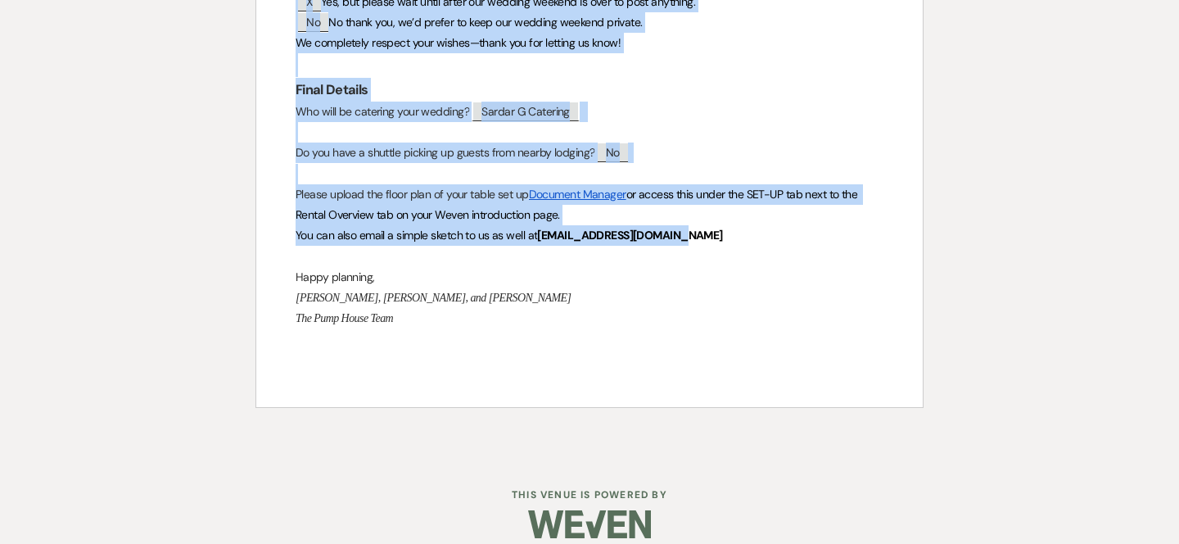
drag, startPoint x: 282, startPoint y: 72, endPoint x: 701, endPoint y: 208, distance: 440.6
copy div "Wedding of Kevin & Afsnana Accomodations Will any of your guests use Lisa's Hou…"
